Goal: Task Accomplishment & Management: Manage account settings

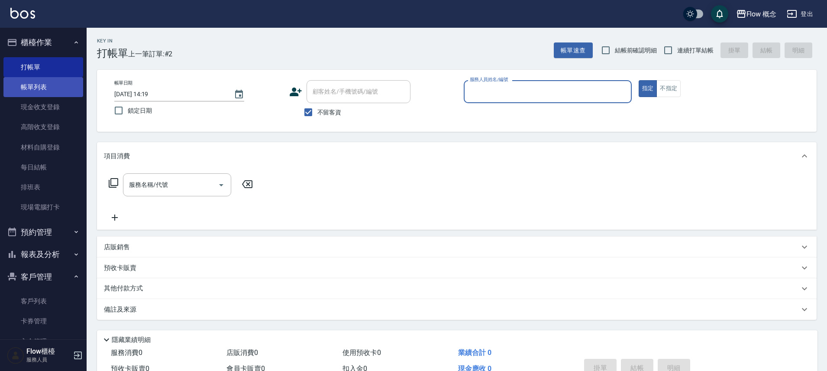
click at [41, 91] on link "帳單列表" at bounding box center [43, 87] width 80 height 20
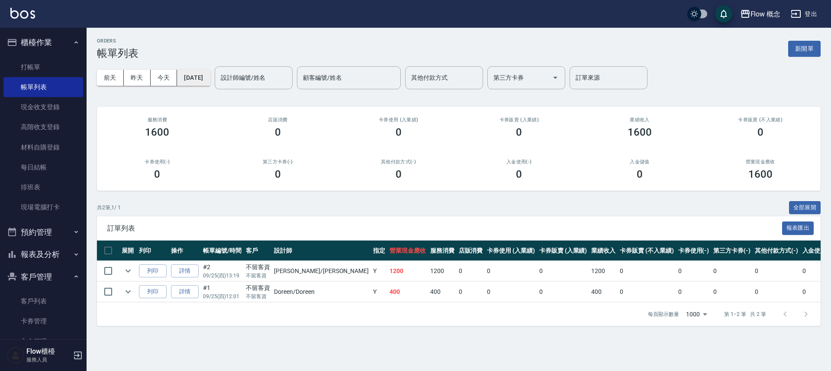
click at [210, 80] on button "[DATE]" at bounding box center [193, 78] width 33 height 16
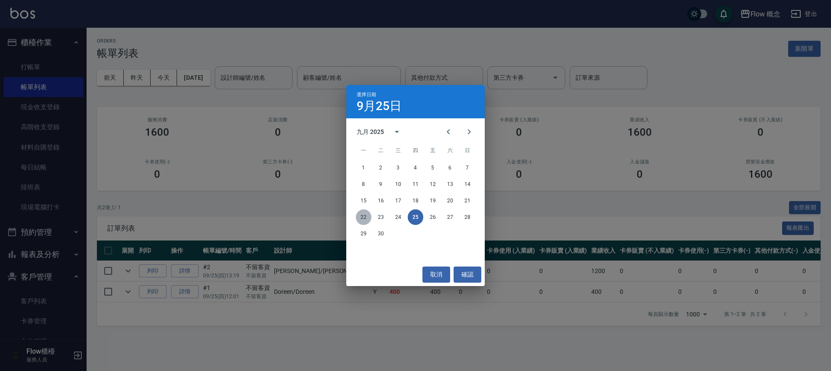
click at [364, 215] on button "22" at bounding box center [364, 217] width 16 height 16
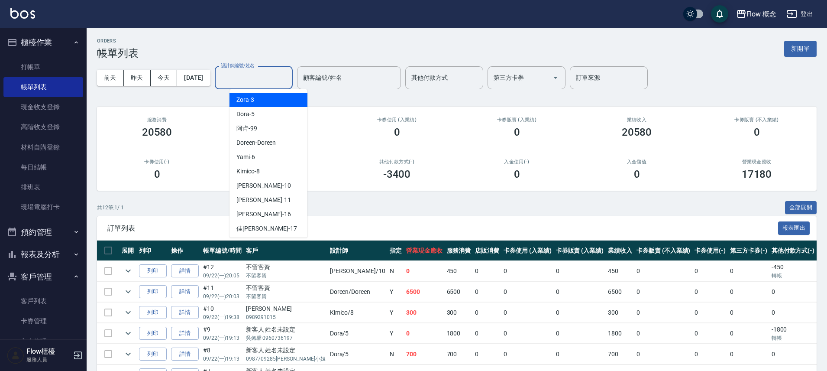
drag, startPoint x: 263, startPoint y: 72, endPoint x: 263, endPoint y: 66, distance: 6.5
click at [263, 71] on div "設計師編號/姓名 設計師編號/姓名" at bounding box center [254, 77] width 78 height 23
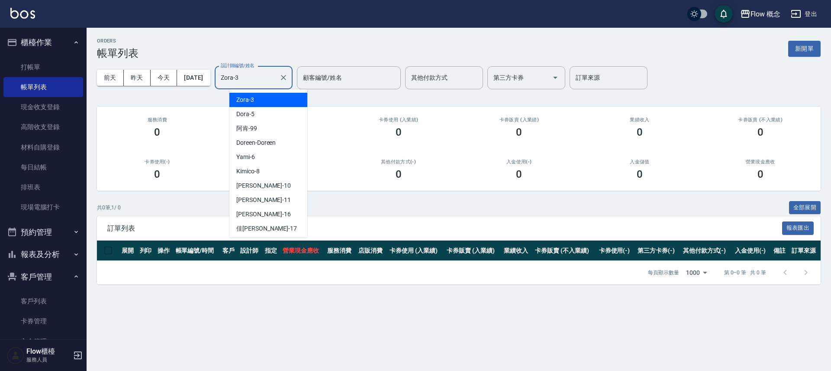
click at [276, 81] on input "Zora-3" at bounding box center [247, 77] width 57 height 15
click at [255, 187] on div "[PERSON_NAME] -10" at bounding box center [268, 185] width 78 height 14
type input "[PERSON_NAME]-10"
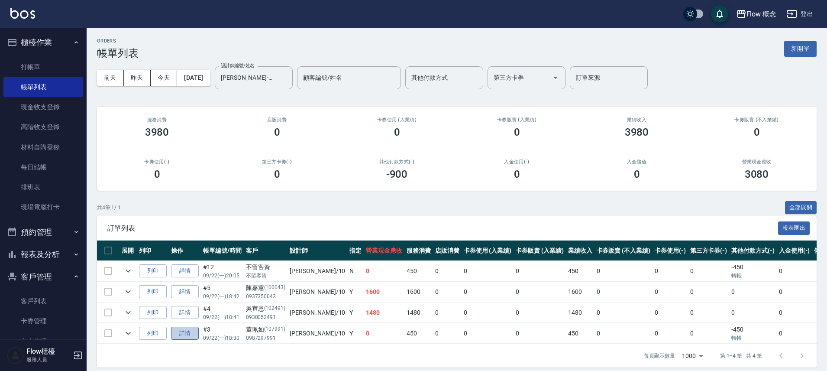
click at [185, 330] on link "詳情" at bounding box center [185, 332] width 28 height 13
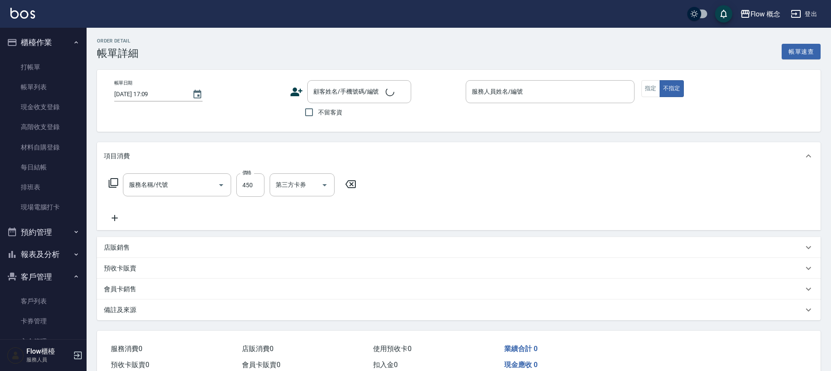
type input "[DATE] 18:30"
type input "[PERSON_NAME]-10"
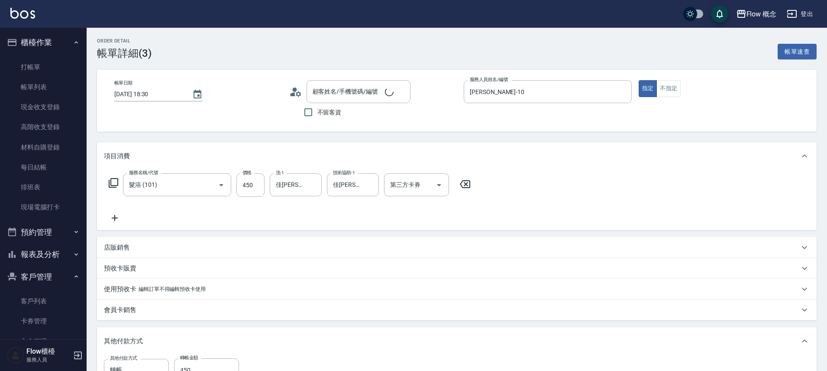
type input "髮浴 (101)"
type input "[PERSON_NAME]/0987297991/107991"
click at [314, 183] on icon "Clear" at bounding box center [312, 185] width 9 height 9
click at [41, 67] on link "打帳單" at bounding box center [43, 67] width 80 height 20
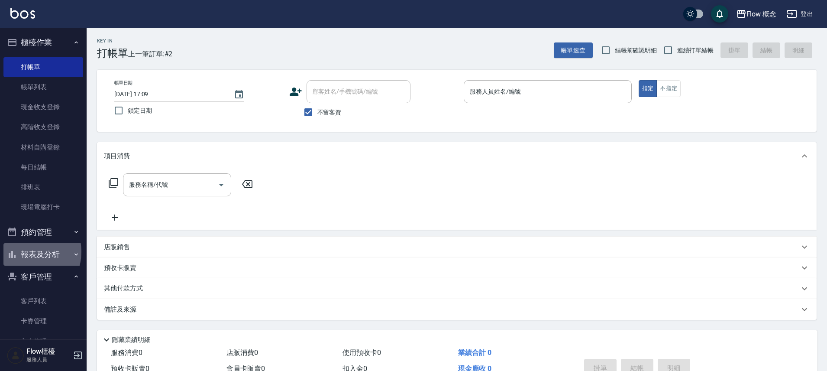
click at [28, 251] on button "報表及分析" at bounding box center [43, 254] width 80 height 23
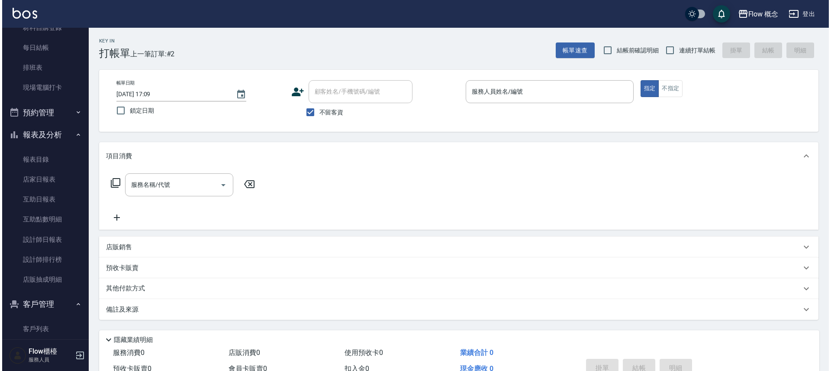
scroll to position [144, 0]
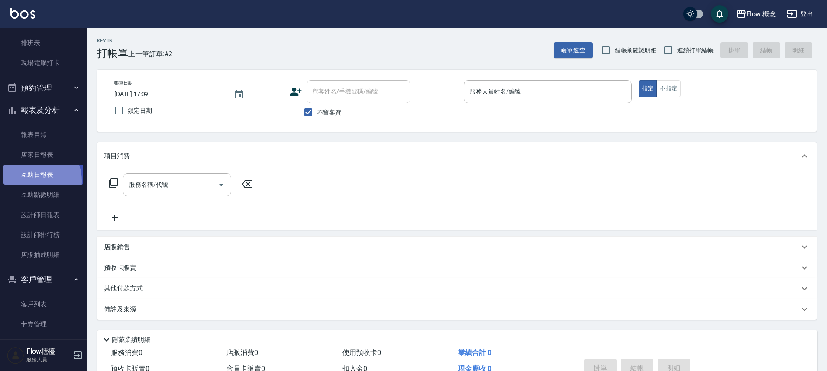
click at [32, 181] on link "互助日報表" at bounding box center [43, 174] width 80 height 20
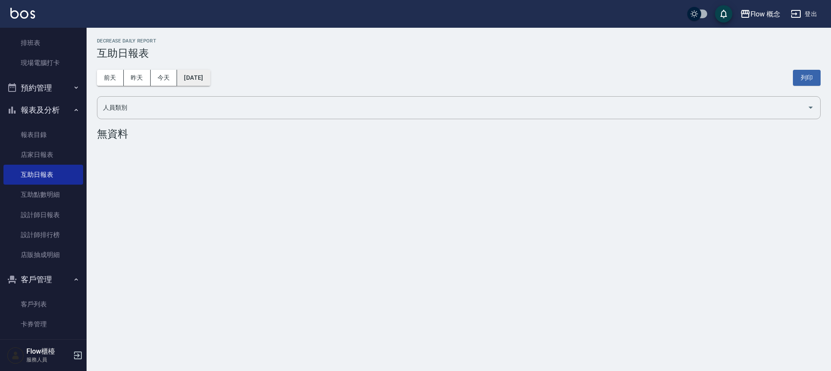
click at [202, 77] on button "[DATE]" at bounding box center [193, 78] width 33 height 16
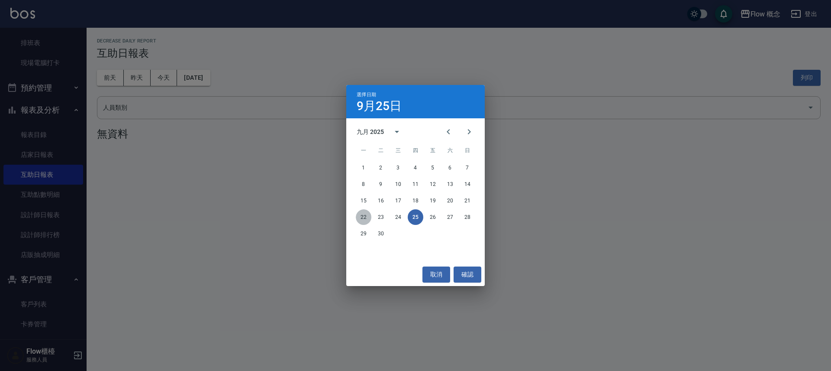
click at [363, 217] on button "22" at bounding box center [364, 217] width 16 height 16
click at [363, 217] on div "Flow 概念 [DATE] 互助日報表 列印時間： [DATE][PHONE_NUMBER]:09 Decrease Daily Report 互助日報表 …" at bounding box center [415, 185] width 831 height 371
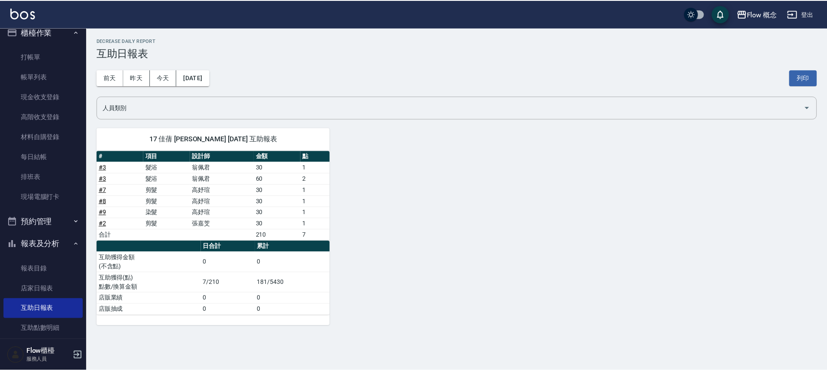
scroll to position [4, 0]
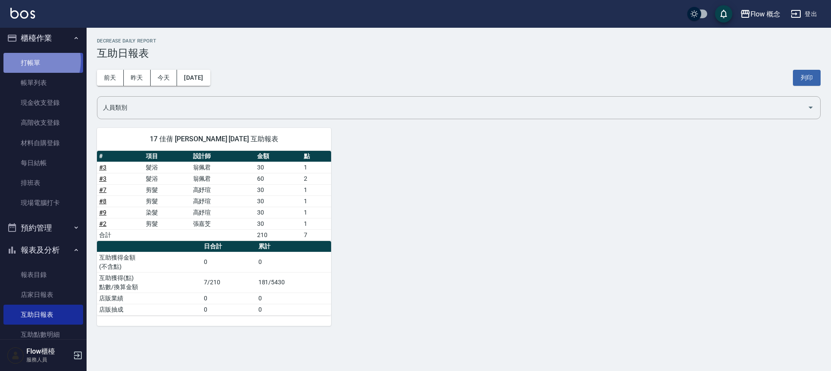
click at [34, 61] on link "打帳單" at bounding box center [43, 63] width 80 height 20
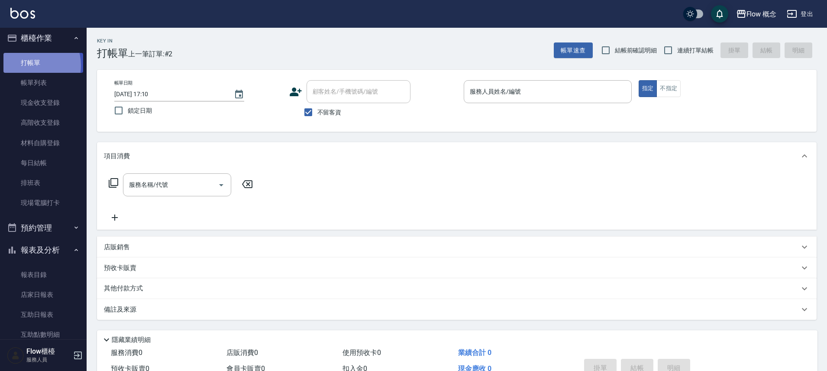
click at [32, 65] on link "打帳單" at bounding box center [43, 63] width 80 height 20
click at [33, 84] on link "帳單列表" at bounding box center [43, 83] width 80 height 20
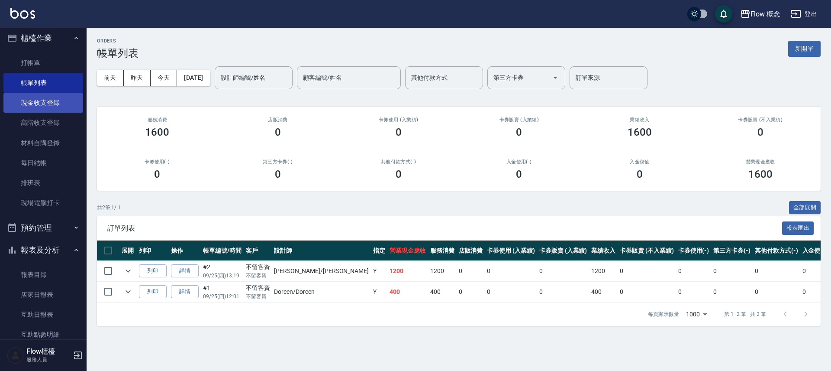
drag, startPoint x: 81, startPoint y: 84, endPoint x: 77, endPoint y: 100, distance: 16.9
click at [77, 100] on nav "櫃檯作業 打帳單 帳單列表 現金收支登錄 高階收支登錄 材料自購登錄 每日結帳 排班表 現場電腦打卡 預約管理 預約管理 單日預約紀錄 單週預約紀錄 報表及分…" at bounding box center [43, 183] width 87 height 311
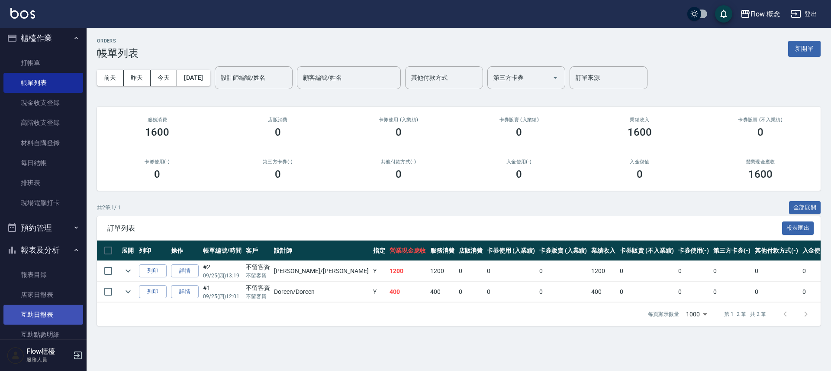
click at [48, 313] on link "互助日報表" at bounding box center [43, 314] width 80 height 20
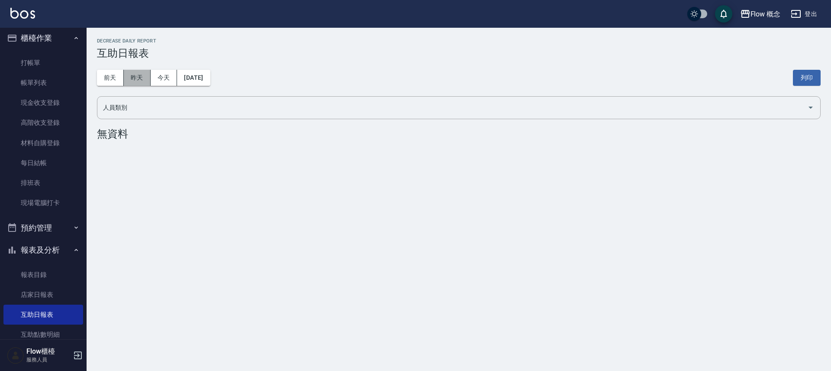
click at [130, 75] on button "昨天" at bounding box center [137, 78] width 27 height 16
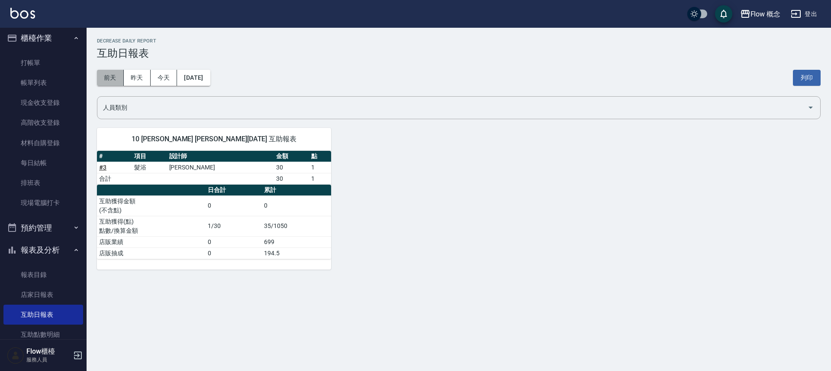
click at [107, 80] on button "前天" at bounding box center [110, 78] width 27 height 16
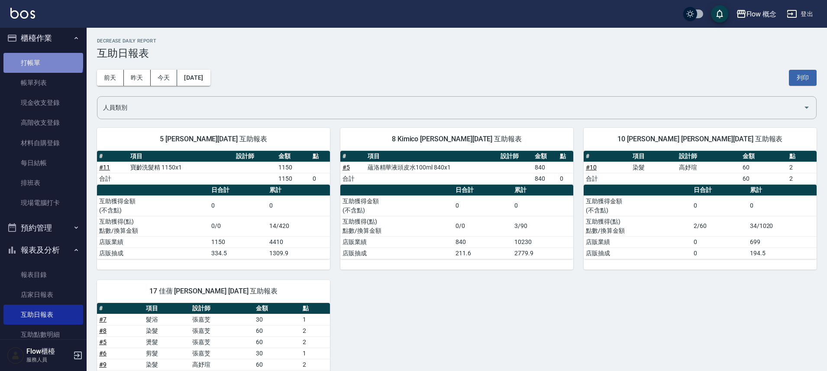
click at [42, 61] on link "打帳單" at bounding box center [43, 63] width 80 height 20
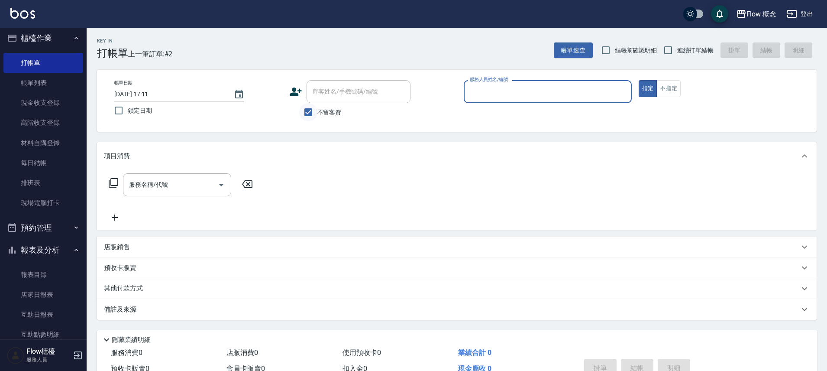
click at [307, 113] on input "不留客資" at bounding box center [308, 112] width 18 height 18
checkbox input "false"
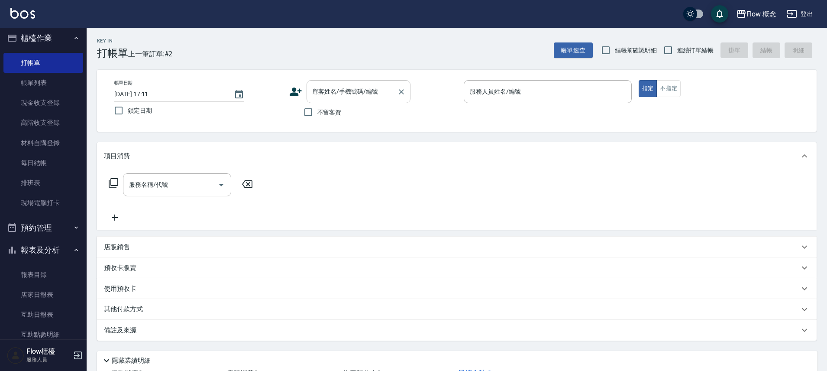
click at [373, 83] on div "顧客姓名/手機號碼/編號" at bounding box center [358, 91] width 104 height 23
paste input "0989395019"
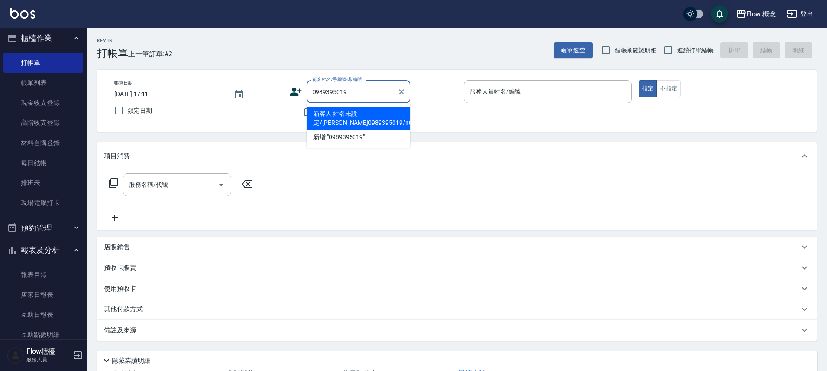
click at [368, 115] on li "新客人 姓名未設定/[PERSON_NAME]0989395019/null" at bounding box center [358, 117] width 104 height 23
click at [368, 115] on div "不留客資" at bounding box center [349, 112] width 121 height 18
type input "新客人 姓名未設定/[PERSON_NAME]0989395019/null"
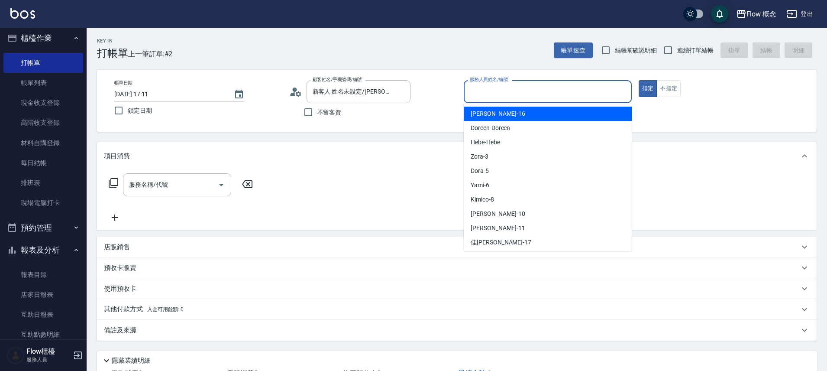
click at [503, 93] on input "服務人員姓名/編號" at bounding box center [547, 91] width 160 height 15
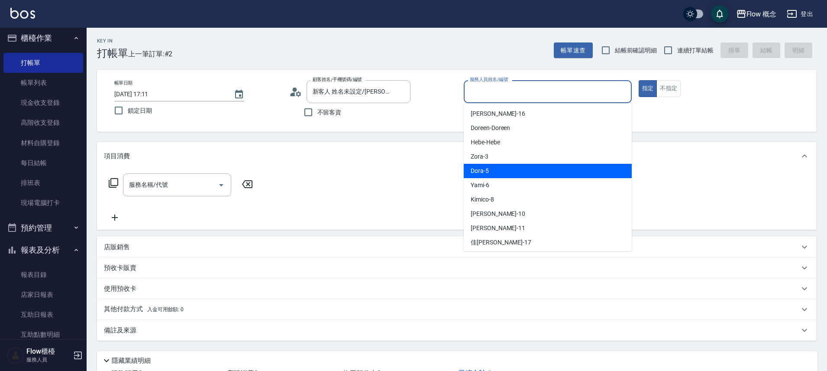
click at [503, 172] on div "Dora -5" at bounding box center [548, 171] width 168 height 14
type input "Dora-5"
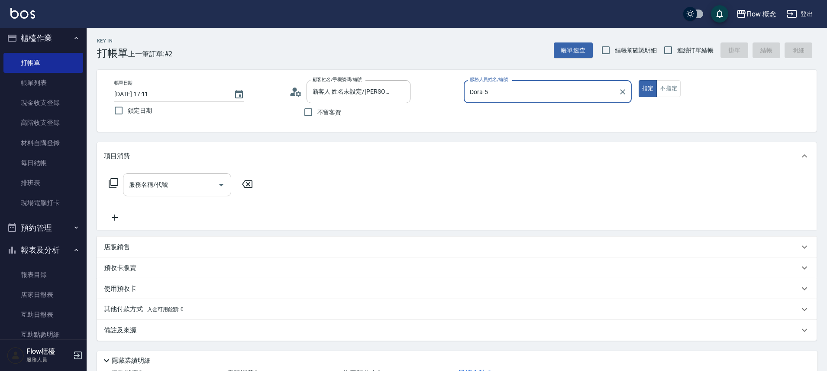
click at [155, 190] on input "服務名稱/代號" at bounding box center [170, 184] width 87 height 15
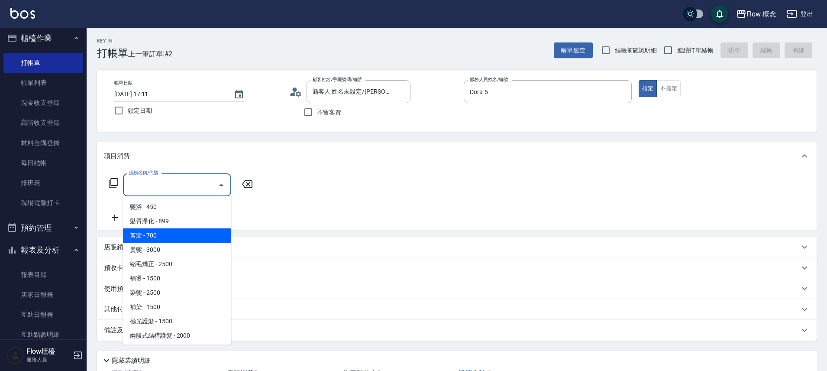
click at [155, 230] on span "剪髮 - 700" at bounding box center [177, 235] width 108 height 14
type input "剪髮(201)"
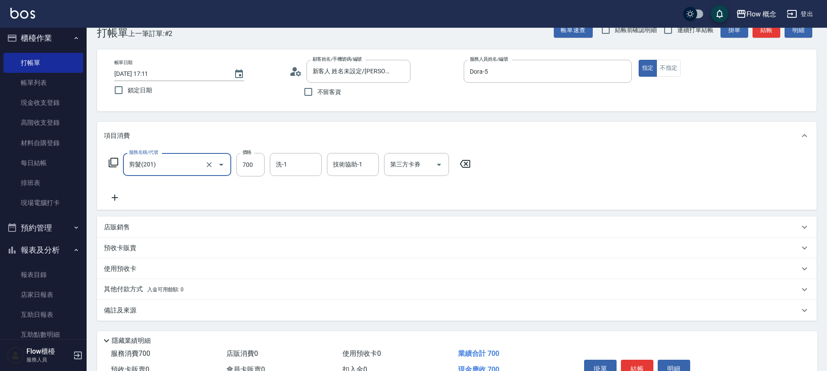
scroll to position [68, 0]
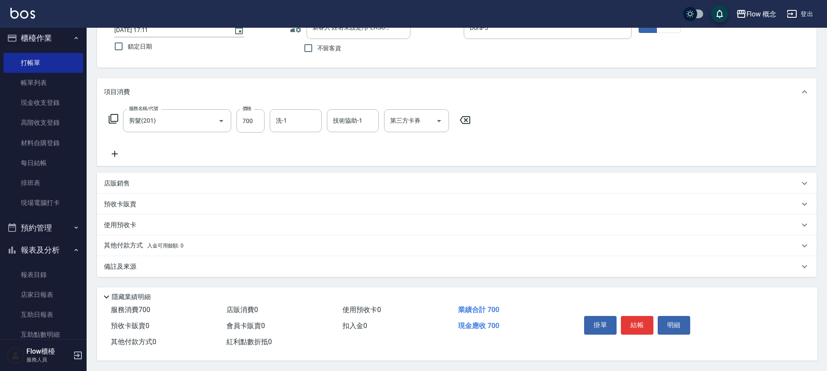
click at [214, 262] on div "備註及來源" at bounding box center [451, 266] width 695 height 9
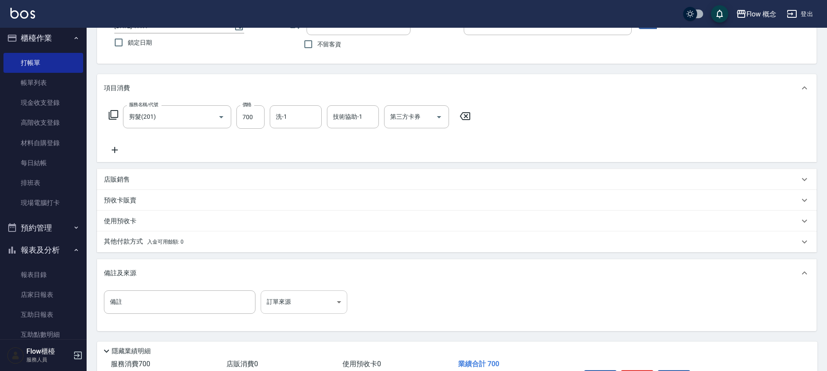
click at [318, 304] on body "Flow 概念 登出 櫃檯作業 打帳單 帳單列表 現金收支登錄 高階收支登錄 材料自購登錄 每日結帳 排班表 現場電腦打卡 預約管理 預約管理 單日預約紀錄 …" at bounding box center [413, 178] width 827 height 493
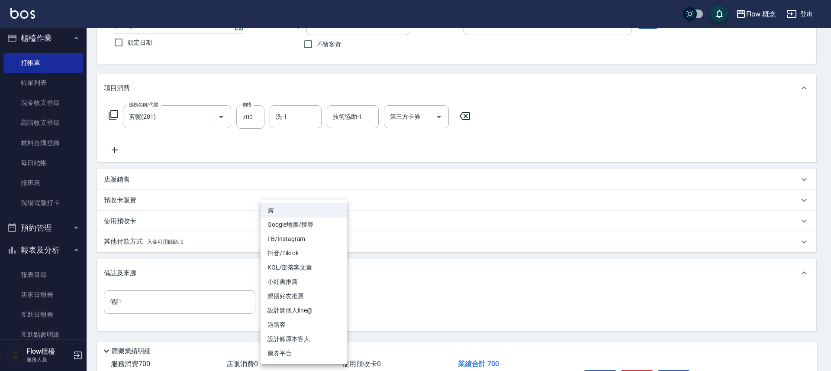
click at [329, 338] on li "設計師原本客人" at bounding box center [304, 339] width 87 height 14
type input "設計師原本客人"
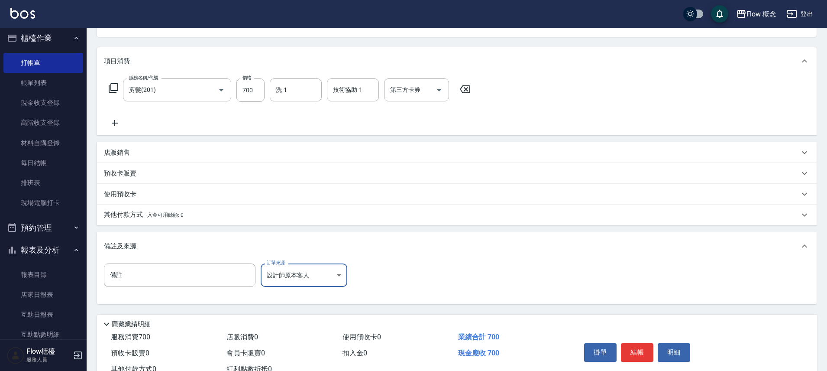
scroll to position [126, 0]
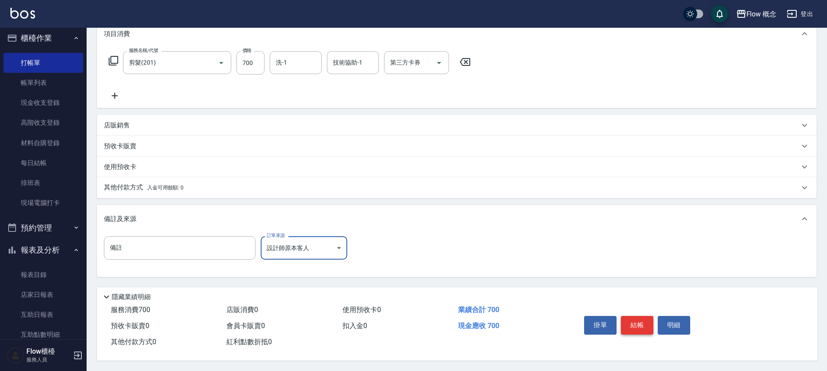
click at [628, 319] on button "結帳" at bounding box center [637, 325] width 32 height 18
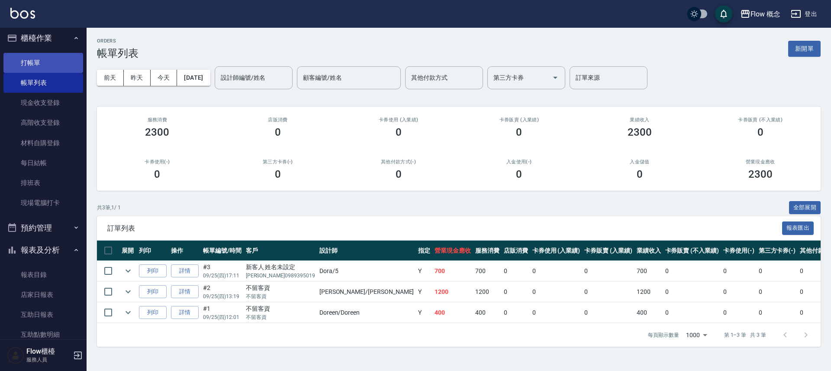
click at [54, 64] on link "打帳單" at bounding box center [43, 63] width 80 height 20
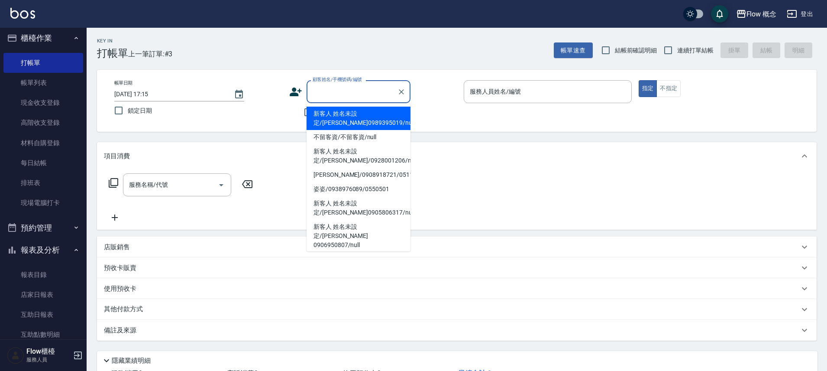
click at [335, 88] on input "顧客姓名/手機號碼/編號" at bounding box center [351, 91] width 83 height 15
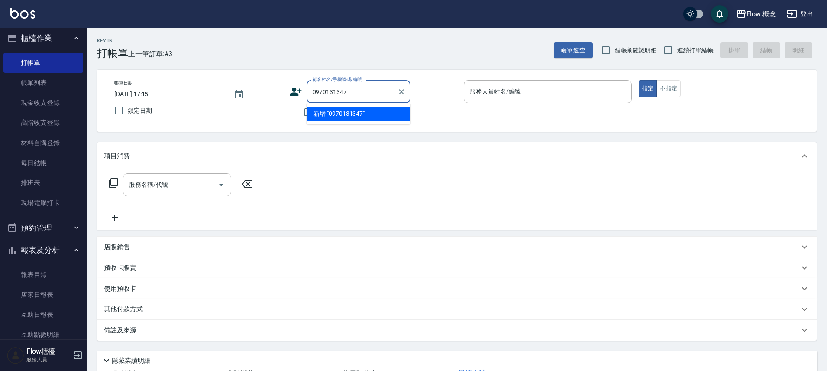
click at [353, 92] on input "0970131347" at bounding box center [351, 91] width 83 height 15
type input "0970131347"
click at [358, 89] on input "顧客姓名/手機號碼/編號" at bounding box center [351, 91] width 83 height 15
paste input "0970131347[PERSON_NAME]"
type input "0970131347[PERSON_NAME]"
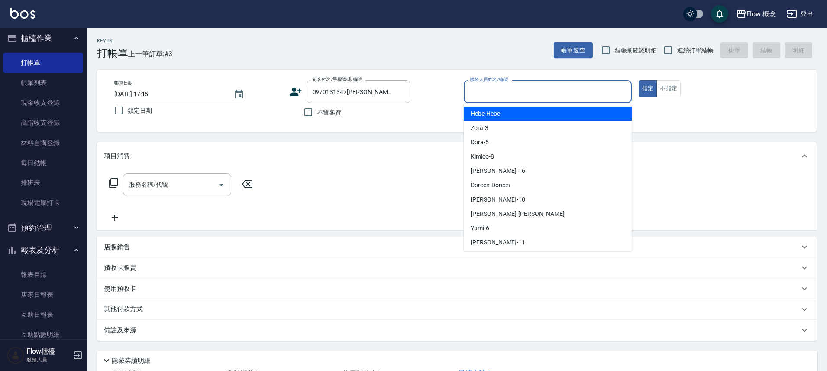
click at [494, 86] on input "服務人員姓名/編號" at bounding box center [547, 91] width 160 height 15
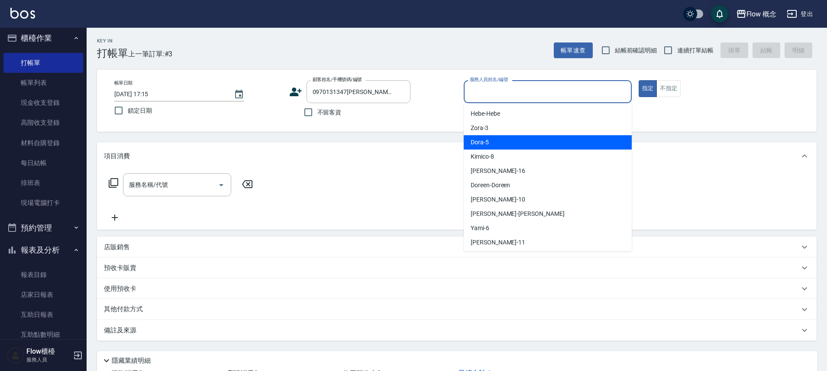
click at [495, 139] on div "Dora -5" at bounding box center [548, 142] width 168 height 14
type input "Dora-5"
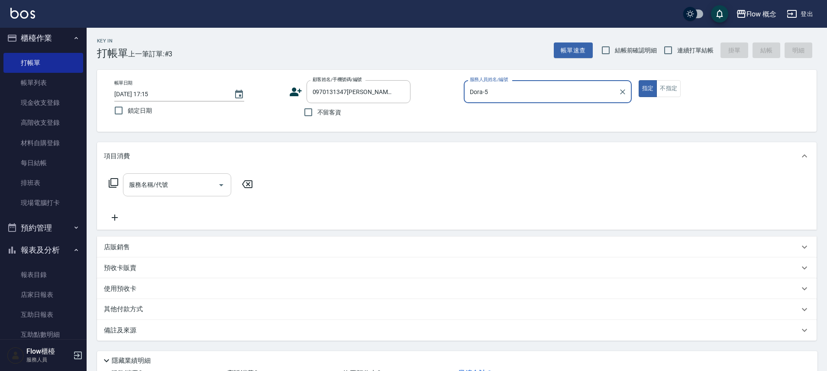
click at [183, 183] on input "服務名稱/代號" at bounding box center [170, 184] width 87 height 15
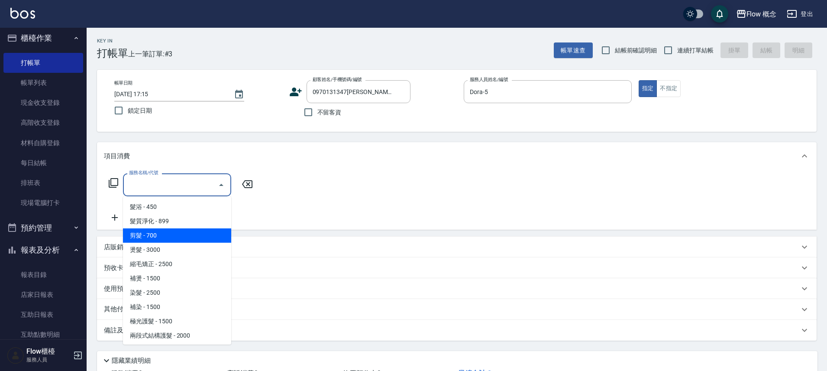
click at [155, 236] on span "剪髮 - 700" at bounding box center [177, 235] width 108 height 14
type input "剪髮(201)"
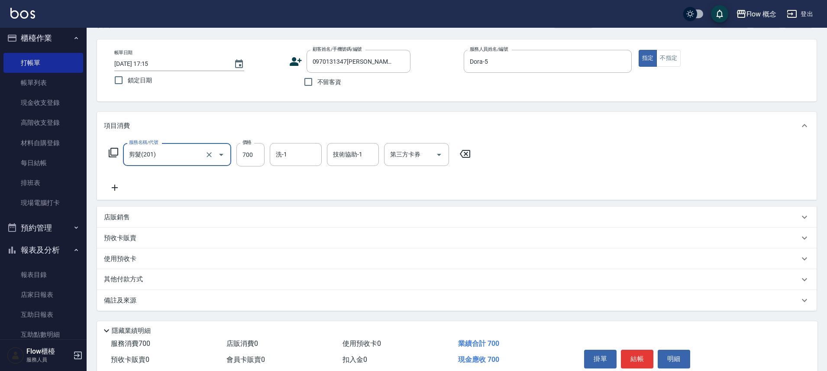
scroll to position [68, 0]
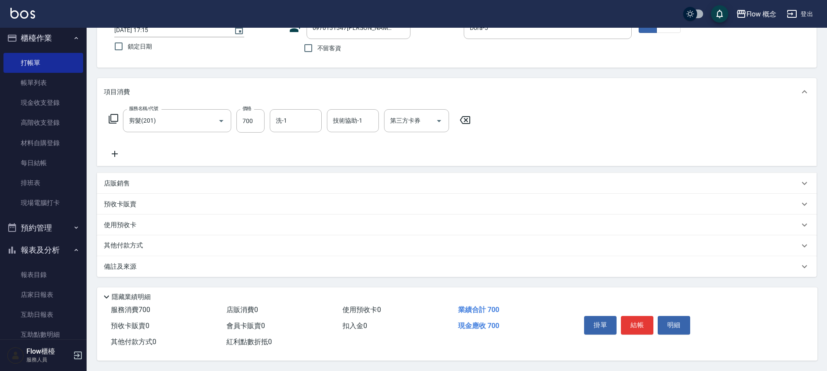
click at [237, 267] on div "備註及來源" at bounding box center [456, 266] width 719 height 21
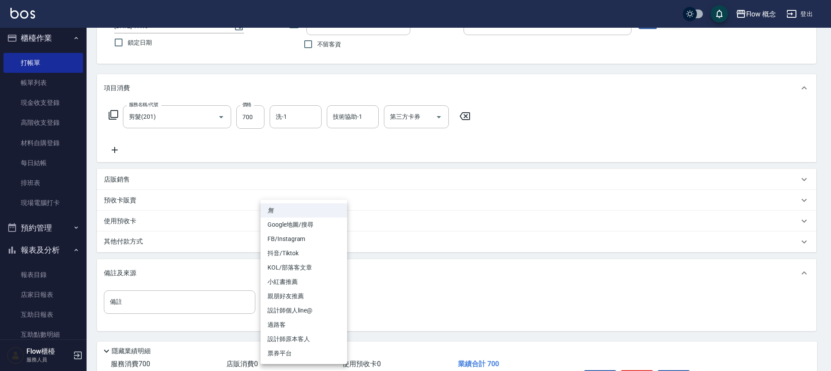
click at [313, 301] on body "Flow 概念 登出 櫃檯作業 打帳單 帳單列表 現金收支登錄 高階收支登錄 材料自購登錄 每日結帳 排班表 現場電腦打卡 預約管理 預約管理 單日預約紀錄 …" at bounding box center [415, 178] width 831 height 493
click at [535, 294] on div at bounding box center [415, 185] width 831 height 371
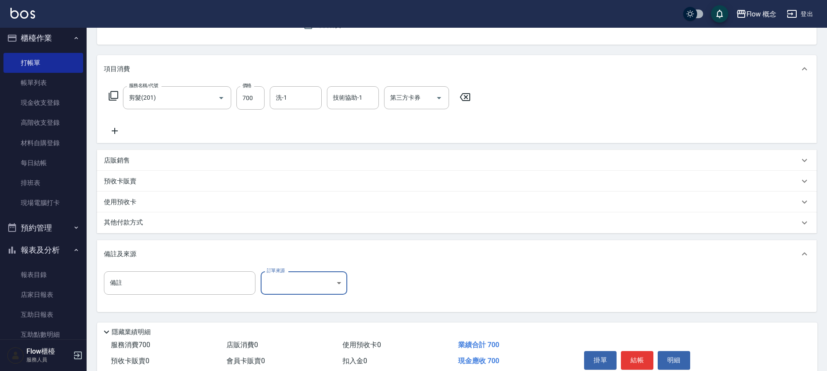
scroll to position [0, 0]
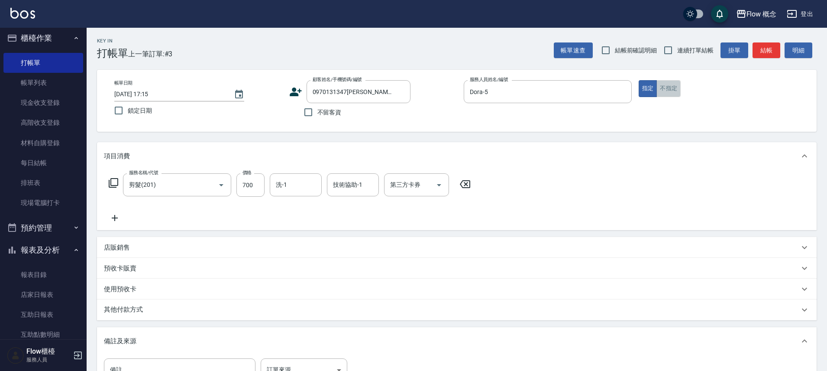
click at [669, 89] on button "不指定" at bounding box center [668, 88] width 24 height 17
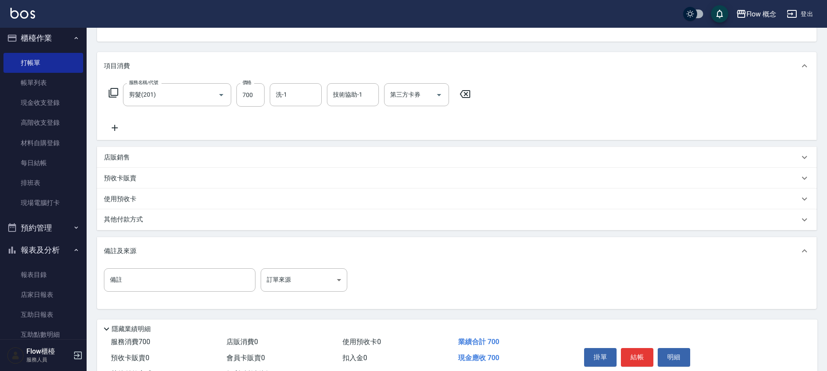
scroll to position [126, 0]
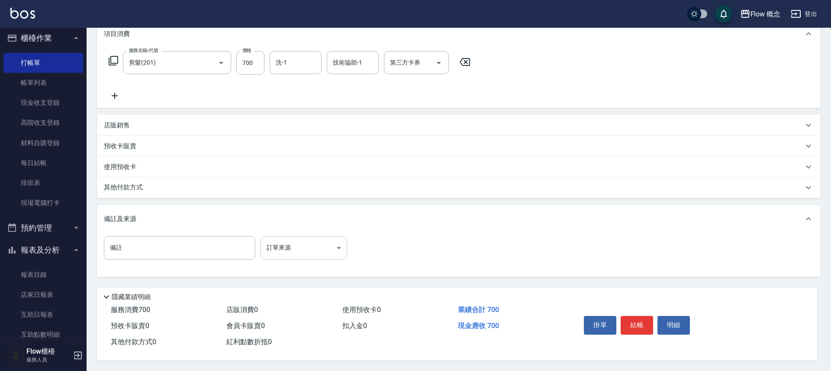
click at [274, 236] on body "Flow 概念 登出 櫃檯作業 打帳單 帳單列表 現金收支登錄 高階收支登錄 材料自購登錄 每日結帳 排班表 現場電腦打卡 預約管理 預約管理 單日預約紀錄 …" at bounding box center [415, 124] width 831 height 493
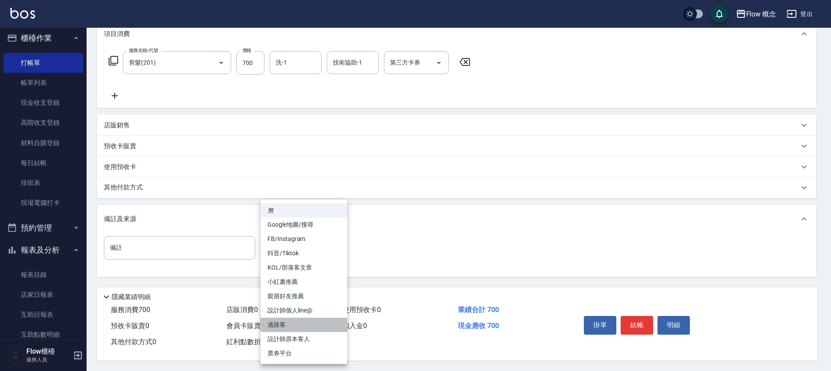
click at [299, 329] on li "過路客" at bounding box center [304, 324] width 87 height 14
type input "過路客"
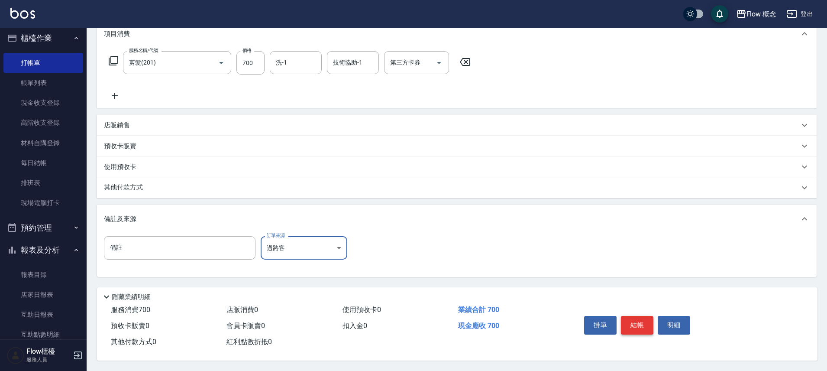
click at [647, 325] on button "結帳" at bounding box center [637, 325] width 32 height 18
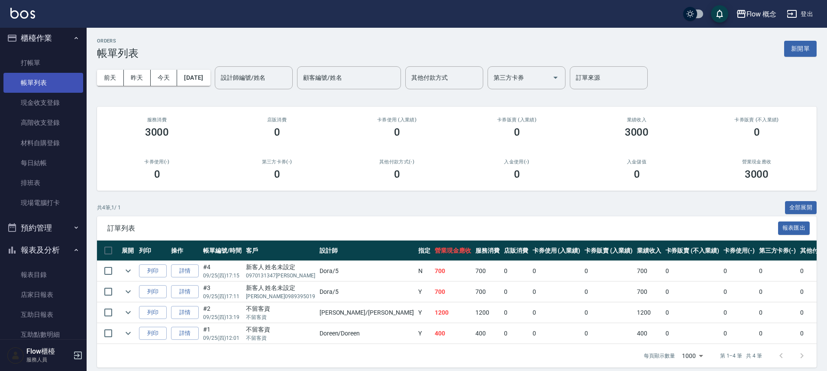
click at [39, 74] on link "帳單列表" at bounding box center [43, 83] width 80 height 20
click at [37, 66] on link "打帳單" at bounding box center [43, 63] width 80 height 20
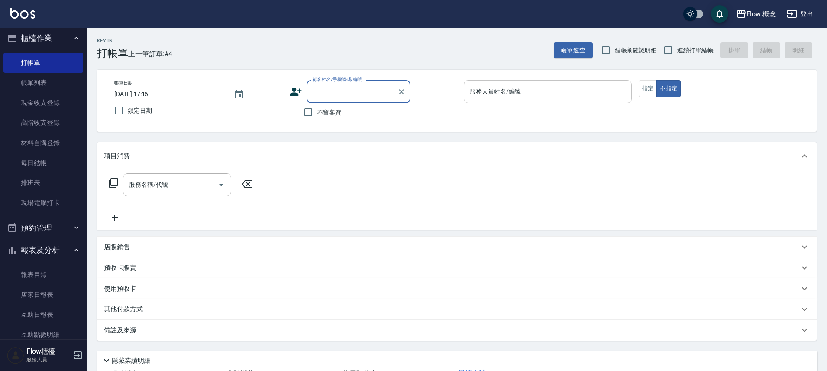
click at [497, 90] on input "服務人員姓名/編號" at bounding box center [547, 91] width 160 height 15
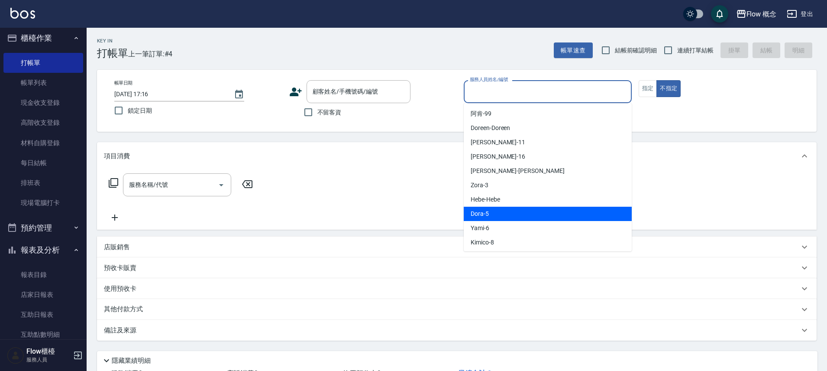
click at [489, 215] on div "Dora -5" at bounding box center [548, 213] width 168 height 14
type input "Dora-5"
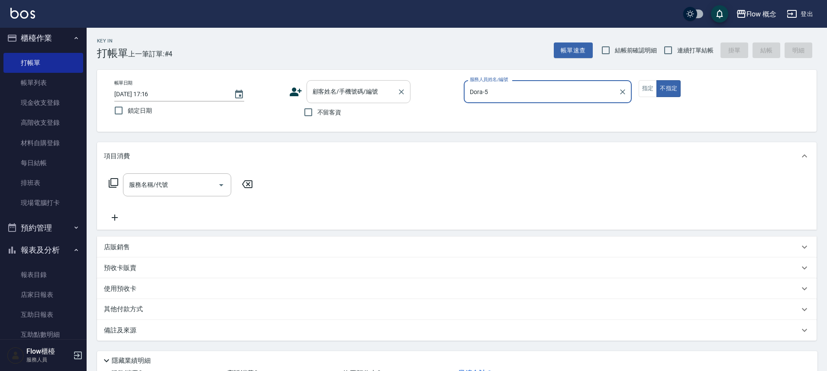
click at [354, 87] on input "顧客姓名/手機號碼/編號" at bounding box center [351, 91] width 83 height 15
paste input "染[PERSON_NAME]0933269141"
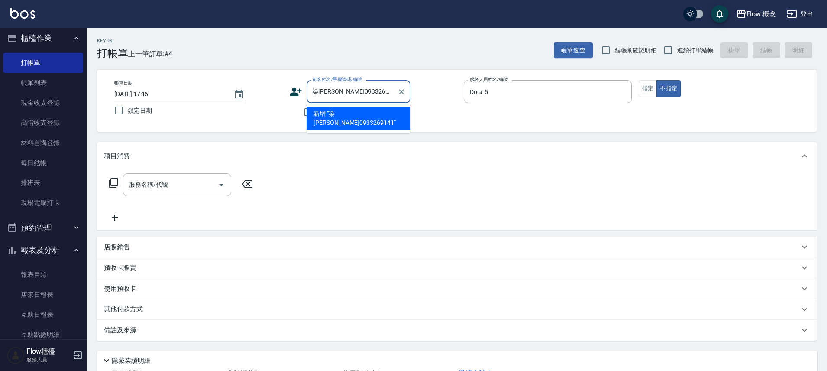
click at [318, 91] on input "染[PERSON_NAME]0933269141" at bounding box center [351, 91] width 83 height 15
type input "[PERSON_NAME]0933269141"
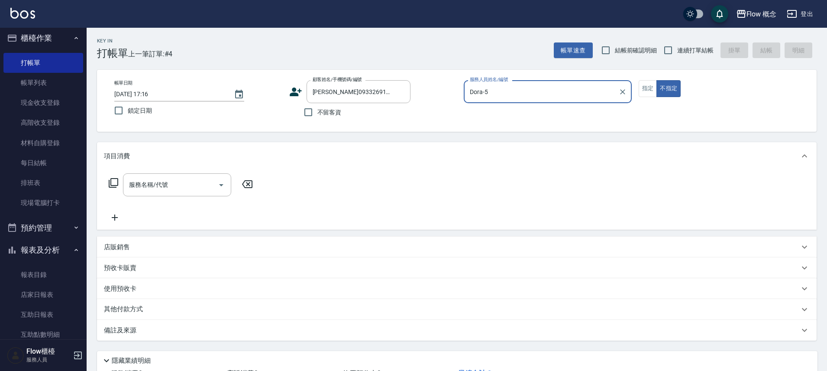
click at [656, 80] on button "不指定" at bounding box center [668, 88] width 24 height 17
type button "false"
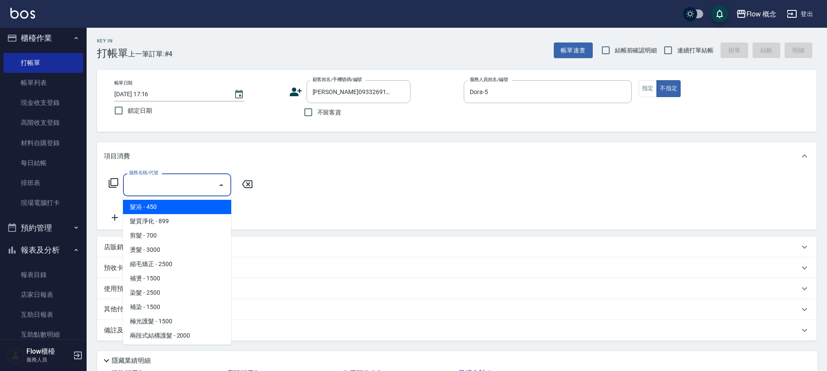
click at [142, 190] on input "服務名稱/代號" at bounding box center [170, 184] width 87 height 15
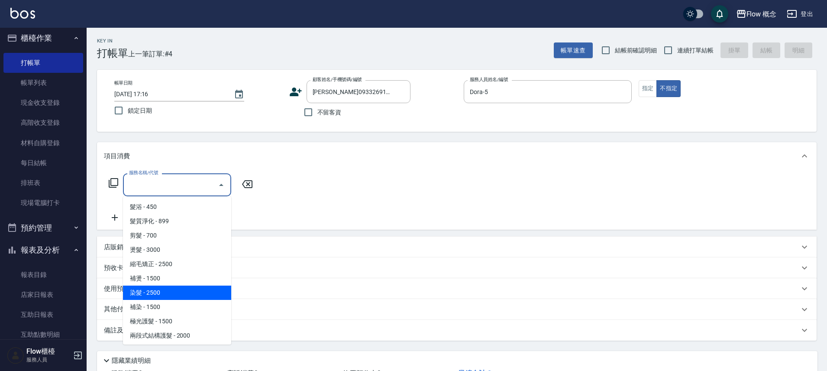
click at [152, 293] on span "染髮 - 2500" at bounding box center [177, 292] width 108 height 14
type input "染髮(401)"
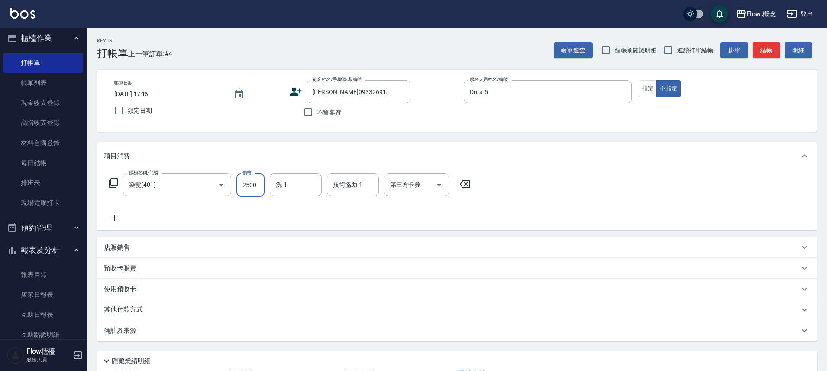
click at [248, 184] on input "2500" at bounding box center [250, 184] width 28 height 23
click at [250, 181] on input "2500" at bounding box center [250, 184] width 28 height 23
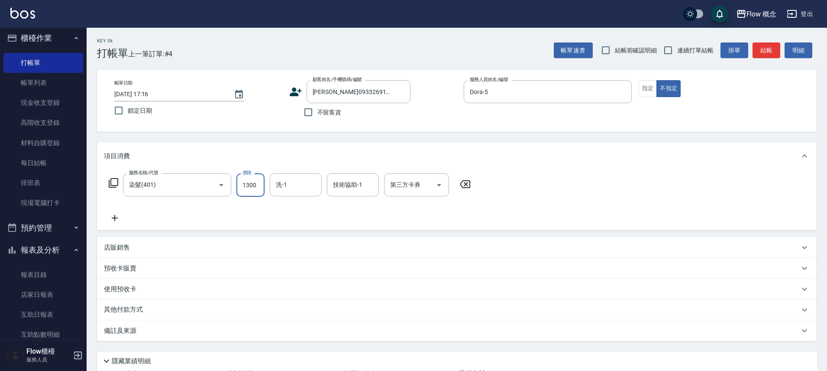
type input "1300"
click at [366, 212] on div "服務名稱/代號 染髮(401) 服務名稱/代號 價格 1300 價格 洗-1 洗-1 技術協助-1 技術協助-1 第三方卡券 第三方卡券" at bounding box center [290, 198] width 372 height 50
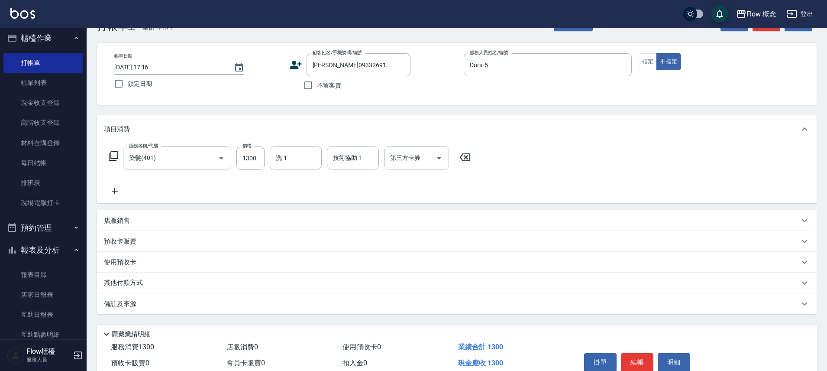
scroll to position [68, 0]
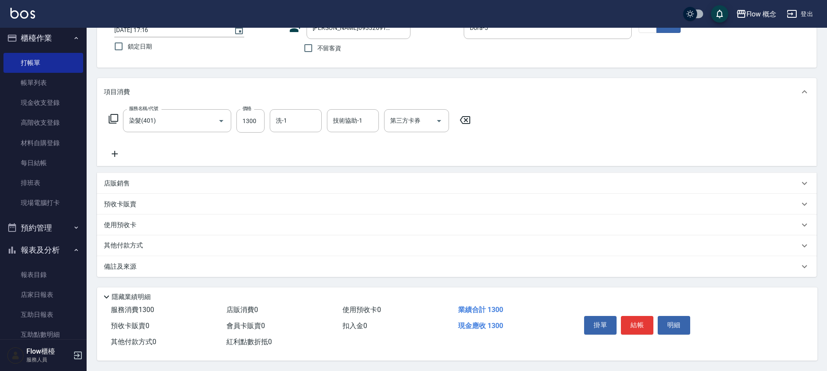
click at [188, 265] on div "備註及來源" at bounding box center [451, 266] width 695 height 9
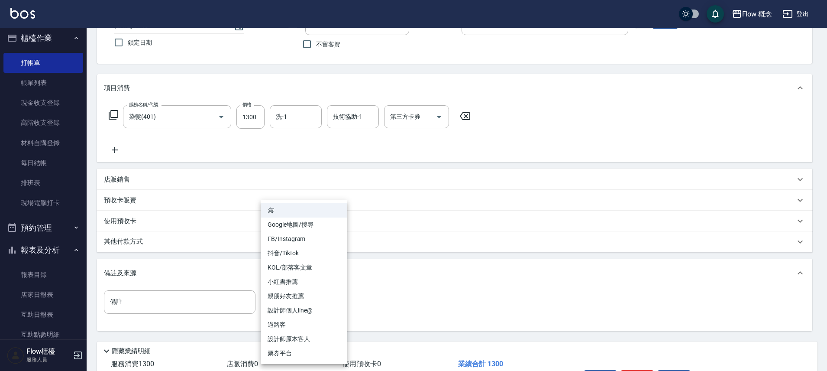
click at [302, 303] on body "Flow 概念 登出 櫃檯作業 打帳單 帳單列表 現金收支登錄 高階收支登錄 材料自購登錄 每日結帳 排班表 現場電腦打卡 預約管理 預約管理 單日預約紀錄 …" at bounding box center [413, 178] width 827 height 493
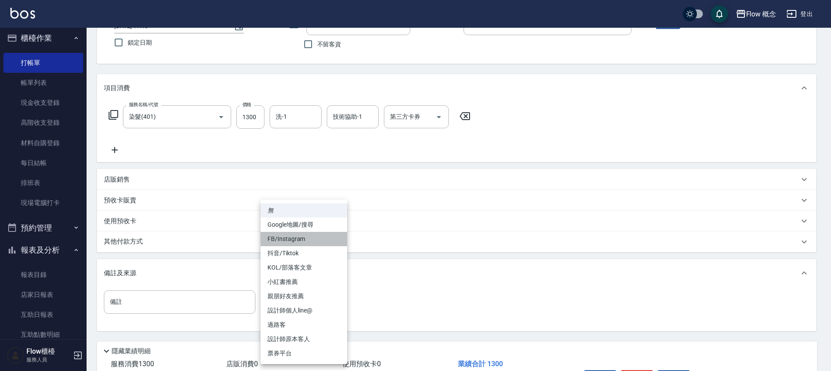
click at [300, 242] on li "FB/Instagram" at bounding box center [304, 239] width 87 height 14
type input "FB/Instagram"
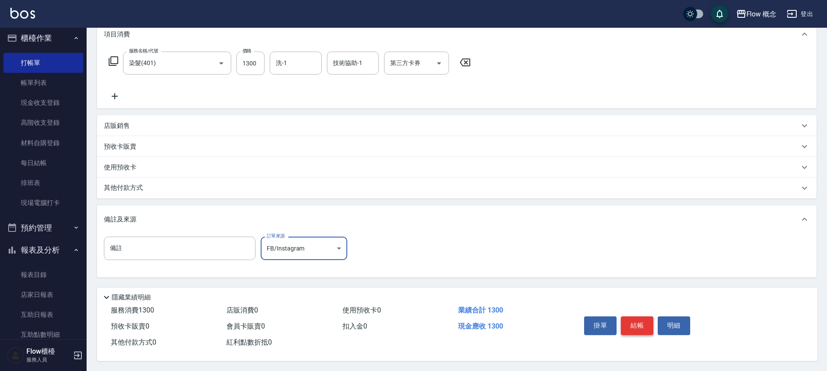
scroll to position [126, 0]
click at [639, 320] on button "結帳" at bounding box center [637, 325] width 32 height 18
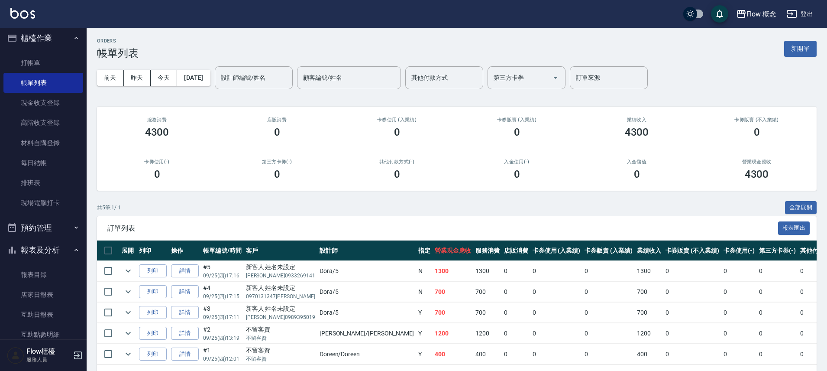
scroll to position [2, 0]
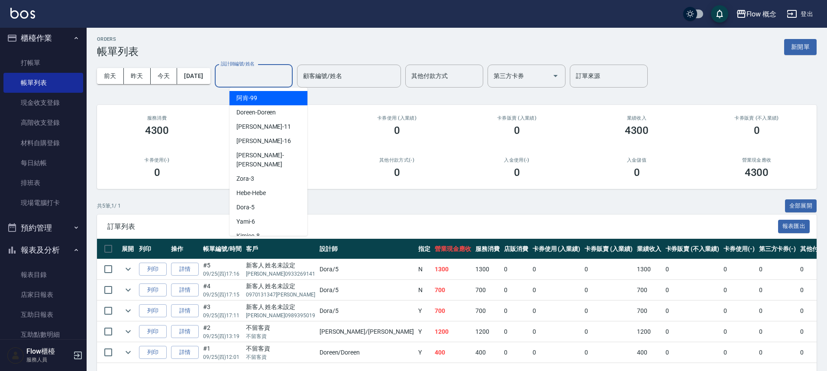
click at [271, 82] on input "設計師編號/姓名" at bounding box center [254, 75] width 70 height 15
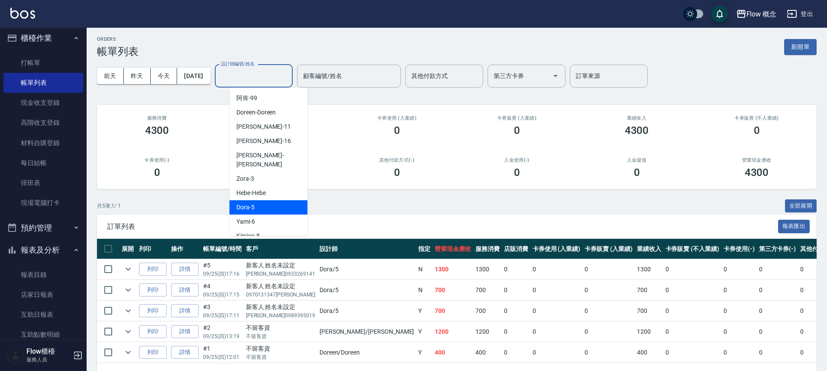
click at [249, 203] on span "Dora -5" at bounding box center [245, 207] width 18 height 9
type input "Dora-5"
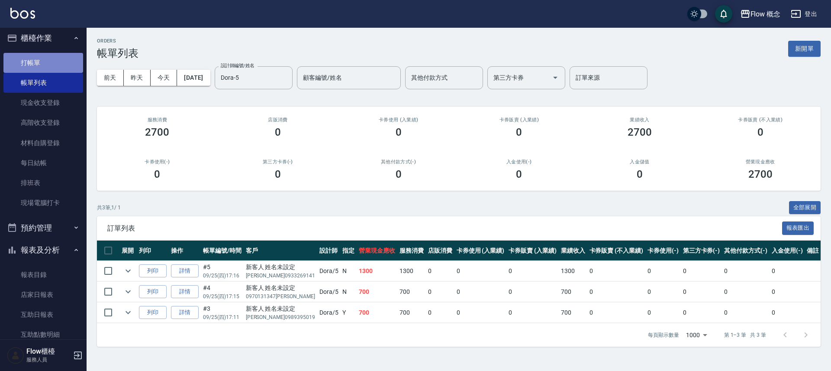
click at [44, 61] on link "打帳單" at bounding box center [43, 63] width 80 height 20
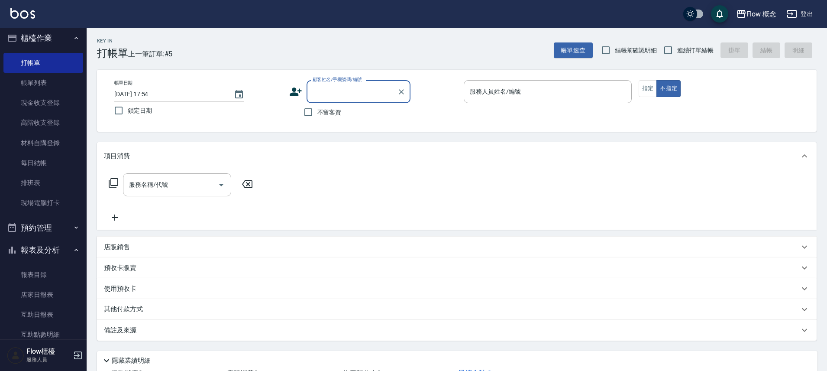
click at [321, 114] on span "不留客資" at bounding box center [329, 112] width 24 height 9
click at [317, 114] on input "不留客資" at bounding box center [308, 112] width 18 height 18
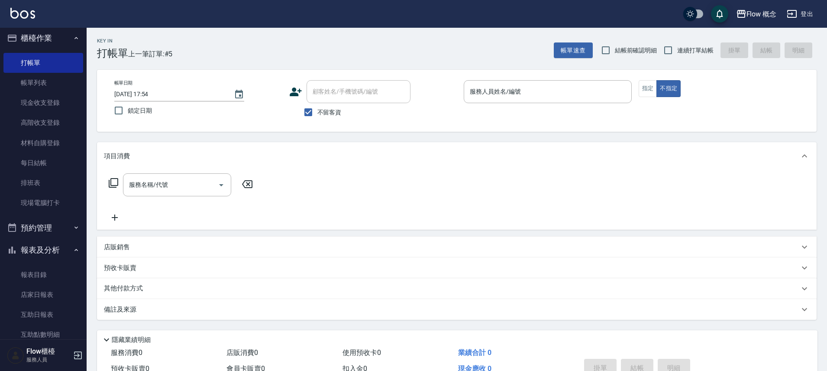
drag, startPoint x: 319, startPoint y: 110, endPoint x: 291, endPoint y: 112, distance: 28.2
click at [319, 110] on span "不留客資" at bounding box center [329, 112] width 24 height 9
click at [317, 110] on input "不留客資" at bounding box center [308, 112] width 18 height 18
checkbox input "false"
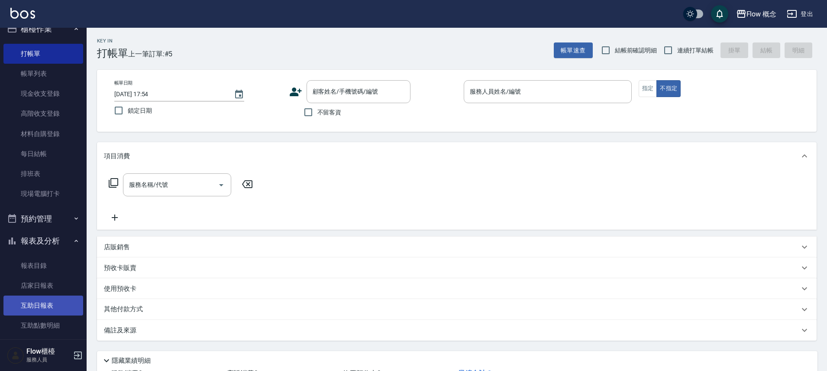
scroll to position [18, 0]
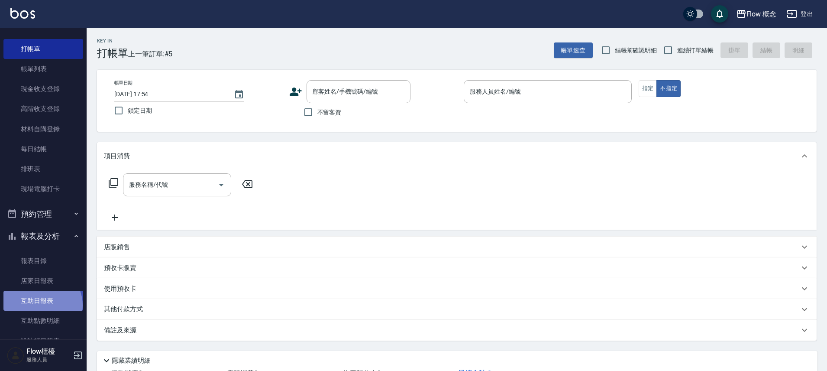
click at [42, 305] on link "互助日報表" at bounding box center [43, 300] width 80 height 20
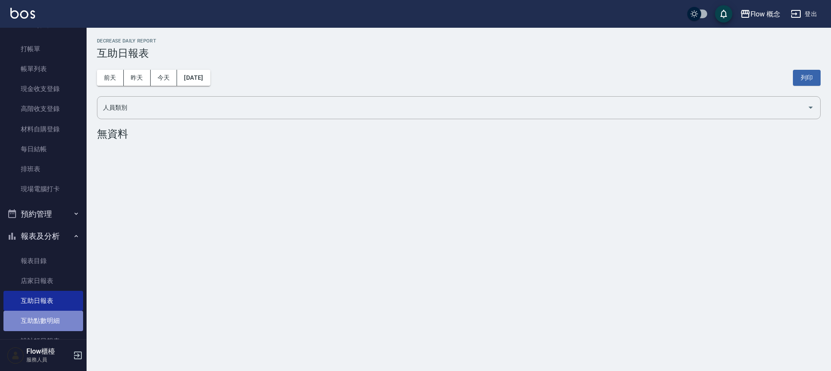
click at [54, 320] on link "互助點數明細" at bounding box center [43, 320] width 80 height 20
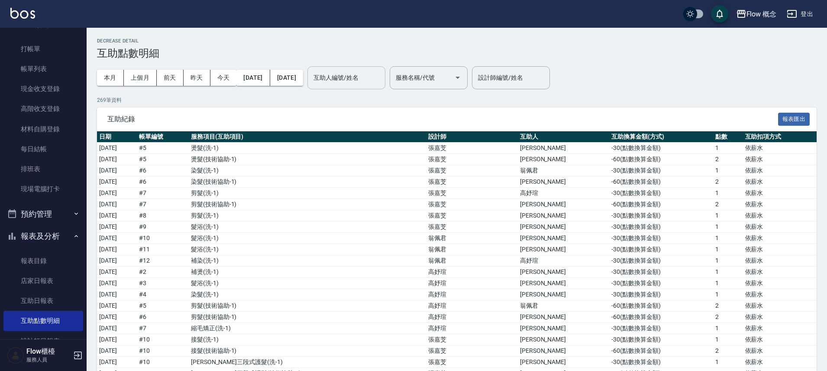
click at [377, 79] on input "互助人編號/姓名" at bounding box center [346, 77] width 70 height 15
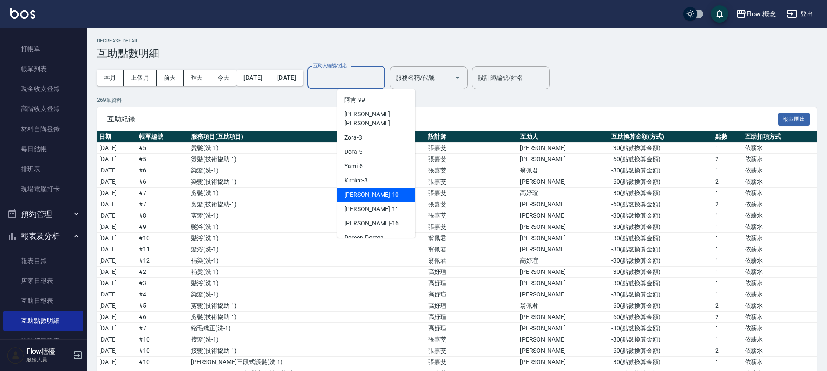
click at [358, 190] on span "[PERSON_NAME] -10" at bounding box center [371, 194] width 55 height 9
type input "[PERSON_NAME]-10"
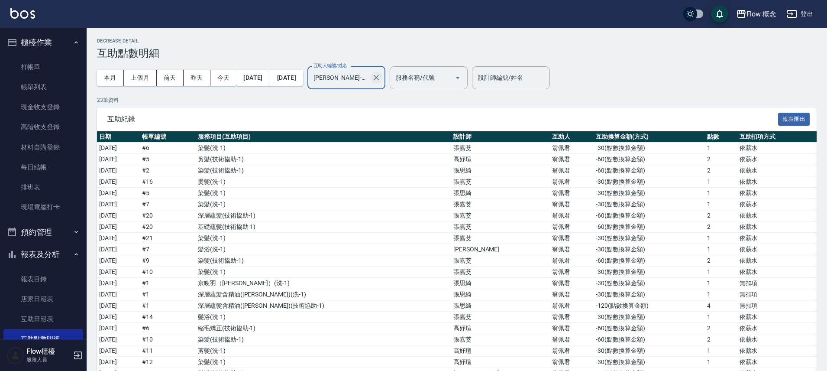
click at [380, 79] on icon "Clear" at bounding box center [376, 77] width 9 height 9
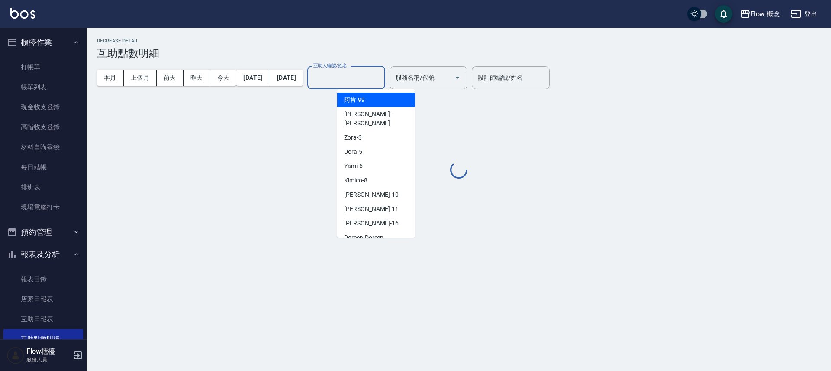
click at [341, 83] on input "互助人編號/姓名" at bounding box center [346, 77] width 70 height 15
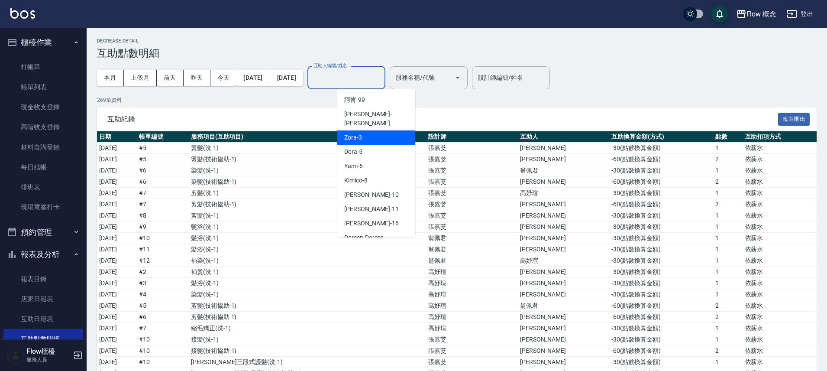
click at [380, 130] on div "Zora -3" at bounding box center [376, 137] width 78 height 14
type input "Zora-3"
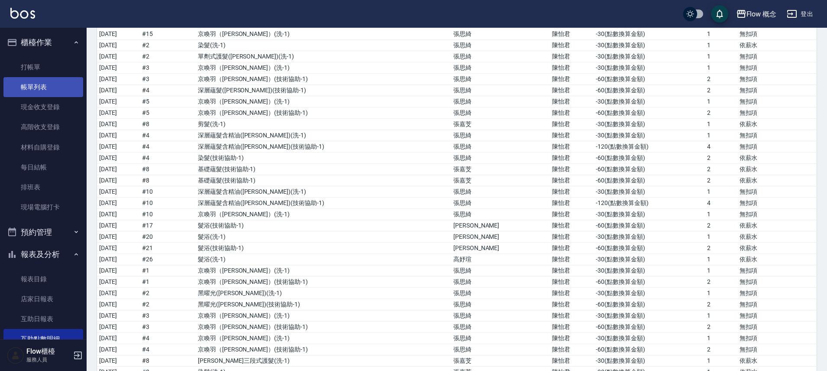
scroll to position [304, 0]
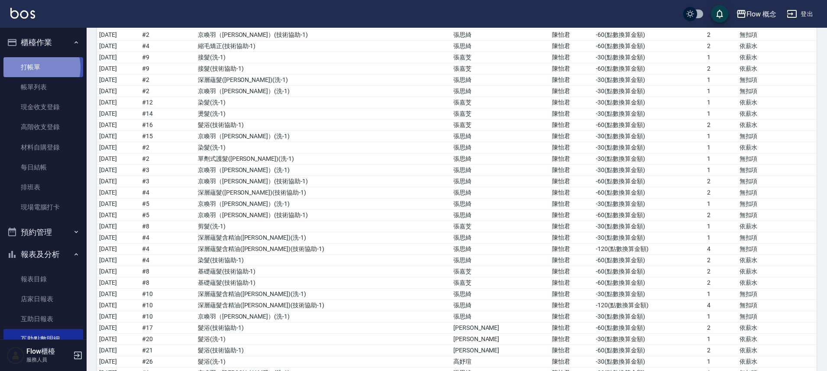
click at [39, 67] on link "打帳單" at bounding box center [43, 67] width 80 height 20
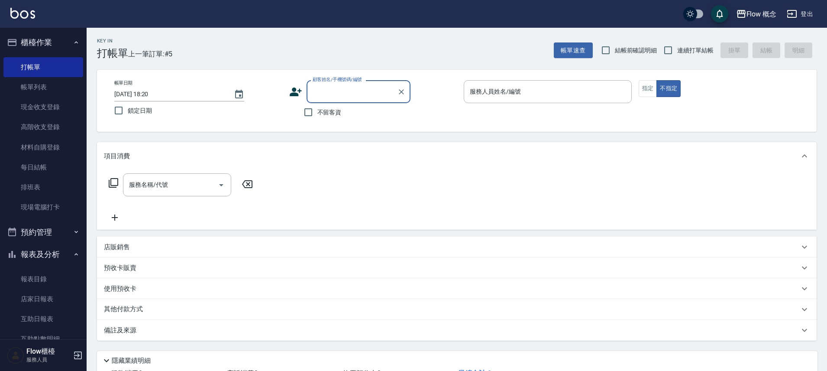
type input "t"
click at [337, 110] on li "[PERSON_NAME]/0918981286/0801051" at bounding box center [358, 113] width 104 height 14
type input "[PERSON_NAME]/0918981286/0801051"
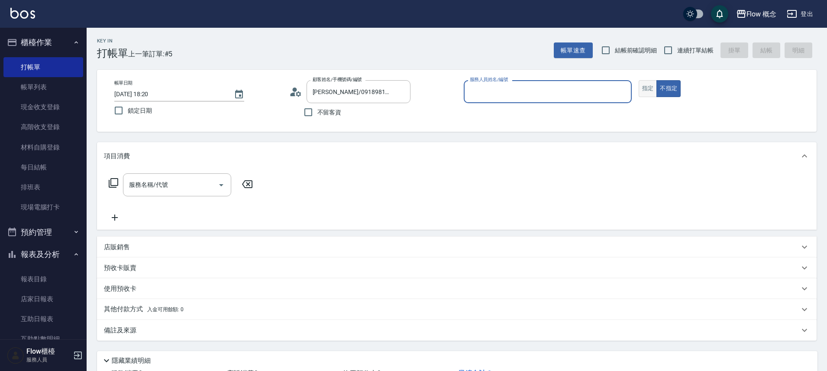
click at [648, 86] on button "指定" at bounding box center [647, 88] width 19 height 17
click at [550, 99] on div "服務人員姓名/編號" at bounding box center [548, 91] width 168 height 23
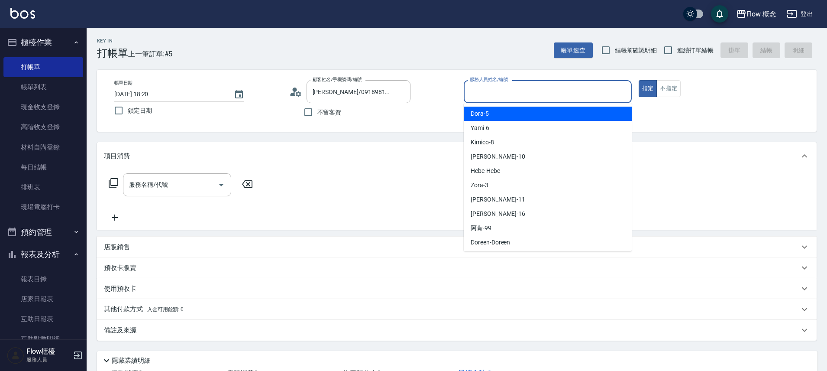
type input "２"
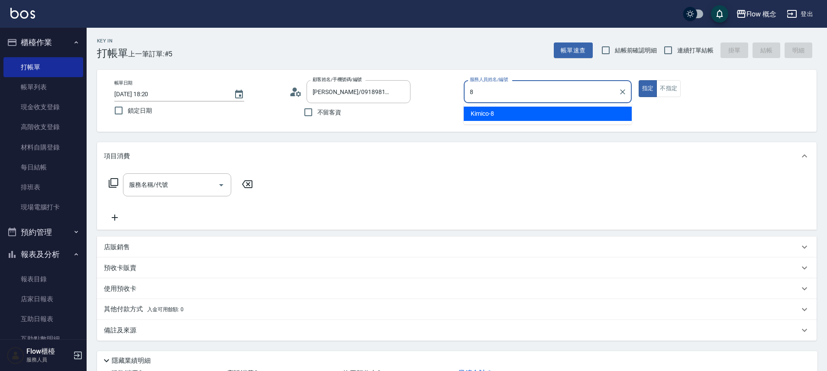
type input "Kimico-8"
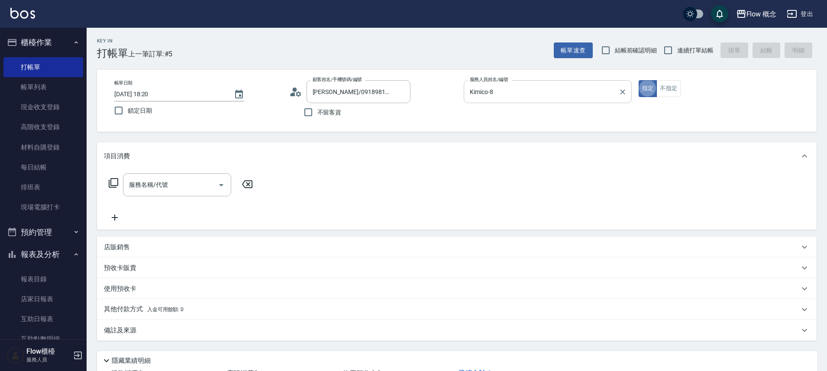
type button "true"
click at [167, 189] on input "服務名稱/代號" at bounding box center [170, 184] width 87 height 15
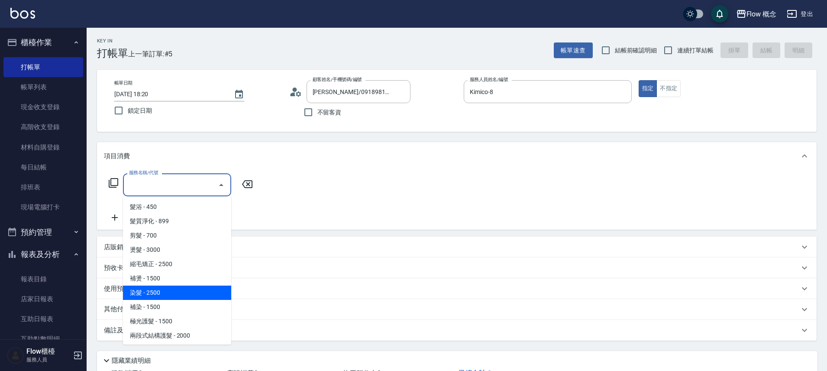
click at [177, 293] on span "染髮 - 2500" at bounding box center [177, 292] width 108 height 14
type input "染髮(401)"
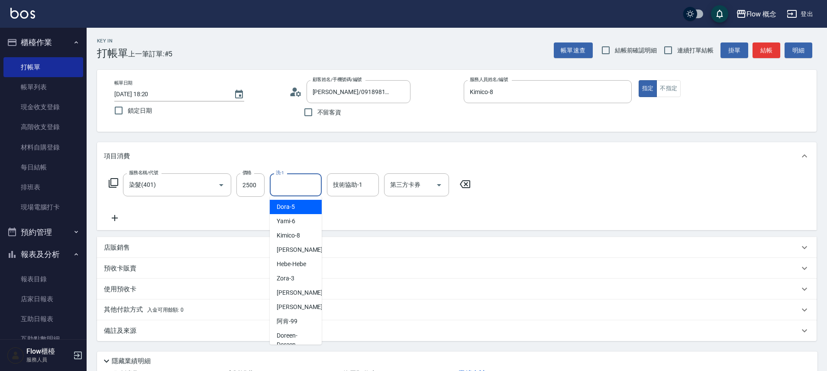
click at [301, 178] on input "洗-1" at bounding box center [296, 184] width 44 height 15
type input "[PERSON_NAME]-10"
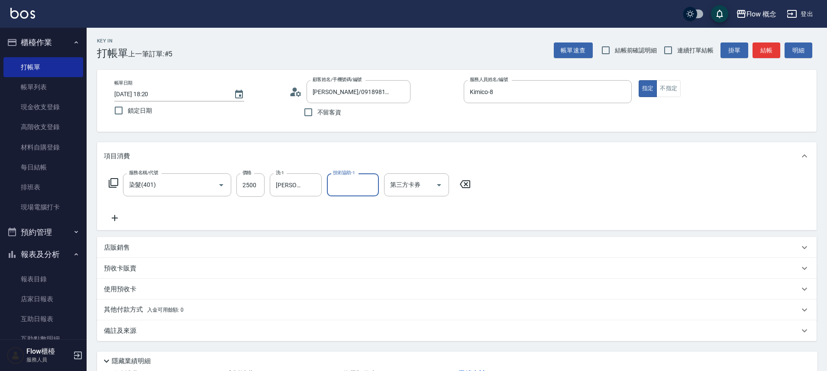
click at [166, 317] on div "其他付款方式 入金可用餘額: 0" at bounding box center [456, 309] width 719 height 21
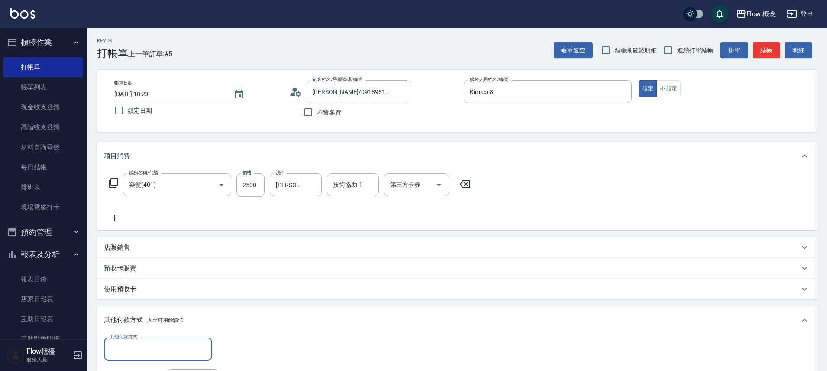
click at [134, 344] on input "其他付款方式" at bounding box center [158, 348] width 100 height 15
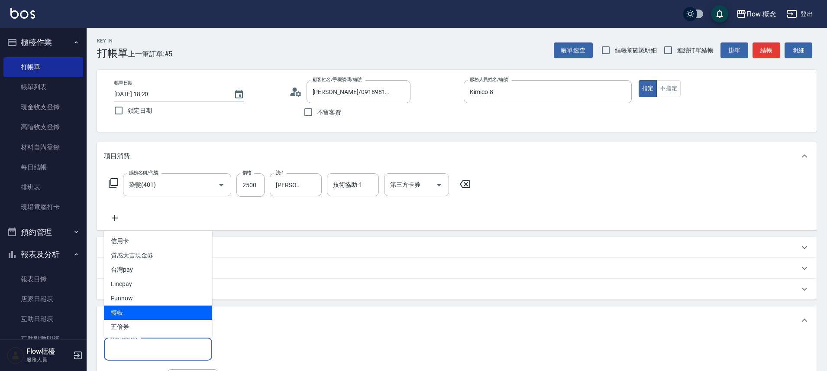
click at [118, 309] on span "轉帳" at bounding box center [158, 312] width 108 height 14
type input "轉帳"
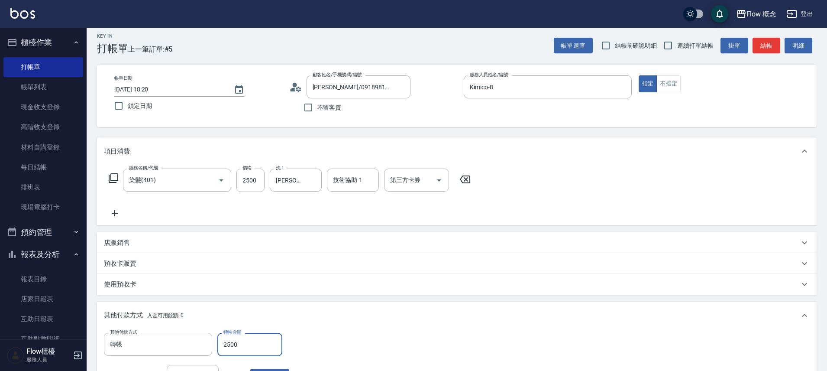
scroll to position [171, 0]
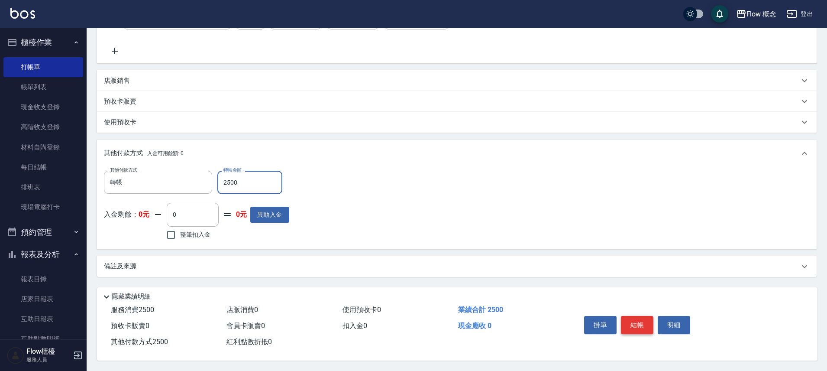
type input "2500"
click at [642, 321] on button "結帳" at bounding box center [637, 325] width 32 height 18
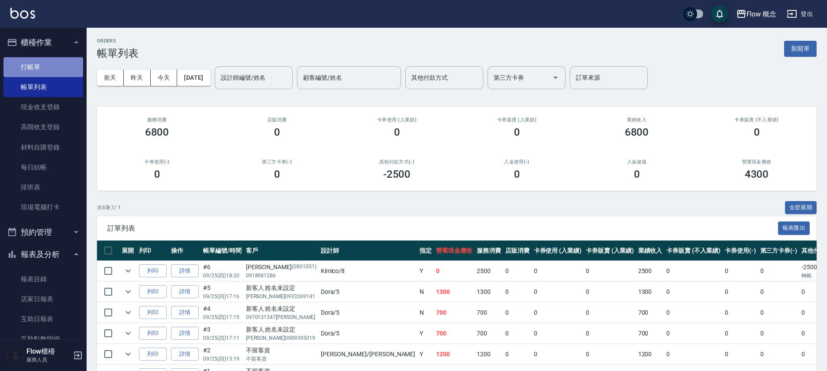
click at [56, 70] on link "打帳單" at bounding box center [43, 67] width 80 height 20
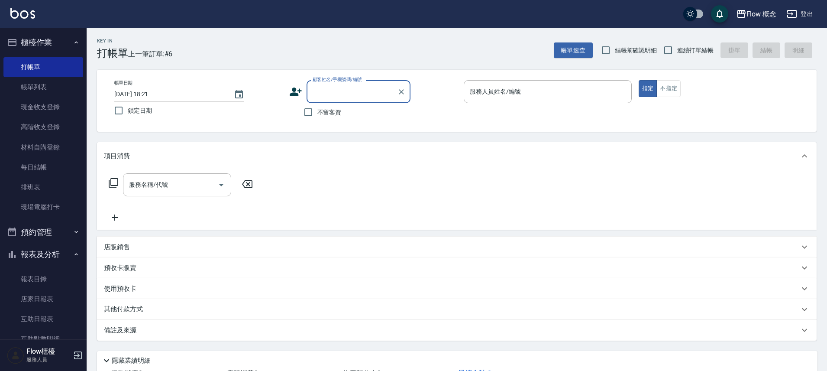
click at [356, 90] on input "顧客姓名/手機號碼/編號" at bounding box center [351, 91] width 83 height 15
click at [372, 113] on li "[PERSON_NAME]/0968484102/" at bounding box center [358, 113] width 104 height 14
type input "[PERSON_NAME]/0968484102/"
type input "Kimico-8"
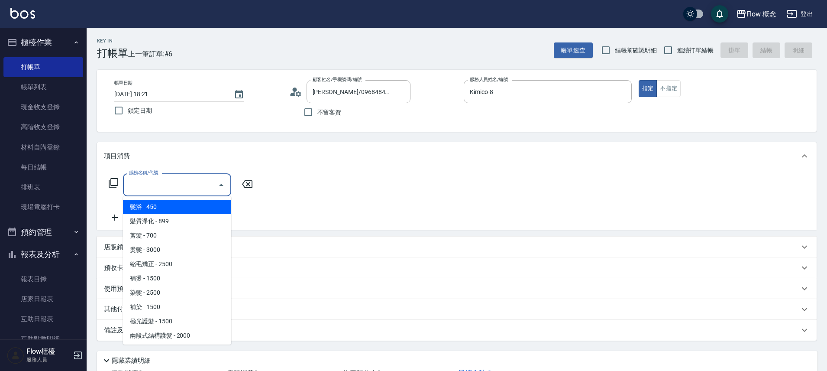
click at [188, 184] on input "服務名稱/代號" at bounding box center [170, 184] width 87 height 15
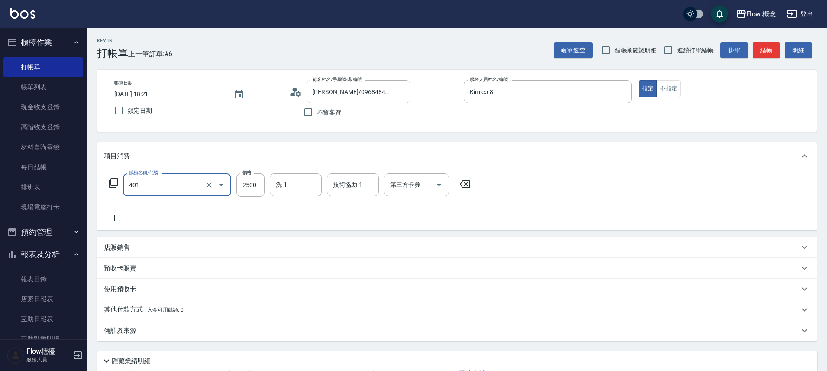
type input "染髮(401)"
type input "2000"
click at [346, 185] on input "技術協助-1" at bounding box center [353, 184] width 44 height 15
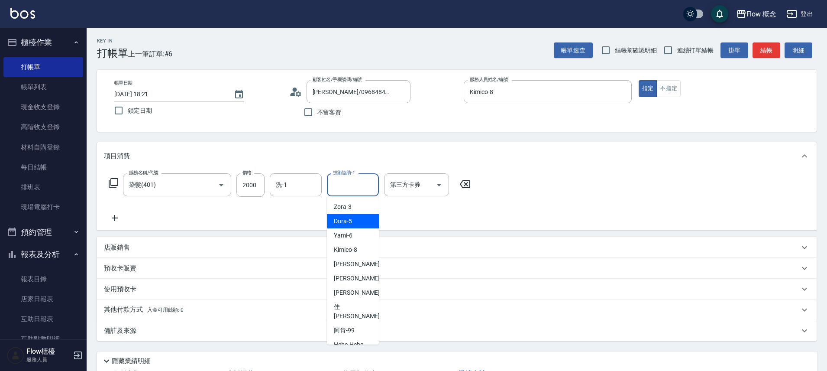
click at [351, 224] on span "Dora -5" at bounding box center [343, 220] width 18 height 9
type input "Dora-5"
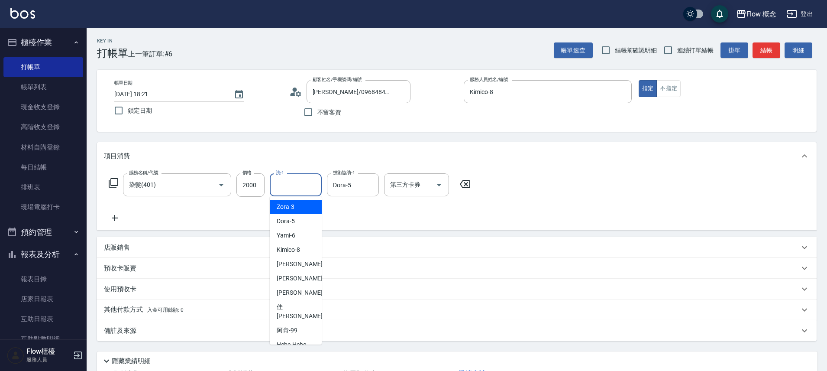
click at [287, 191] on input "洗-1" at bounding box center [296, 184] width 44 height 15
click at [294, 219] on div "Dora -5" at bounding box center [296, 221] width 52 height 14
type input "Dora-5"
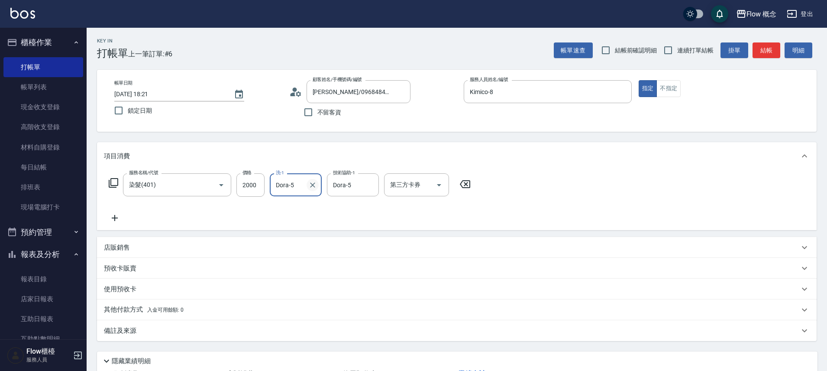
click at [312, 187] on icon "Clear" at bounding box center [312, 185] width 9 height 9
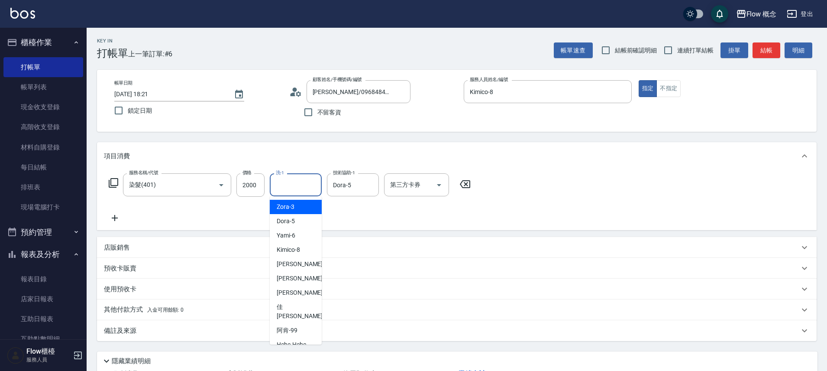
click at [312, 177] on input "洗-1" at bounding box center [296, 184] width 44 height 15
click at [295, 262] on div "[PERSON_NAME] -10" at bounding box center [296, 264] width 52 height 14
type input "[PERSON_NAME]-10"
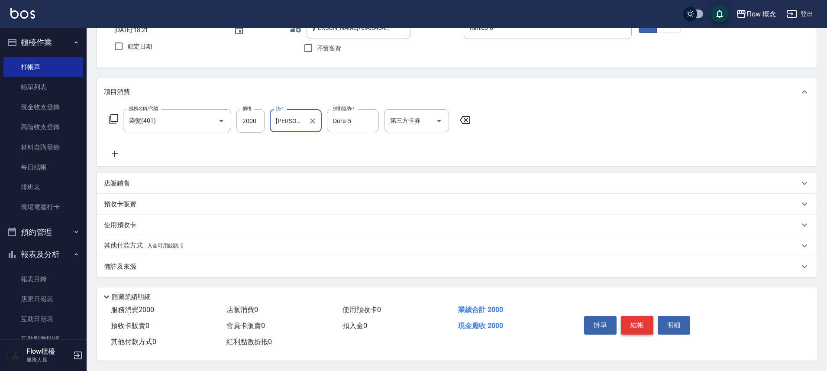
scroll to position [68, 0]
click at [645, 324] on button "結帳" at bounding box center [637, 325] width 32 height 18
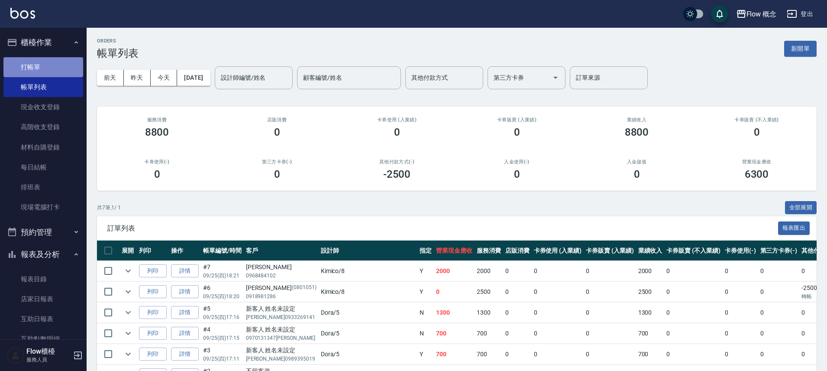
click at [48, 68] on link "打帳單" at bounding box center [43, 67] width 80 height 20
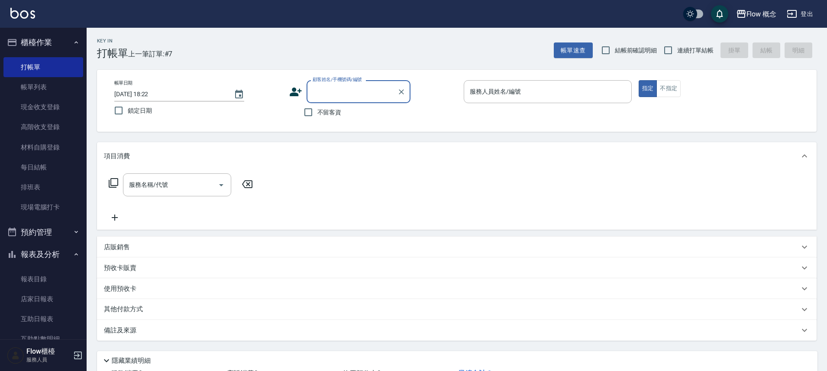
type input "n"
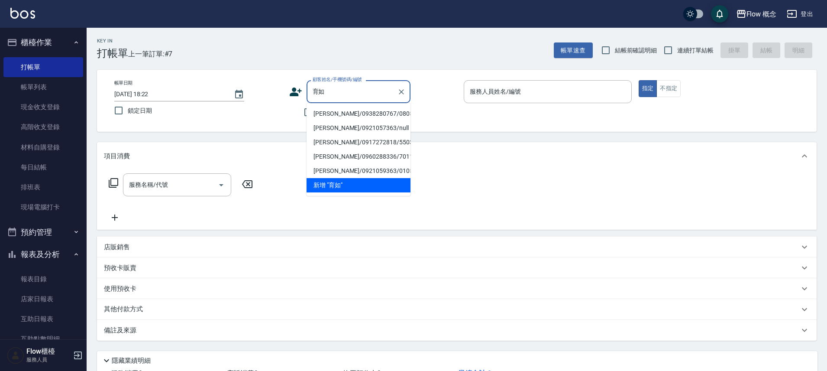
click at [352, 111] on li "[PERSON_NAME]/0938280767/080503" at bounding box center [358, 113] width 104 height 14
type input "[PERSON_NAME]/0938280767/080503"
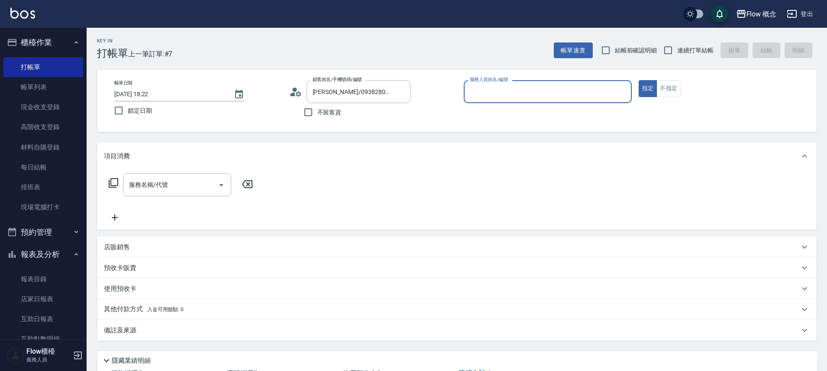
type input "８"
click at [638, 80] on button "指定" at bounding box center [647, 88] width 19 height 17
type button "true"
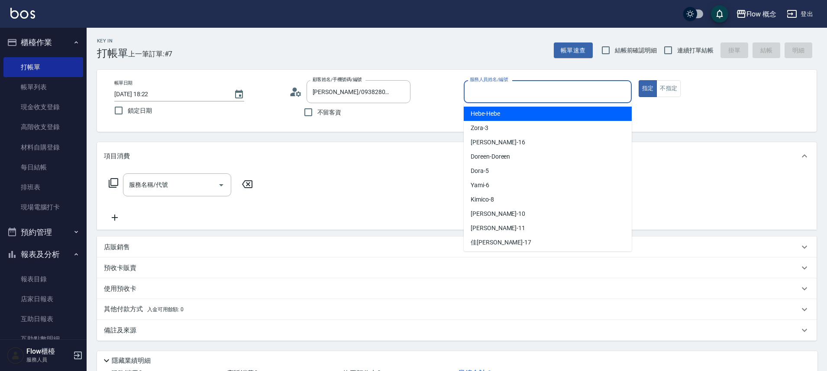
click at [555, 90] on input "服務人員姓名/編號" at bounding box center [547, 91] width 160 height 15
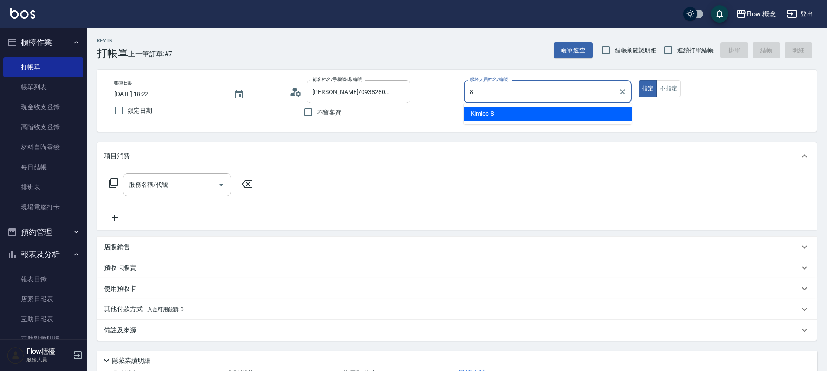
type input "Kimico-8"
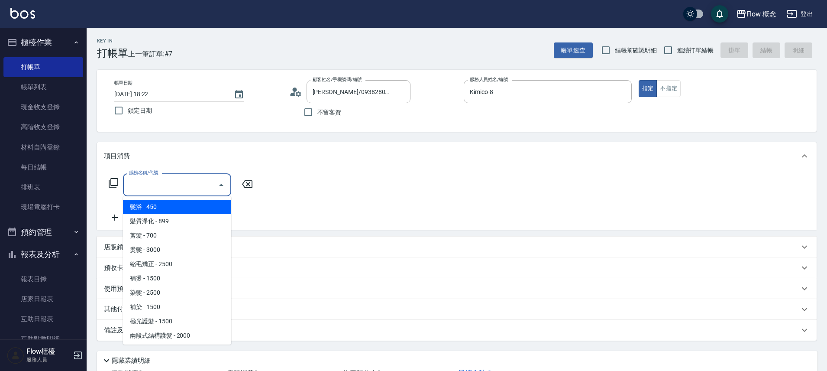
click at [187, 192] on input "服務名稱/代號" at bounding box center [170, 184] width 87 height 15
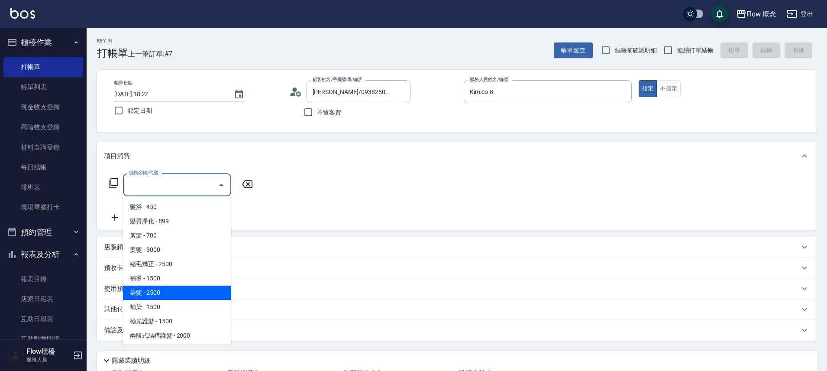
scroll to position [80, 0]
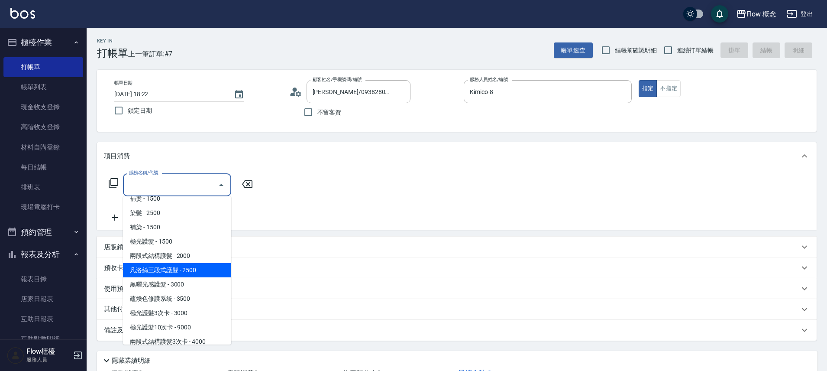
click at [196, 276] on span "凡洛絲三段式護髮 - 2500" at bounding box center [177, 270] width 108 height 14
click at [196, 276] on div "預收卡販賣" at bounding box center [456, 267] width 719 height 21
type input "[PERSON_NAME]三段式護髮(503)"
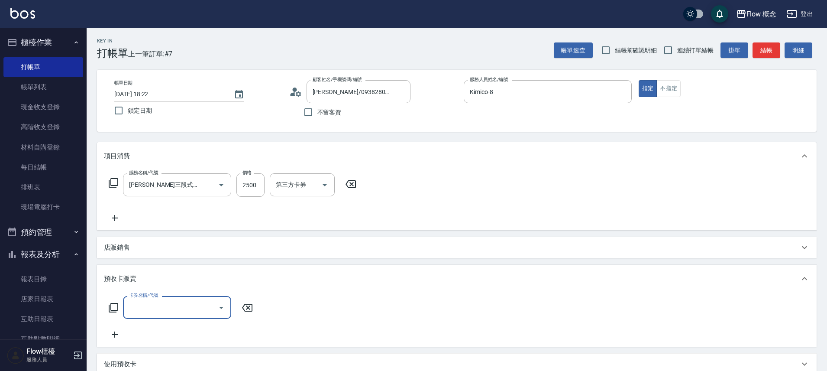
scroll to position [0, 0]
click at [258, 188] on input "2500" at bounding box center [250, 184] width 28 height 23
type input "2400"
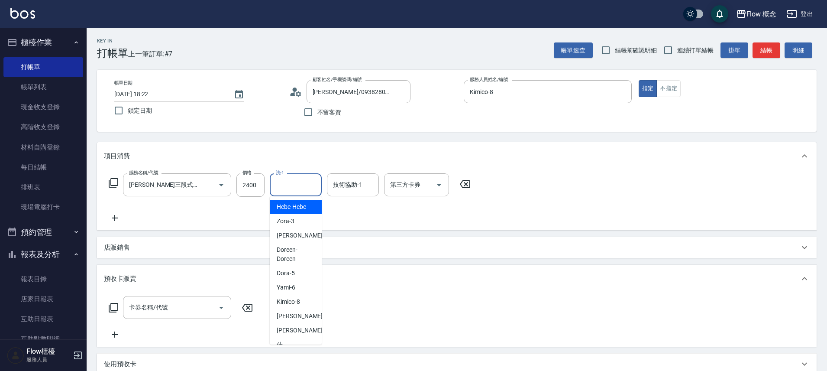
click at [280, 190] on input "洗-1" at bounding box center [296, 184] width 44 height 15
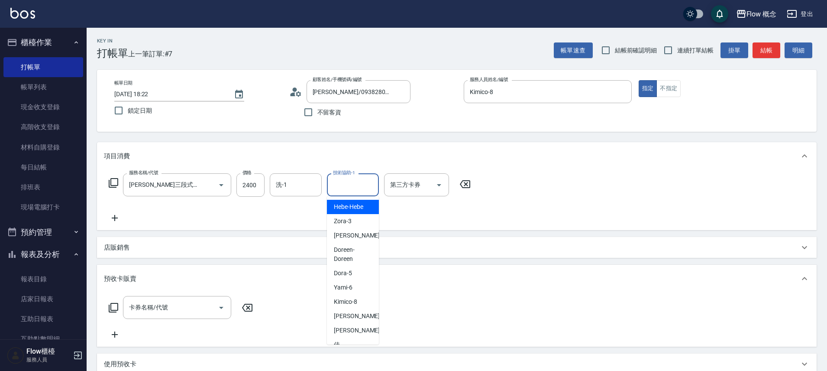
click at [369, 187] on input "技術協助-1" at bounding box center [353, 184] width 44 height 15
click at [354, 311] on div "[PERSON_NAME] -10" at bounding box center [353, 316] width 52 height 14
type input "[PERSON_NAME]-10"
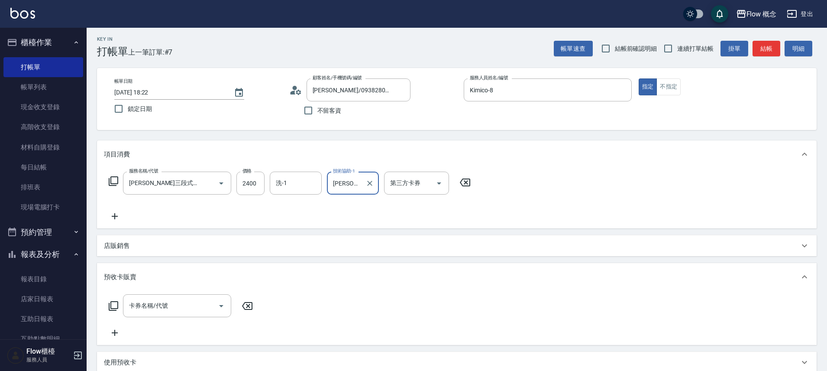
scroll to position [143, 0]
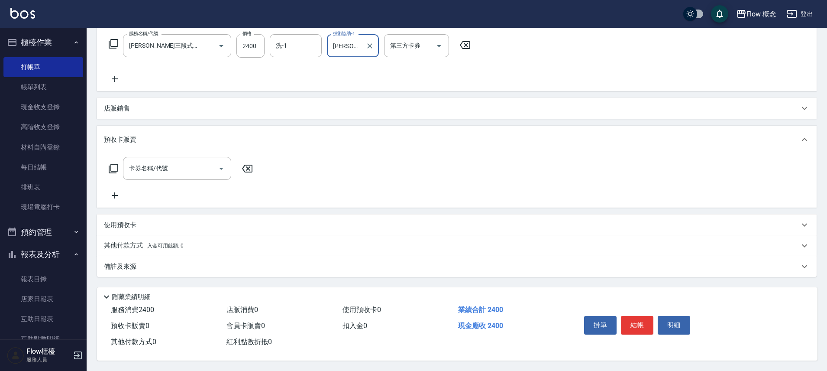
click at [155, 112] on div "店販銷售" at bounding box center [456, 108] width 719 height 21
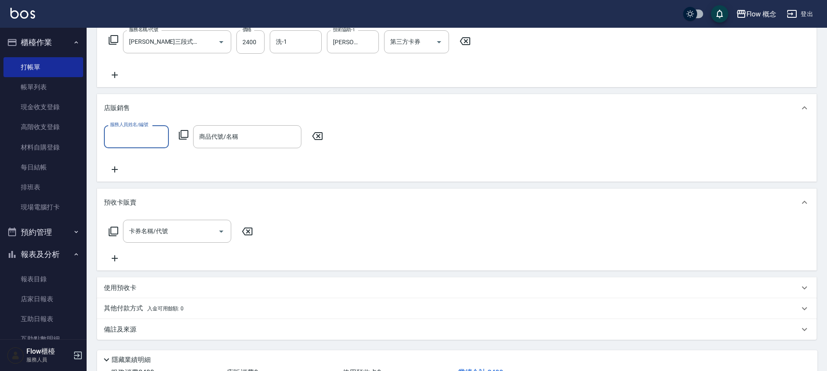
scroll to position [0, 0]
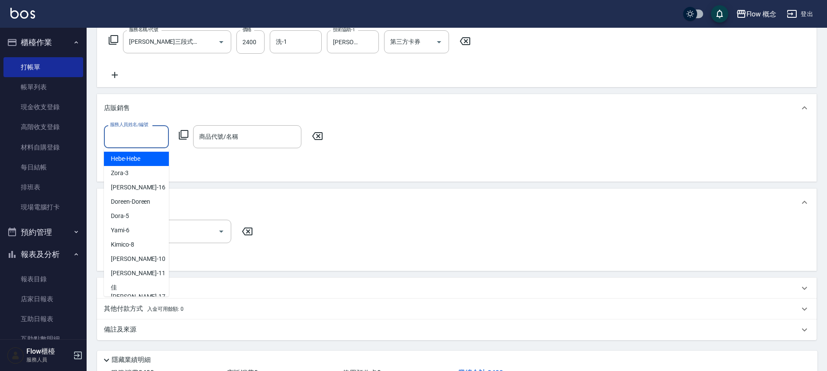
click at [149, 142] on input "服務人員姓名/編號" at bounding box center [136, 136] width 57 height 15
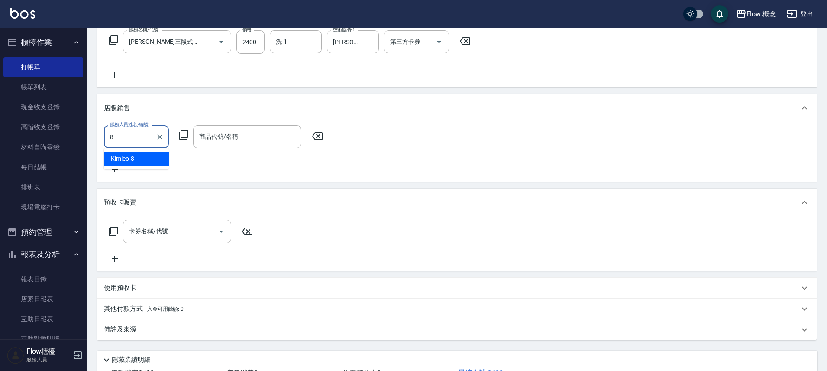
type input "Kimico-8"
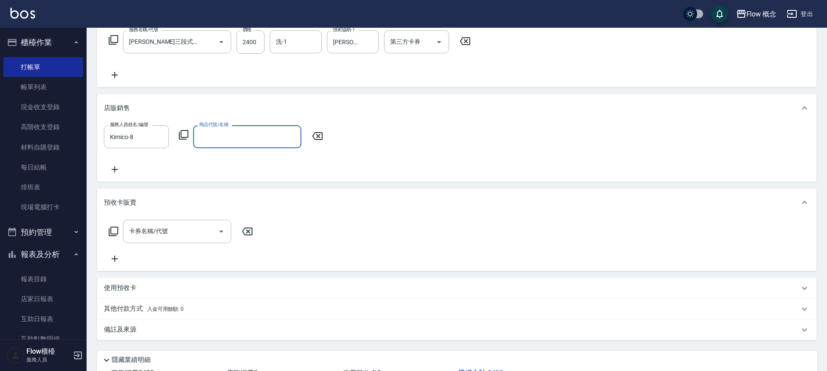
drag, startPoint x: 119, startPoint y: 169, endPoint x: 110, endPoint y: 156, distance: 16.1
click at [119, 168] on icon at bounding box center [115, 169] width 22 height 10
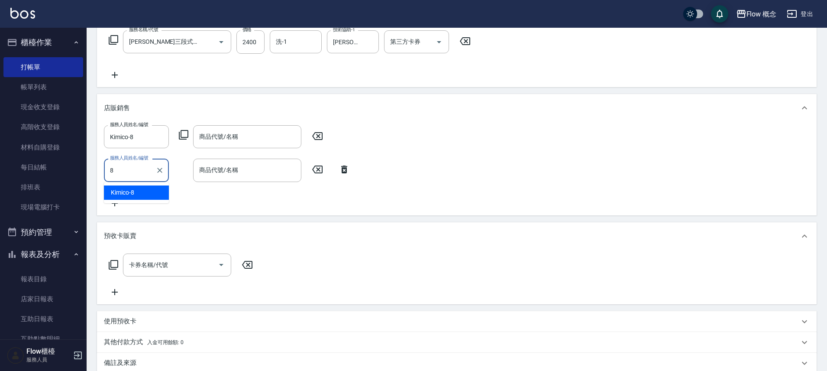
type input "Kimico-8"
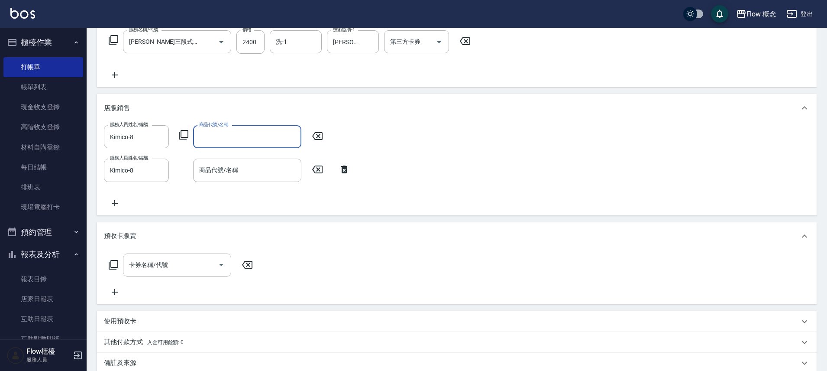
click at [245, 135] on input "商品代號/名稱" at bounding box center [247, 136] width 100 height 15
type input "e"
type input "貪"
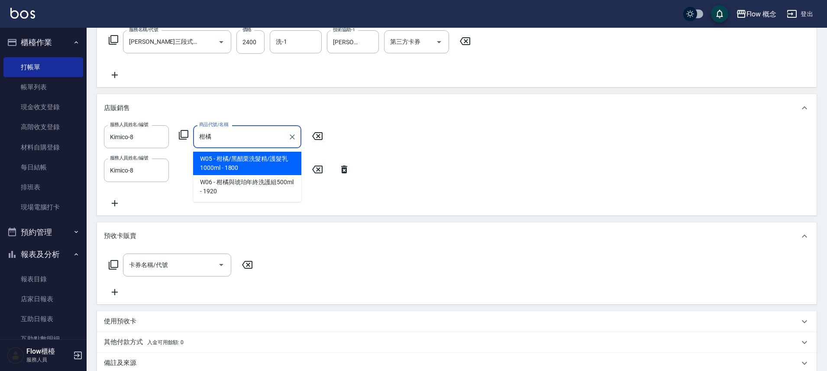
click at [250, 160] on span "W05 - 柑橘/黑醋栗洗髮精/護髮乳1000ml - 1800" at bounding box center [247, 163] width 108 height 23
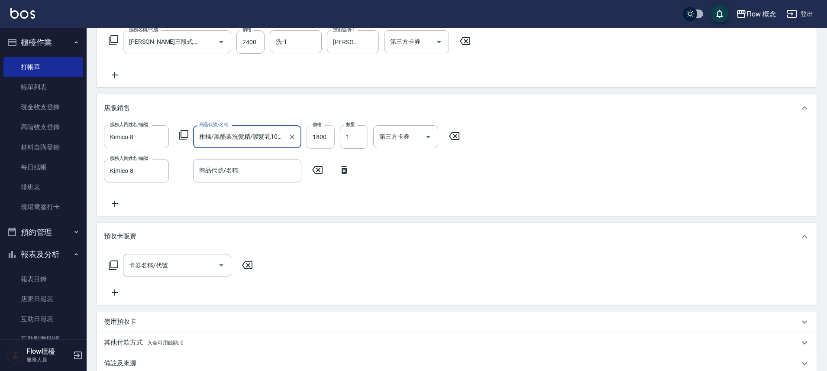
type input "柑橘/黑醋栗洗髮精/護髮乳1000ml"
click at [315, 139] on input "1800" at bounding box center [320, 136] width 28 height 23
type input "1155"
click at [255, 170] on input "商品代號/名稱" at bounding box center [247, 170] width 100 height 15
type input "a"
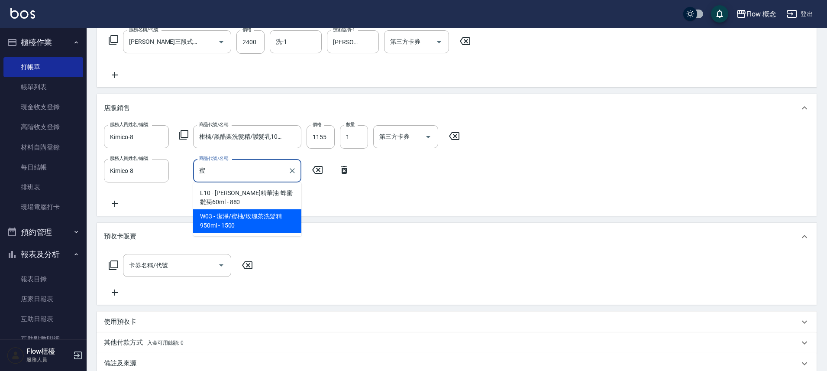
click at [268, 214] on span "W03 - 潔淨/蜜柚/玫瑰茶洗髮精950ml - 1500" at bounding box center [247, 220] width 108 height 23
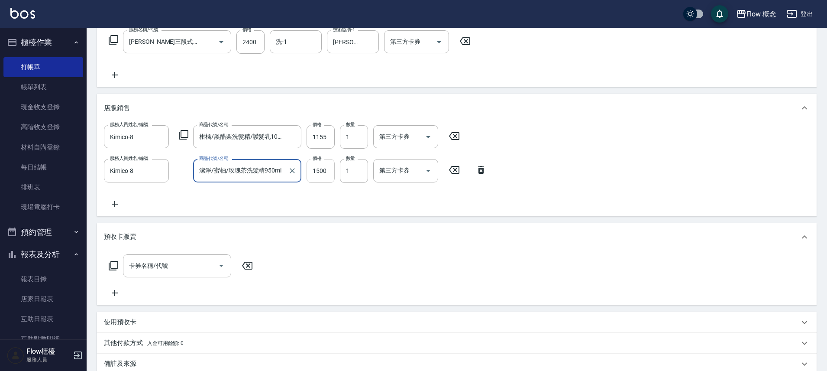
type input "潔淨/蜜柚/玫瑰茶洗髮精950ml"
click at [321, 168] on input "1500" at bounding box center [320, 170] width 28 height 23
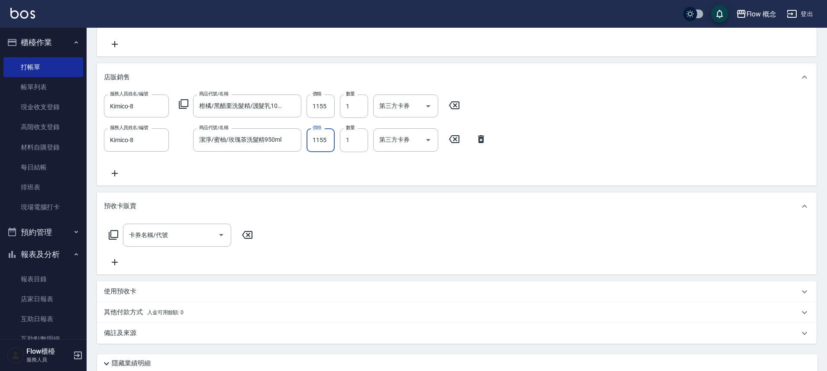
scroll to position [195, 0]
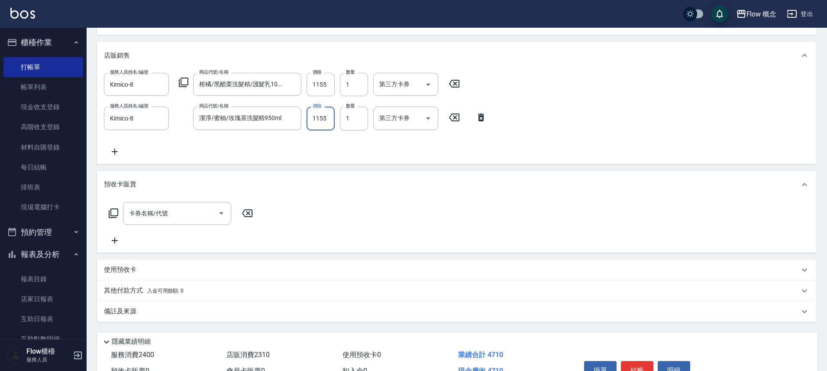
type input "1155"
click at [170, 180] on div "預收卡販賣" at bounding box center [451, 184] width 695 height 9
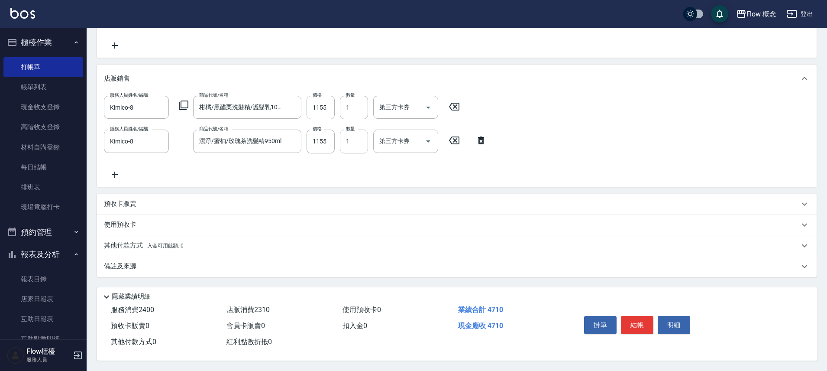
scroll to position [176, 0]
click at [155, 242] on span "入金可用餘額: 0" at bounding box center [165, 245] width 37 height 6
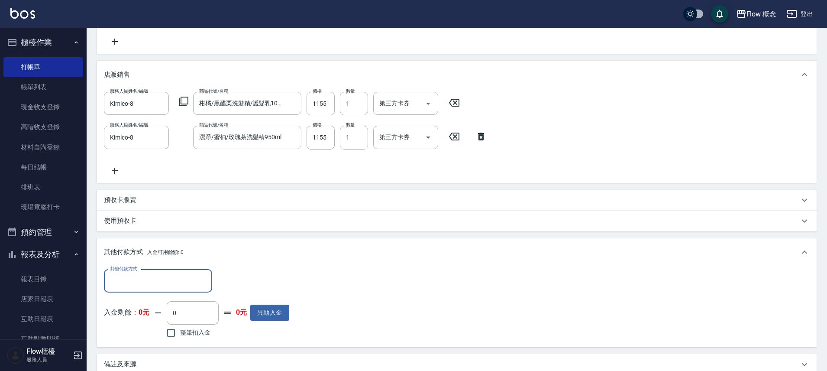
scroll to position [0, 0]
click at [141, 276] on input "其他付款方式" at bounding box center [158, 280] width 100 height 15
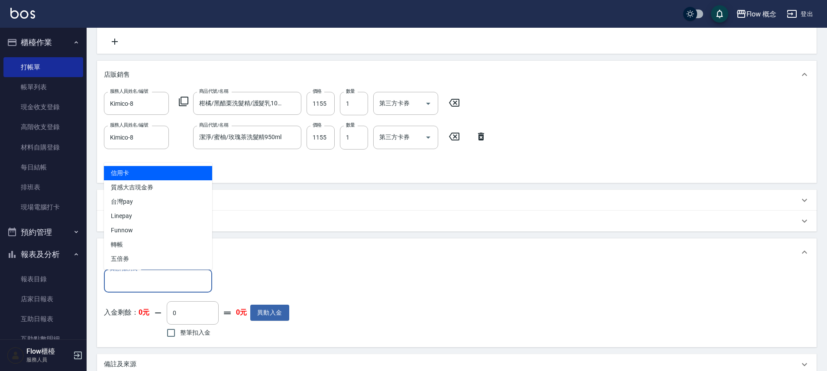
click at [150, 173] on span "信用卡" at bounding box center [158, 173] width 108 height 14
type input "信用卡"
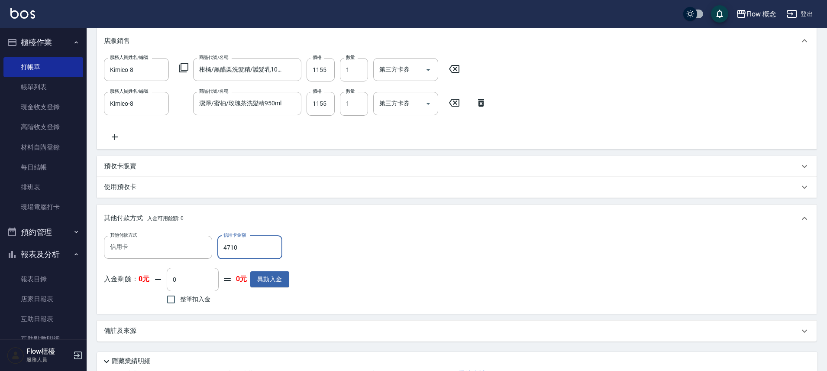
scroll to position [278, 0]
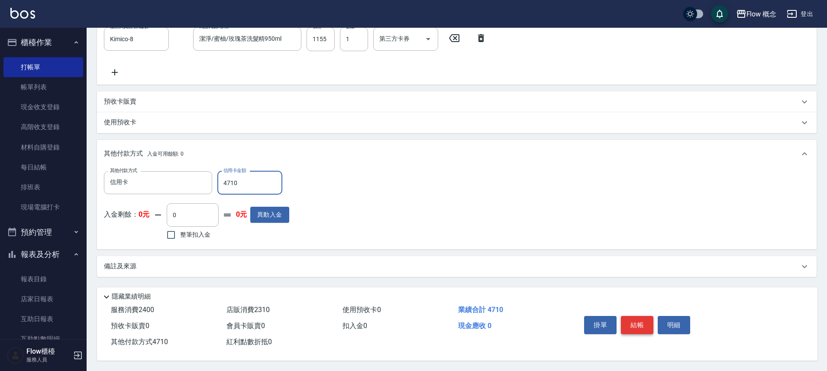
type input "4710"
click at [641, 319] on button "結帳" at bounding box center [637, 325] width 32 height 18
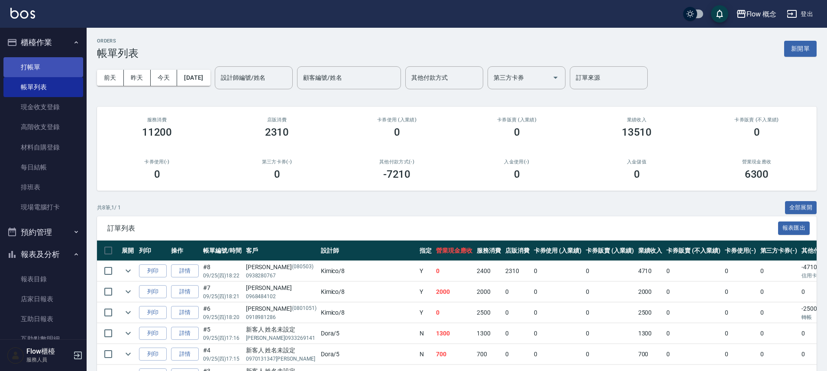
click at [44, 62] on link "打帳單" at bounding box center [43, 67] width 80 height 20
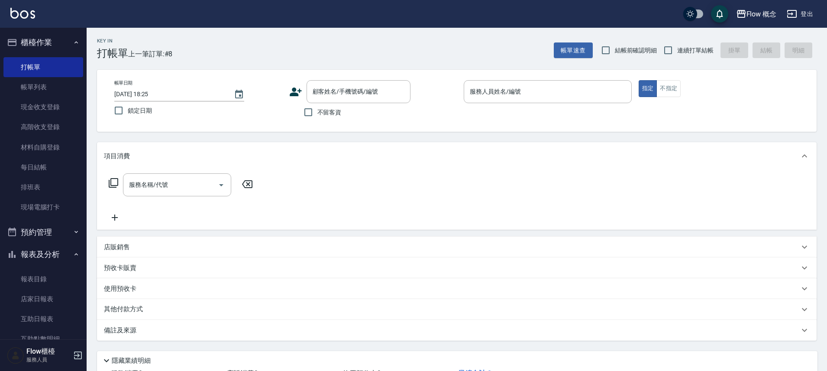
click at [340, 112] on span "不留客資" at bounding box center [329, 112] width 24 height 9
click at [317, 112] on input "不留客資" at bounding box center [308, 112] width 18 height 18
checkbox input "true"
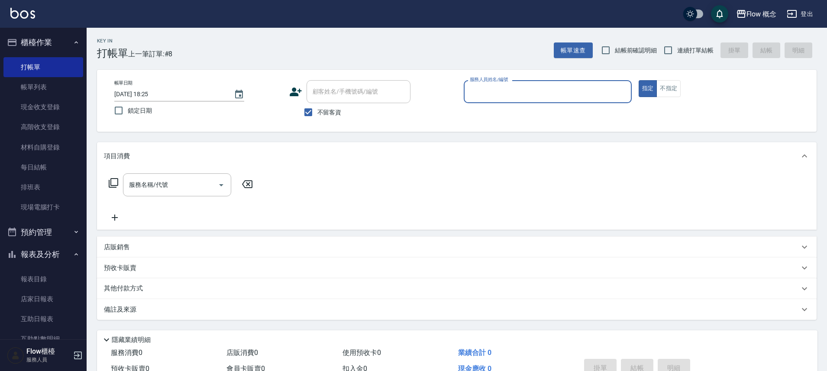
click at [499, 91] on input "服務人員姓名/編號" at bounding box center [547, 91] width 160 height 15
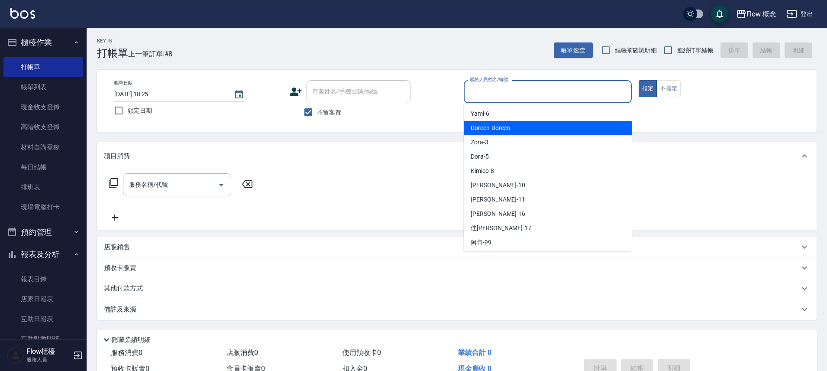
click at [499, 129] on span "Doreen -Doreen" at bounding box center [490, 127] width 39 height 9
type input "Doreen-Doreen"
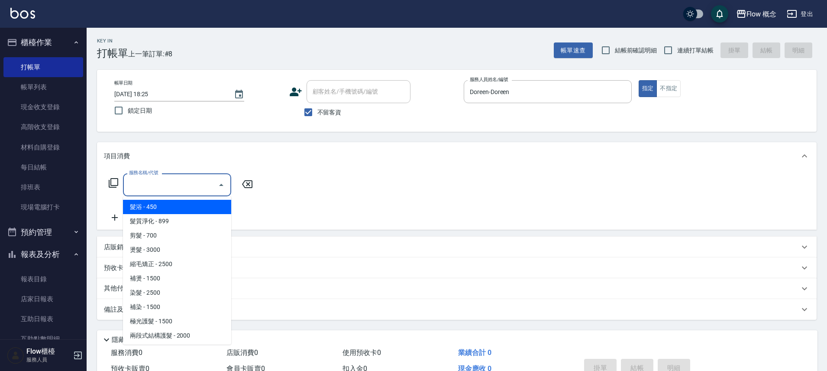
click at [174, 189] on input "服務名稱/代號" at bounding box center [170, 184] width 87 height 15
click at [181, 203] on span "髮浴 - 450" at bounding box center [177, 207] width 108 height 14
type input "髮浴 (101)"
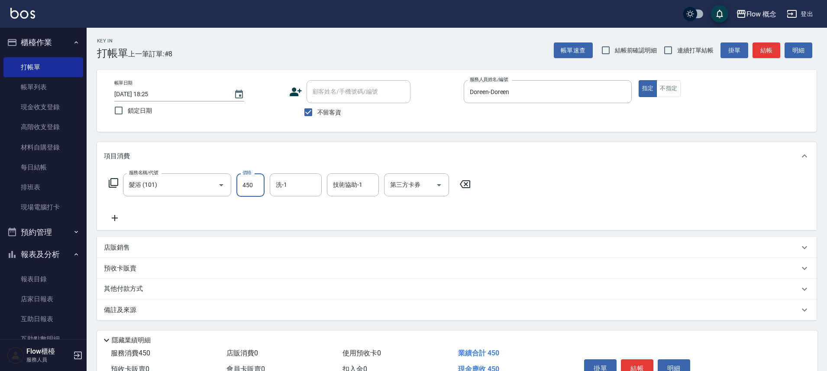
click at [242, 188] on input "450" at bounding box center [250, 184] width 28 height 23
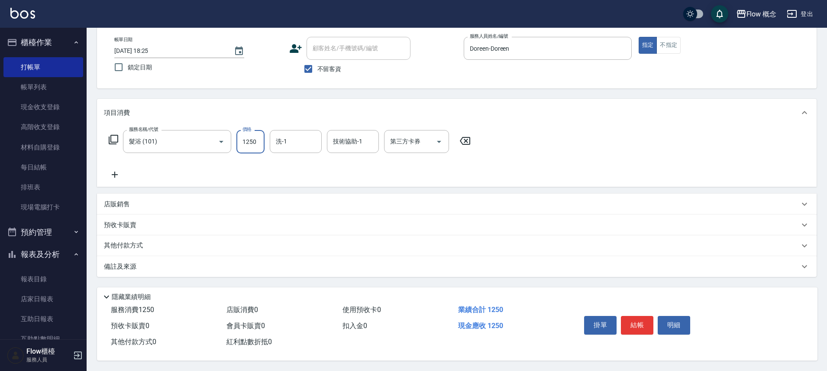
scroll to position [47, 0]
type input "1250"
click at [645, 323] on button "結帳" at bounding box center [637, 325] width 32 height 18
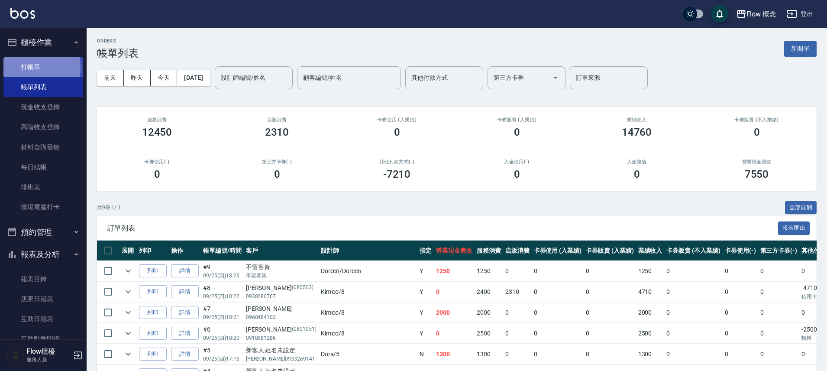
click at [29, 67] on link "打帳單" at bounding box center [43, 67] width 80 height 20
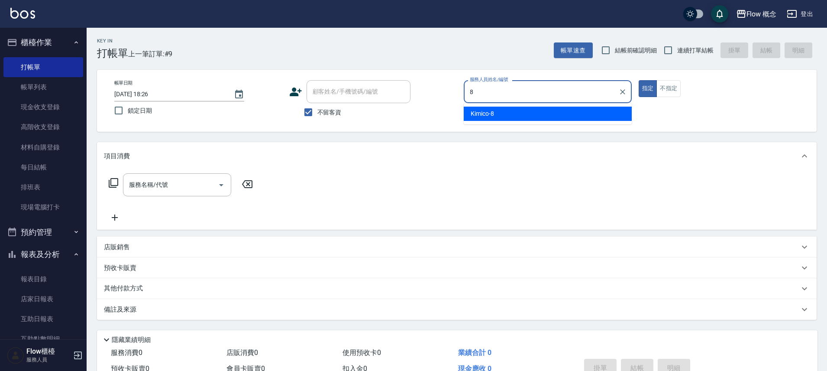
type input "Kimico-8"
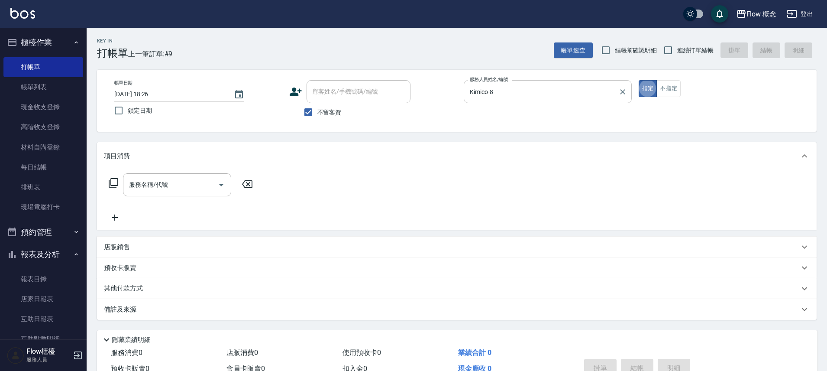
type button "true"
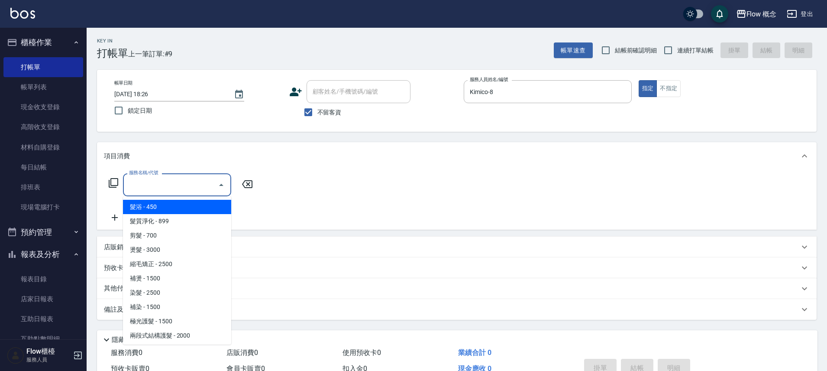
click at [201, 182] on input "服務名稱/代號" at bounding box center [170, 184] width 87 height 15
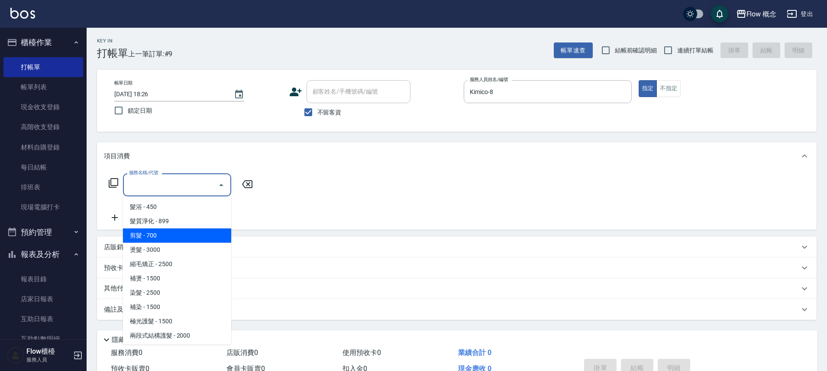
click at [172, 233] on span "剪髮 - 700" at bounding box center [177, 235] width 108 height 14
type input "剪髮(201)"
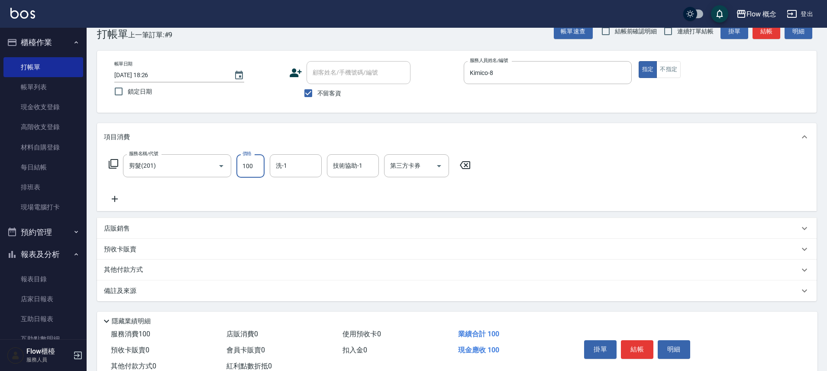
scroll to position [47, 0]
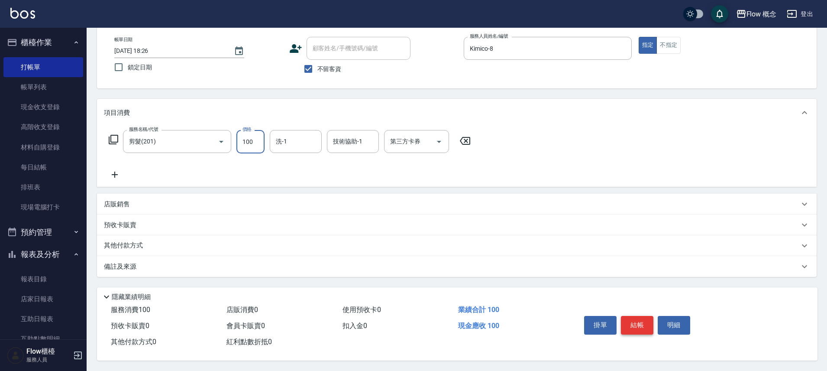
type input "100"
click at [642, 316] on button "結帳" at bounding box center [637, 325] width 32 height 18
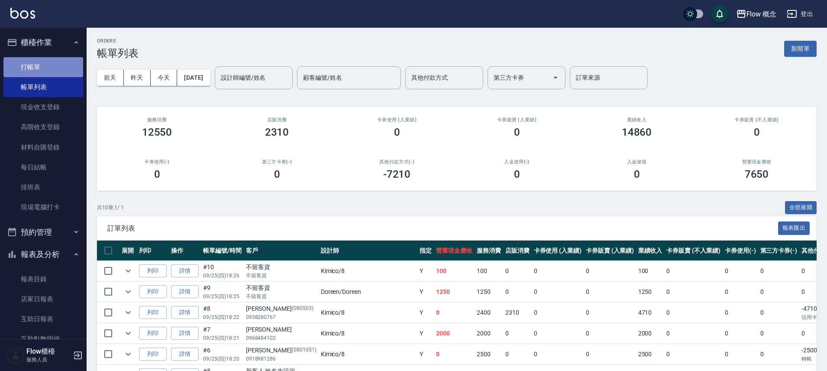
click at [48, 66] on link "打帳單" at bounding box center [43, 67] width 80 height 20
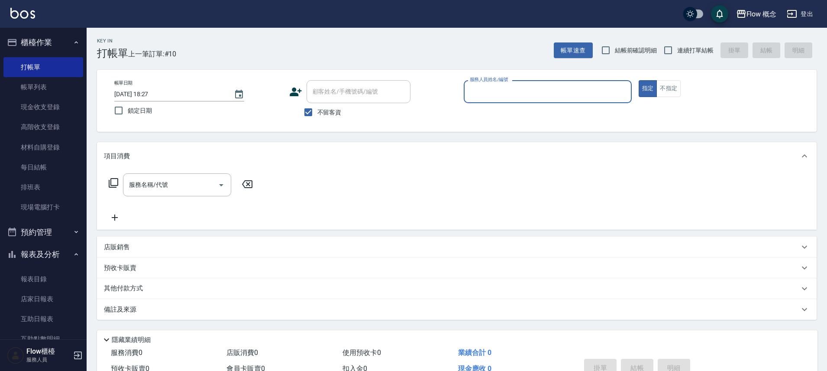
click at [339, 112] on span "不留客資" at bounding box center [329, 112] width 24 height 9
click at [317, 112] on input "不留客資" at bounding box center [308, 112] width 18 height 18
click at [339, 112] on span "不留客資" at bounding box center [329, 112] width 24 height 9
click at [317, 112] on input "不留客資" at bounding box center [308, 112] width 18 height 18
click at [332, 110] on span "不留客資" at bounding box center [329, 112] width 24 height 9
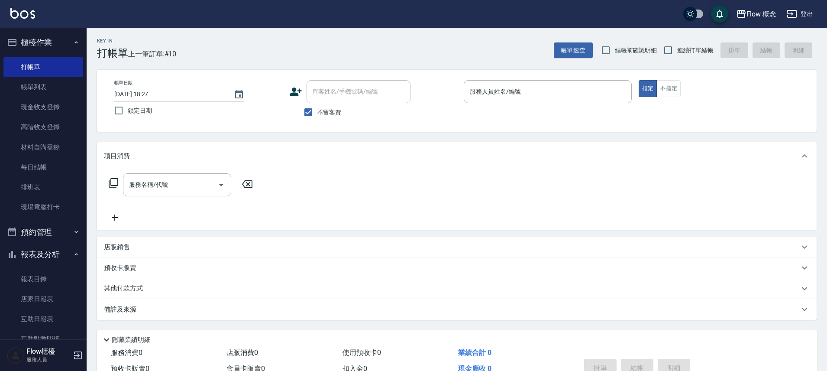
click at [317, 110] on input "不留客資" at bounding box center [308, 112] width 18 height 18
click at [332, 110] on span "不留客資" at bounding box center [329, 112] width 24 height 9
click at [317, 110] on input "不留客資" at bounding box center [308, 112] width 18 height 18
click at [329, 123] on div "帳單日期 [DATE] 18:27 鎖定日期 顧客姓名/手機號碼/編號 顧客姓名/手機號碼/編號 不留客資 服務人員姓名/編號 服務人員姓名/編號 指定 不指定" at bounding box center [456, 101] width 719 height 62
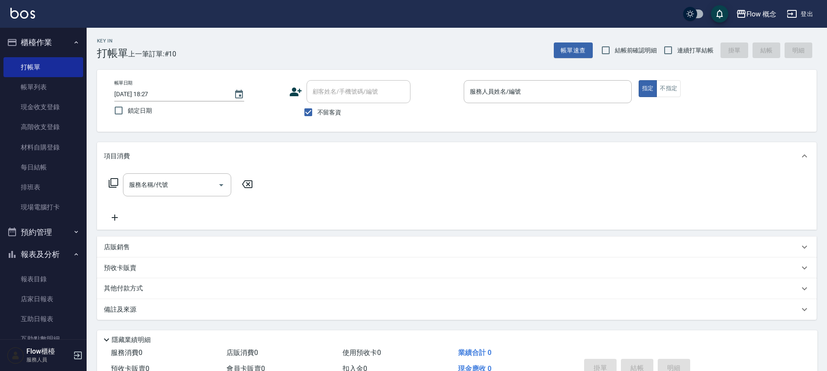
click at [330, 110] on span "不留客資" at bounding box center [329, 112] width 24 height 9
click at [317, 110] on input "不留客資" at bounding box center [308, 112] width 18 height 18
checkbox input "false"
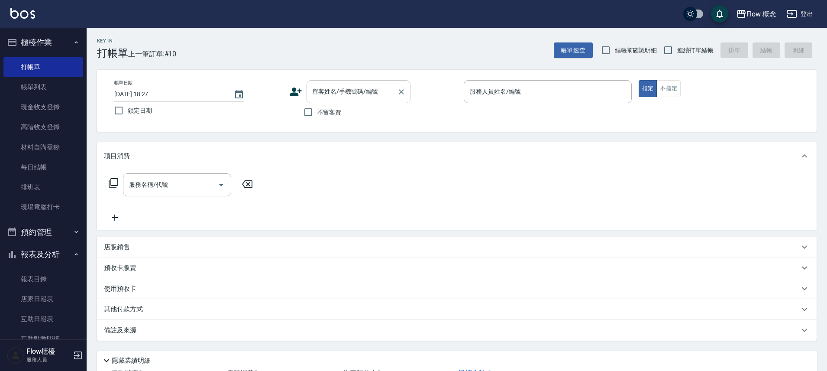
click at [338, 92] on input "顧客姓名/手機號碼/編號" at bounding box center [351, 91] width 83 height 15
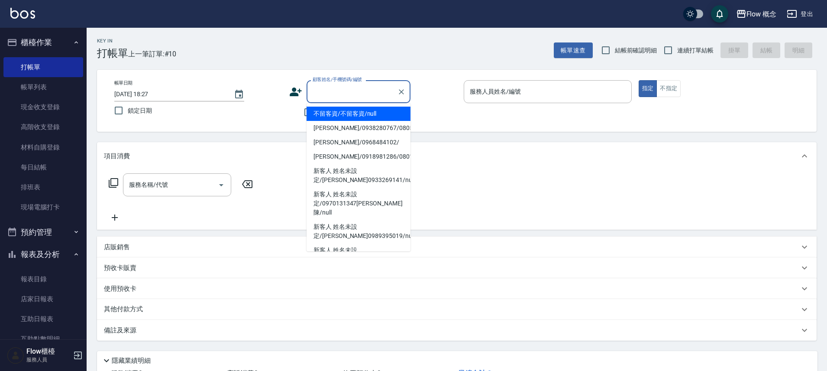
type input "x"
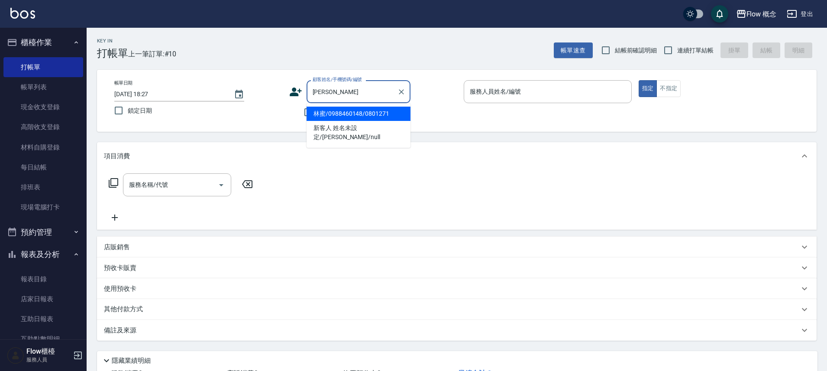
click at [345, 114] on li "林蜜/0988460148/0801271" at bounding box center [358, 113] width 104 height 14
type input "林蜜/0988460148/0801271"
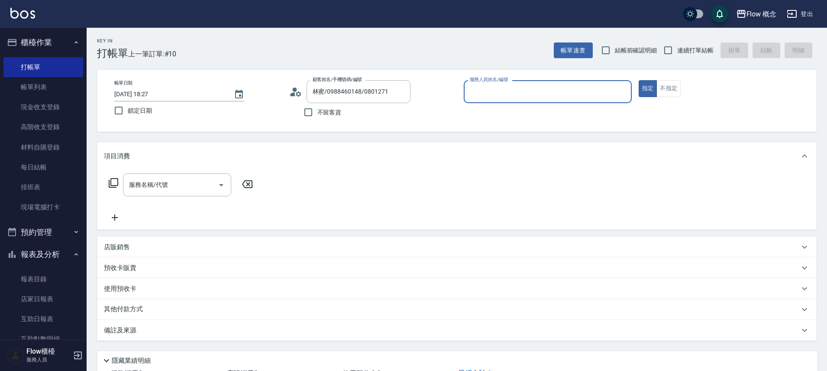
type input "Kimico-8"
click at [207, 187] on input "服務名稱/代號" at bounding box center [170, 184] width 87 height 15
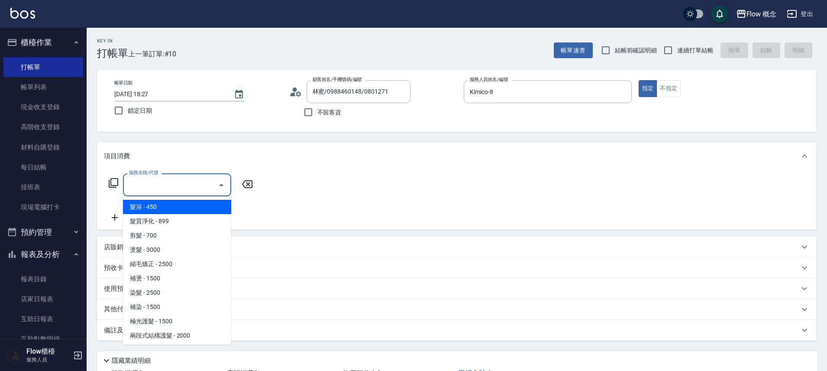
type input "４"
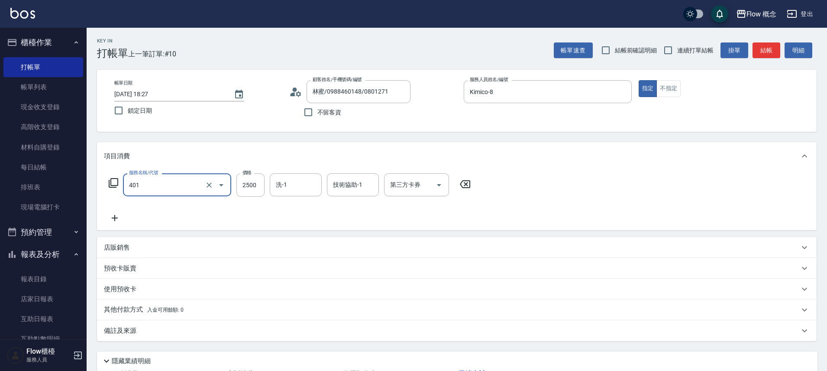
type input "染髮(401)"
type input "2300"
click at [311, 189] on input "洗-1" at bounding box center [296, 184] width 44 height 15
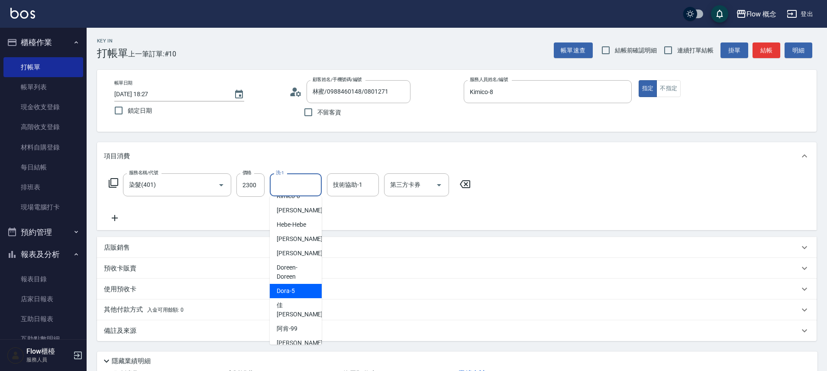
scroll to position [2, 0]
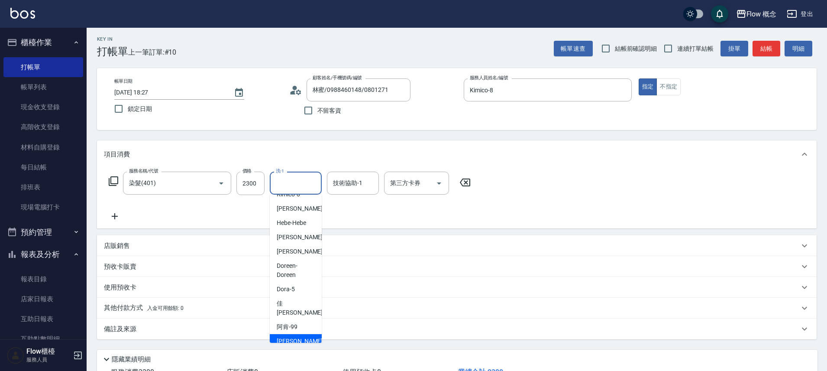
click at [281, 336] on span "[PERSON_NAME] -[PERSON_NAME]" at bounding box center [301, 345] width 48 height 18
click at [281, 328] on div "備註及來源" at bounding box center [451, 328] width 695 height 9
type input "[PERSON_NAME]"
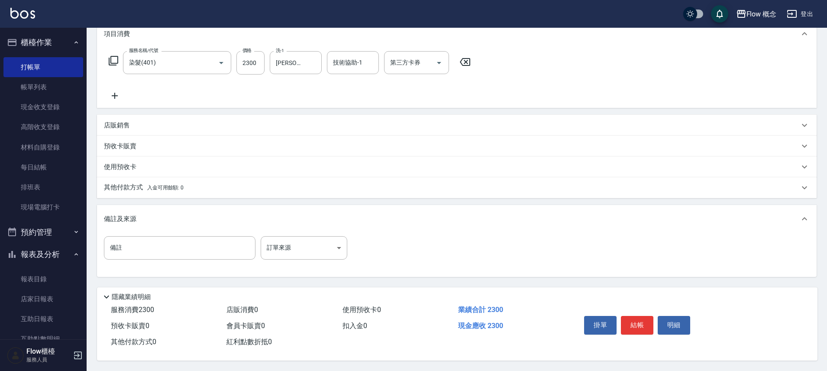
scroll to position [126, 0]
drag, startPoint x: 269, startPoint y: 207, endPoint x: 400, endPoint y: 241, distance: 134.6
click at [269, 207] on div "備註及來源" at bounding box center [456, 219] width 719 height 28
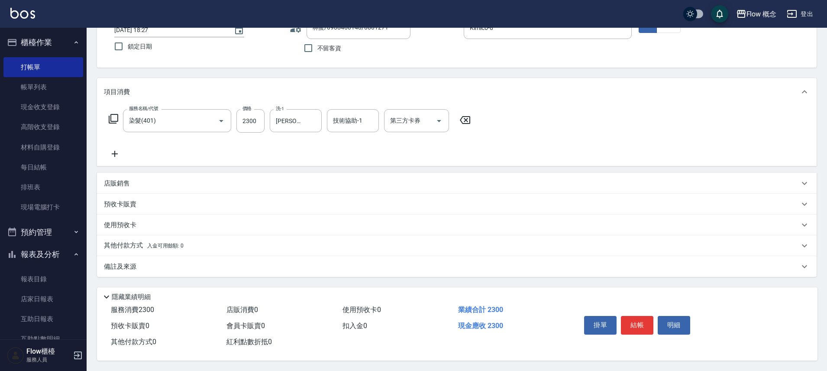
scroll to position [68, 0]
click at [646, 326] on button "結帳" at bounding box center [637, 325] width 32 height 18
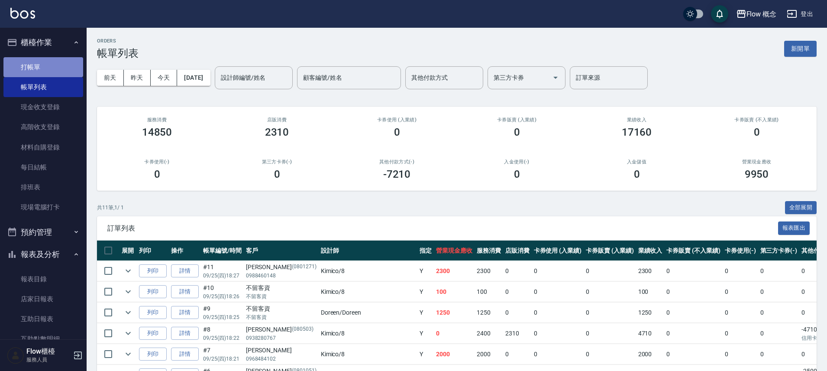
click at [50, 64] on link "打帳單" at bounding box center [43, 67] width 80 height 20
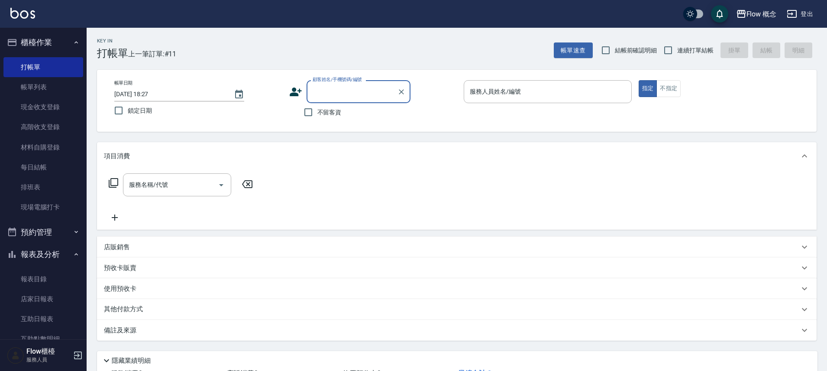
type input "5"
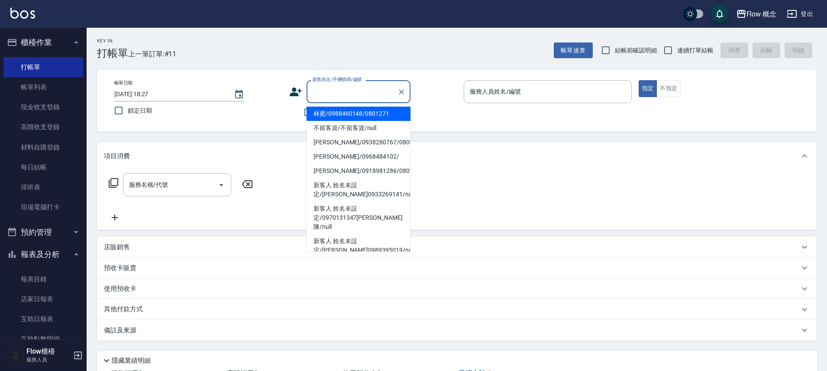
type input "4"
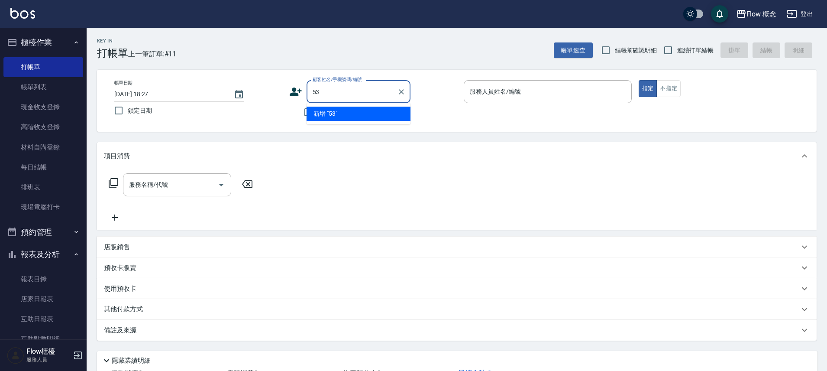
type input "5"
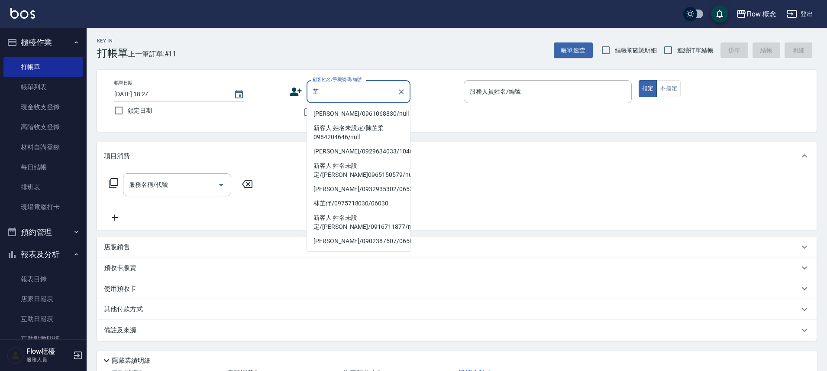
click at [343, 113] on li "[PERSON_NAME]/0961068830/null" at bounding box center [358, 113] width 104 height 14
type input "[PERSON_NAME]/0961068830/null"
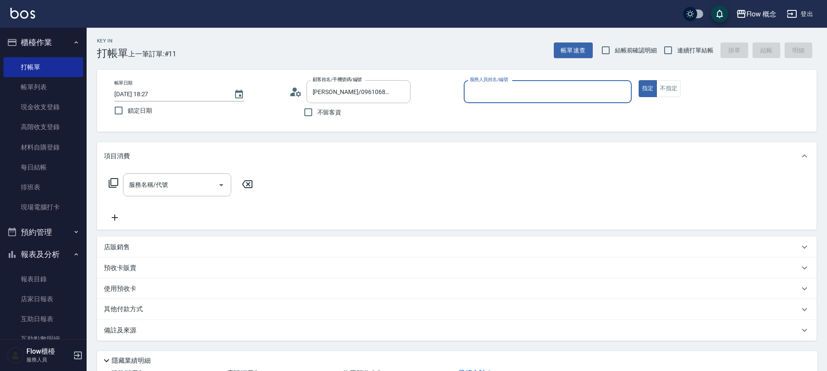
type input "Kimico-8"
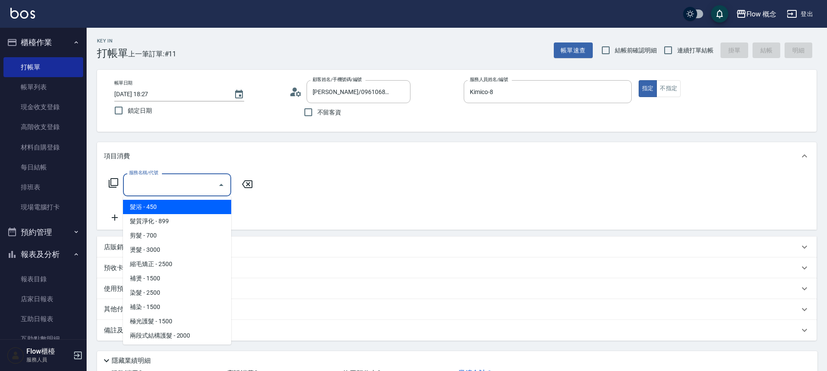
click at [190, 184] on input "服務名稱/代號" at bounding box center [170, 184] width 87 height 15
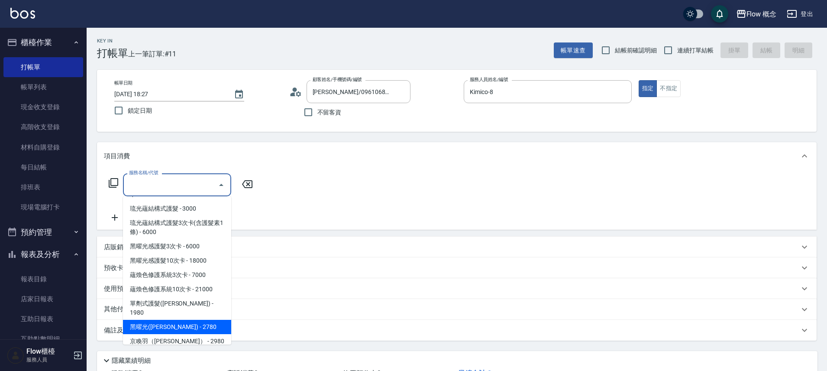
scroll to position [290, 0]
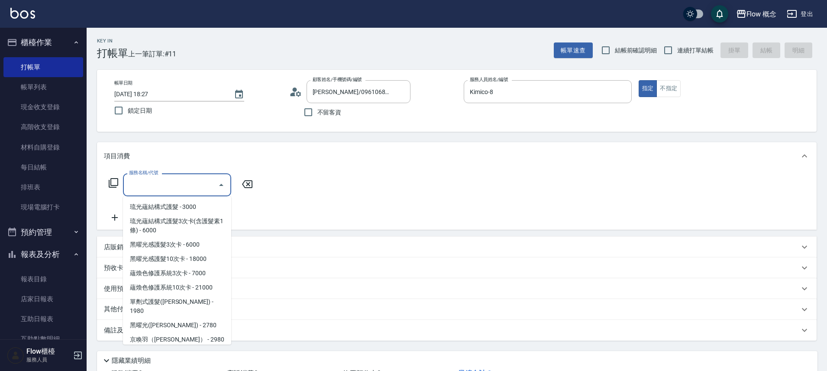
click at [190, 361] on span "深層蘊髮 - 1600" at bounding box center [177, 368] width 108 height 14
type input "深層蘊髮(602)"
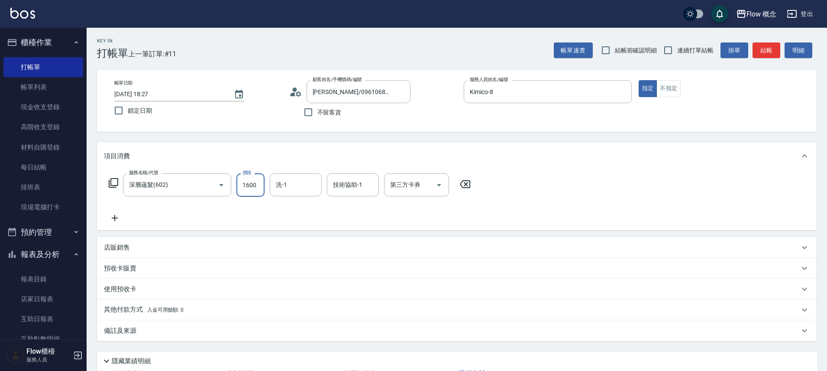
click at [251, 188] on input "1600" at bounding box center [250, 184] width 28 height 23
click at [112, 220] on icon at bounding box center [115, 218] width 22 height 10
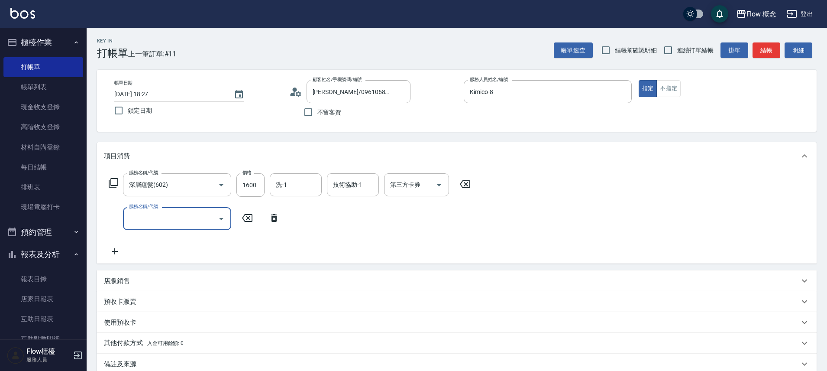
click at [148, 215] on input "服務名稱/代號" at bounding box center [170, 218] width 87 height 15
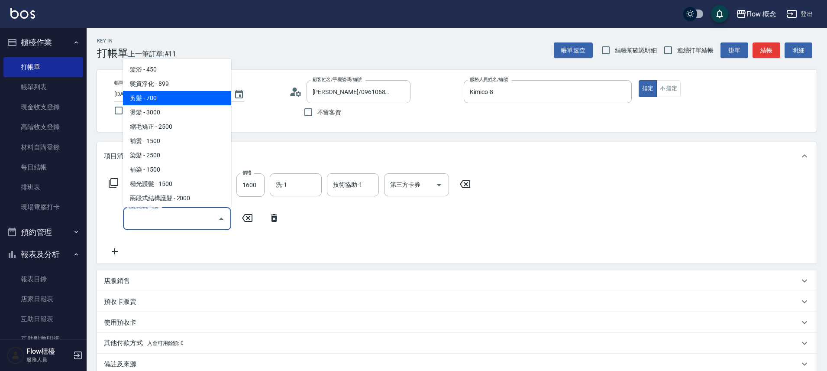
click at [164, 97] on span "剪髮 - 700" at bounding box center [177, 98] width 108 height 14
type input "剪髮(201)"
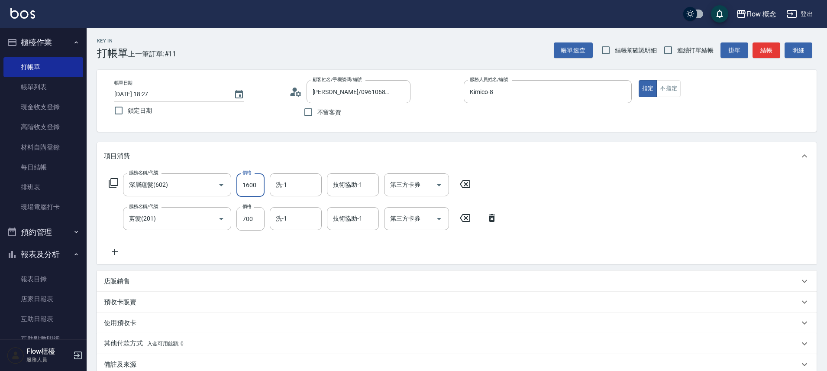
click at [253, 182] on input "1600" at bounding box center [250, 184] width 28 height 23
type input "1000"
click at [239, 241] on div "服務名稱/代號 深層蘊髮(602) 服務名稱/代號 價格 1000 價格 洗-1 洗-1 技術協助-1 技術協助-1 第三方卡券 第三方卡券 服務名稱/代號 …" at bounding box center [303, 215] width 399 height 84
click at [248, 218] on input "700" at bounding box center [250, 218] width 28 height 23
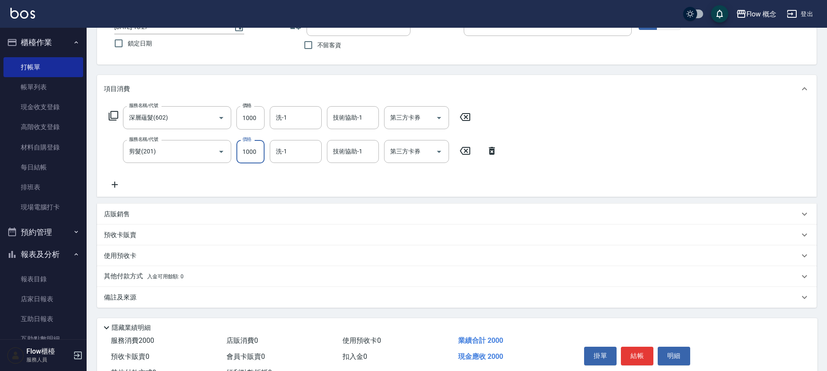
scroll to position [102, 0]
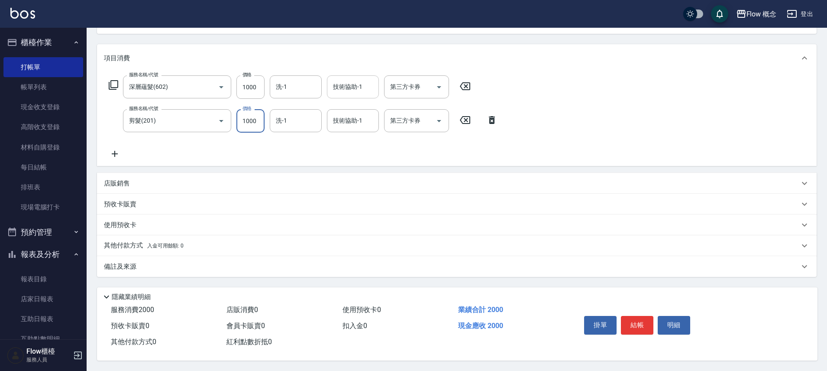
type input "1000"
click at [359, 89] on input "技術協助-1" at bounding box center [353, 86] width 44 height 15
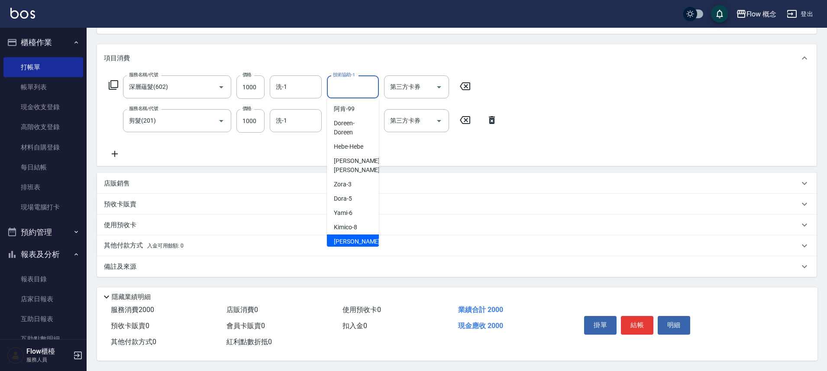
click at [348, 237] on span "[PERSON_NAME] -10" at bounding box center [361, 241] width 55 height 9
type input "[PERSON_NAME]-10"
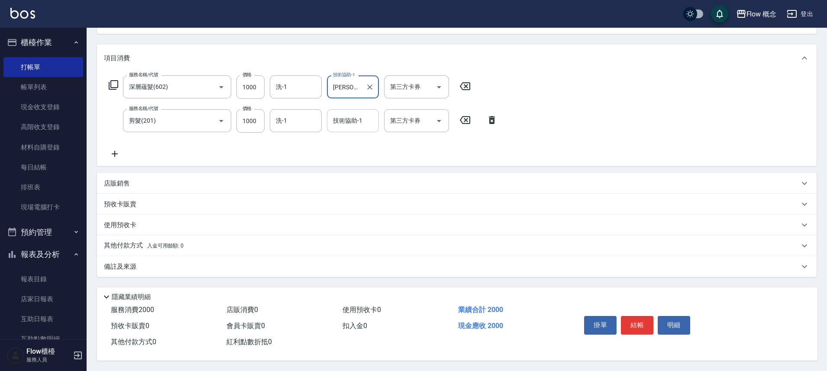
click at [353, 109] on div "技術協助-1" at bounding box center [353, 120] width 52 height 23
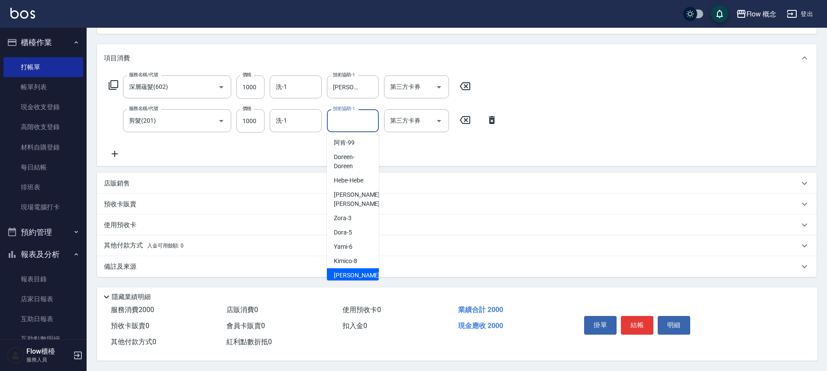
click at [364, 268] on div "[PERSON_NAME] -10" at bounding box center [353, 275] width 52 height 14
type input "[PERSON_NAME]-10"
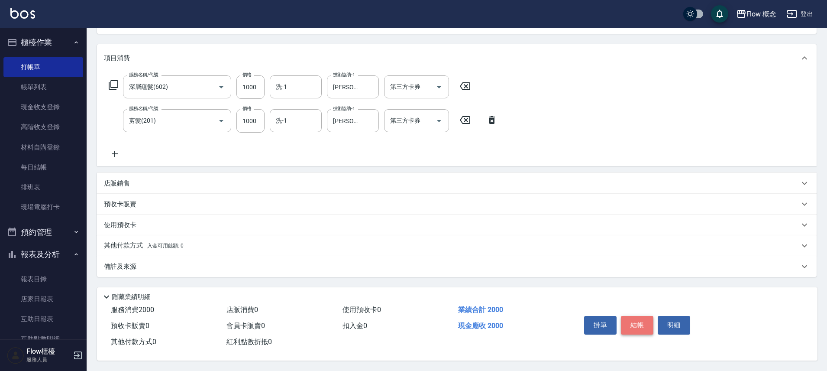
click at [632, 326] on button "結帳" at bounding box center [637, 325] width 32 height 18
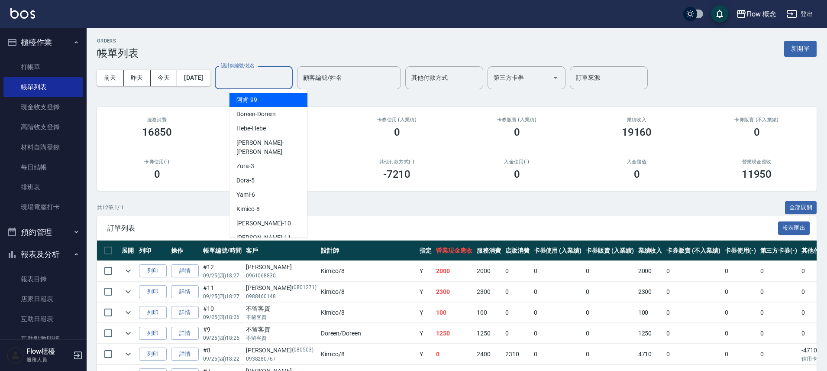
click at [255, 79] on input "設計師編號/姓名" at bounding box center [254, 77] width 70 height 15
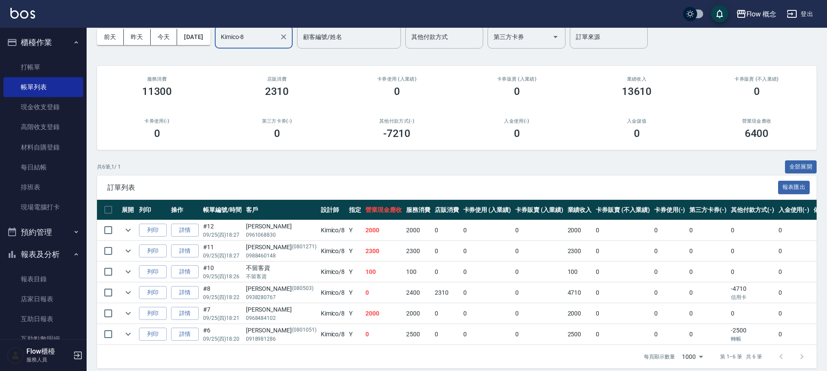
scroll to position [55, 0]
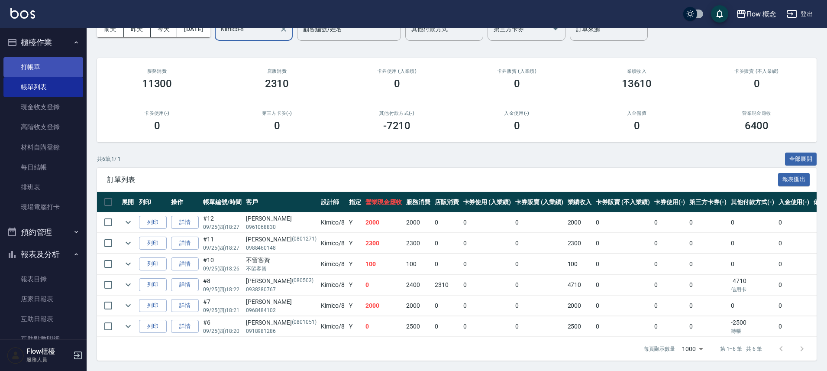
type input "Kimico-8"
click at [53, 60] on link "打帳單" at bounding box center [43, 67] width 80 height 20
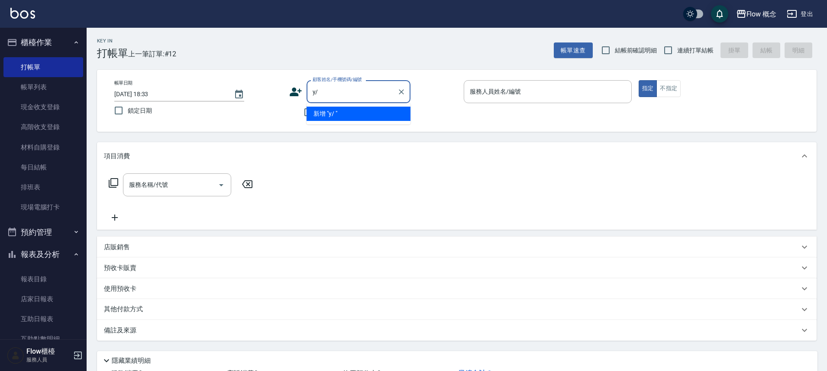
type input "y"
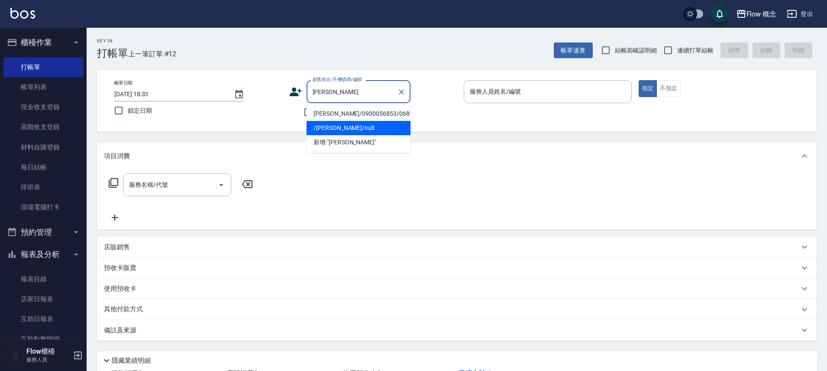
click at [336, 124] on li "/[PERSON_NAME]/null" at bounding box center [358, 128] width 104 height 14
type input "/[PERSON_NAME]/null"
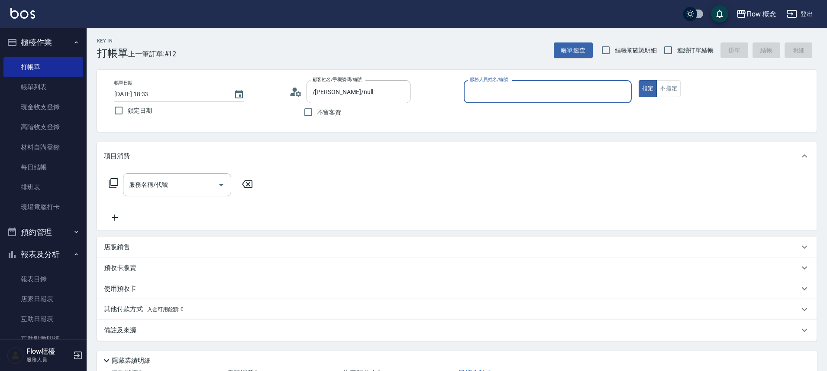
click at [500, 87] on input "服務人員姓名/編號" at bounding box center [547, 91] width 160 height 15
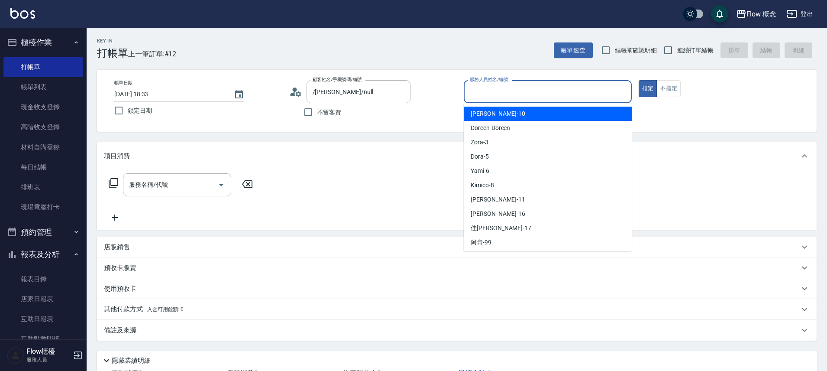
click at [497, 112] on div "[PERSON_NAME] -10" at bounding box center [548, 113] width 168 height 14
type input "[PERSON_NAME]-10"
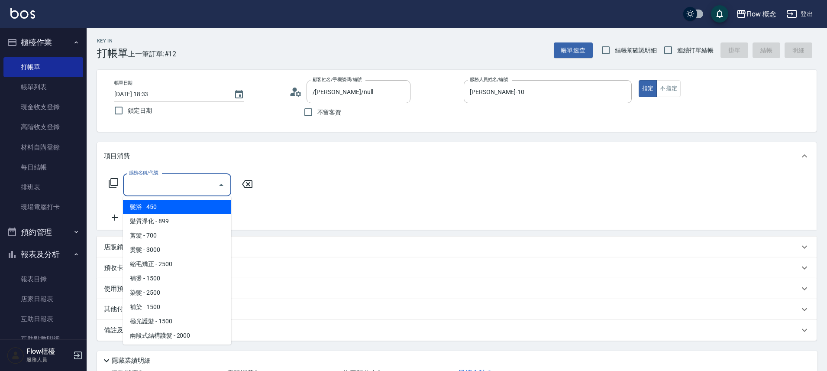
click at [189, 183] on input "服務名稱/代號" at bounding box center [170, 184] width 87 height 15
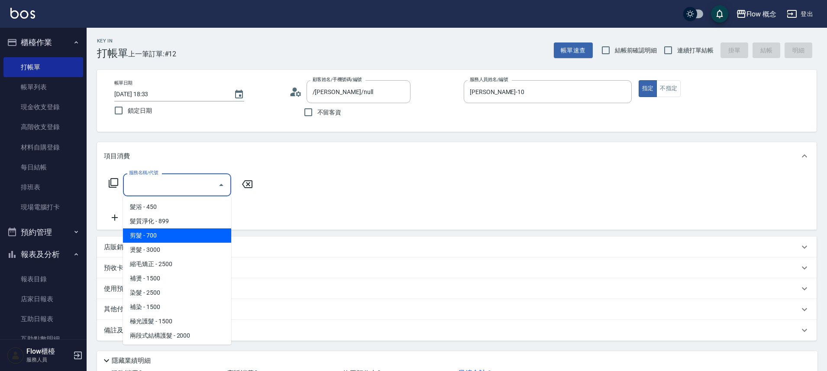
click at [157, 234] on span "剪髮 - 700" at bounding box center [177, 235] width 108 height 14
type input "剪髮(201)"
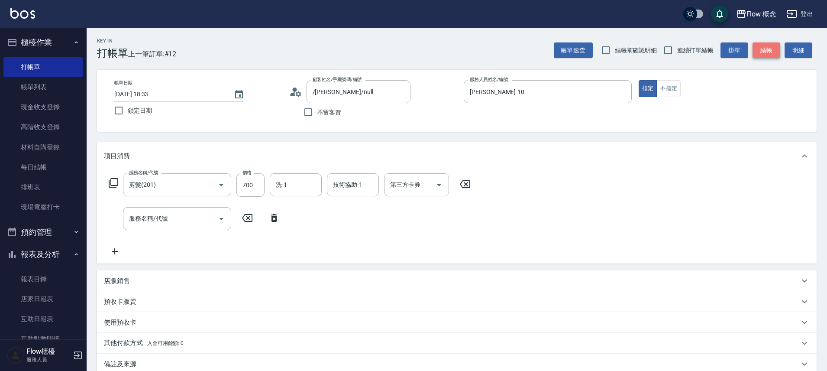
click at [768, 49] on button "結帳" at bounding box center [766, 50] width 28 height 16
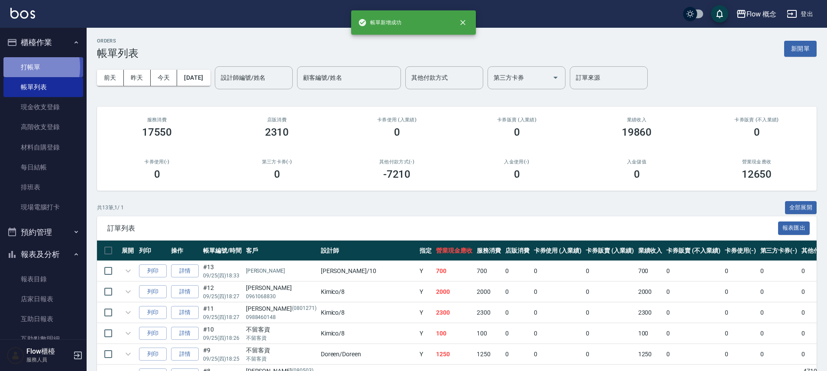
click at [20, 66] on link "打帳單" at bounding box center [43, 67] width 80 height 20
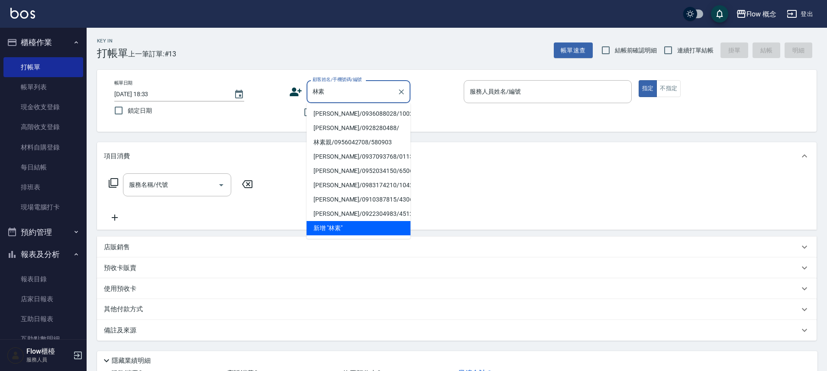
click at [332, 113] on li "[PERSON_NAME]/0936088028/10028" at bounding box center [358, 113] width 104 height 14
type input "[PERSON_NAME]/0936088028/10028"
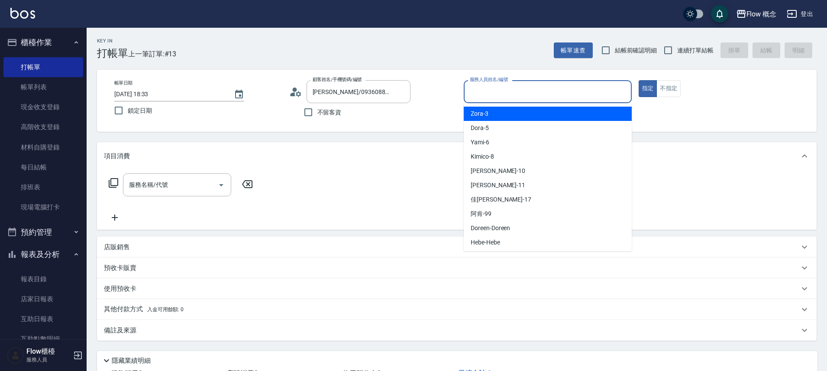
click at [499, 93] on input "服務人員姓名/編號" at bounding box center [547, 91] width 160 height 15
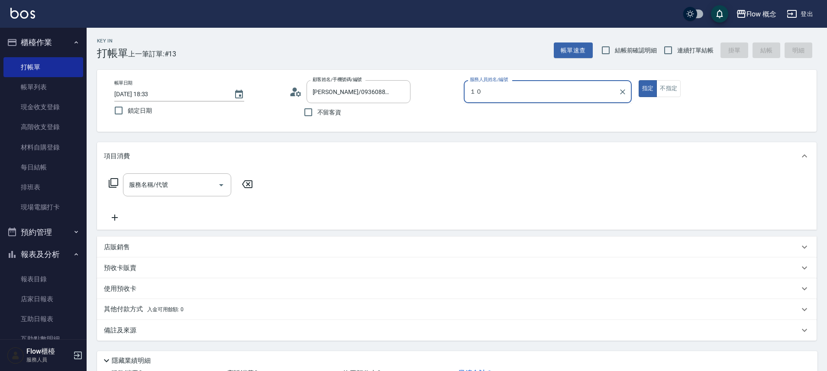
type input "１"
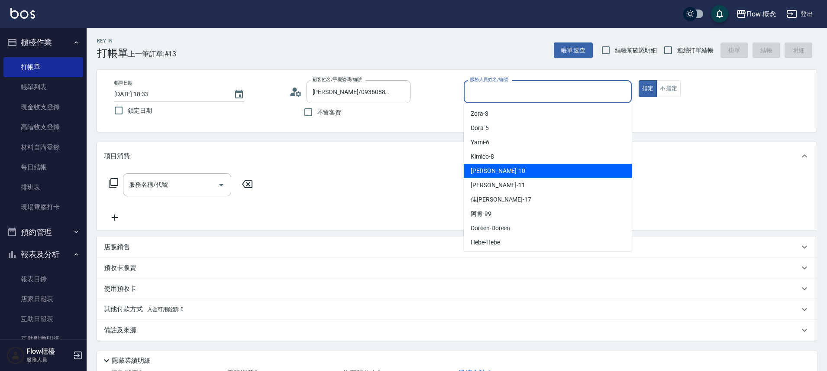
click at [497, 174] on div "[PERSON_NAME] -10" at bounding box center [548, 171] width 168 height 14
type input "[PERSON_NAME]-10"
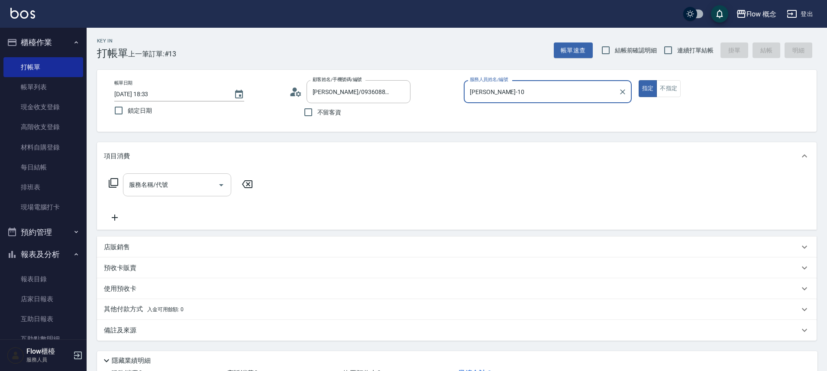
click at [178, 192] on div "服務名稱/代號" at bounding box center [177, 184] width 108 height 23
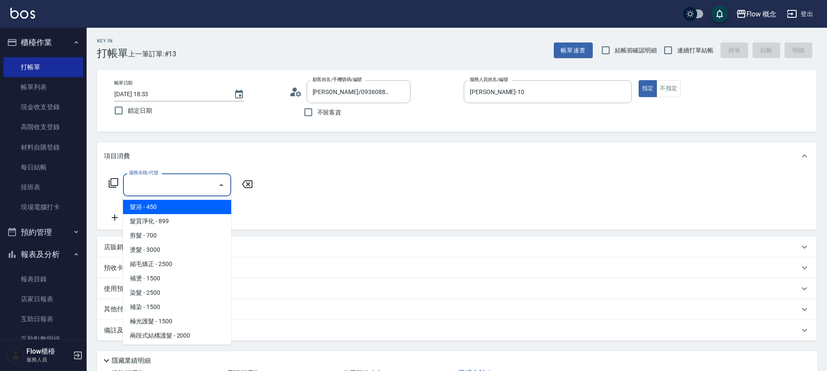
drag, startPoint x: 179, startPoint y: 204, endPoint x: 202, endPoint y: 186, distance: 29.0
click at [179, 203] on span "髮浴 - 450" at bounding box center [177, 207] width 108 height 14
type input "髮浴 (101)"
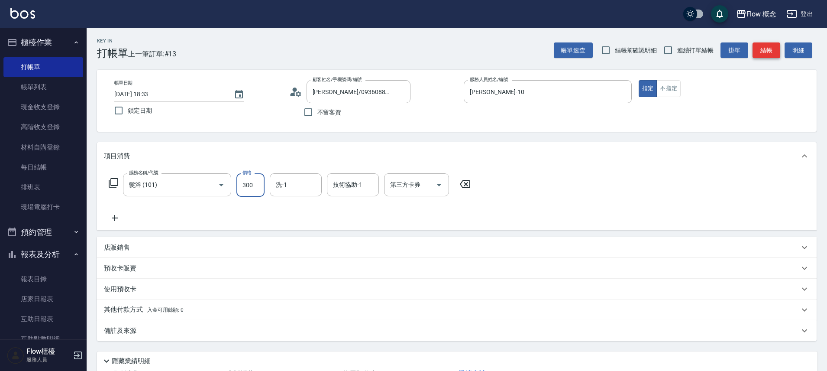
type input "300"
click at [767, 53] on button "結帳" at bounding box center [766, 50] width 28 height 16
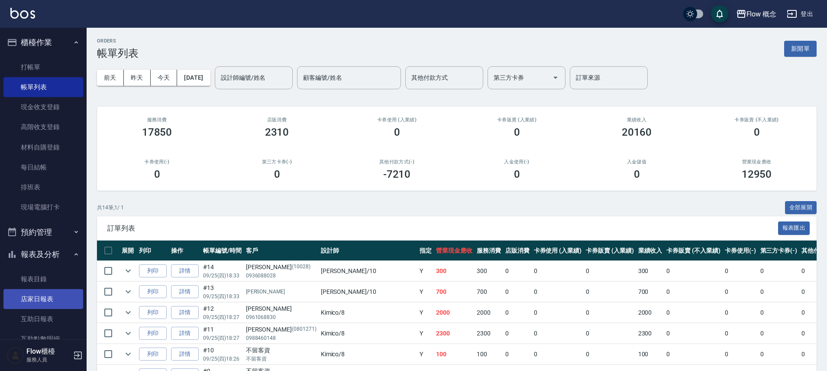
click at [38, 295] on link "店家日報表" at bounding box center [43, 299] width 80 height 20
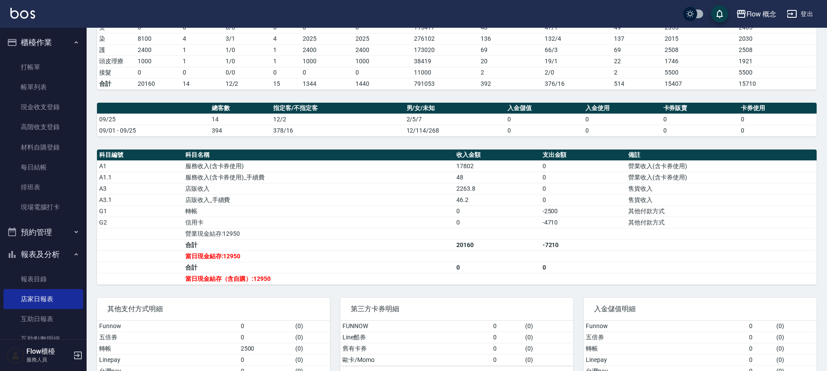
scroll to position [201, 0]
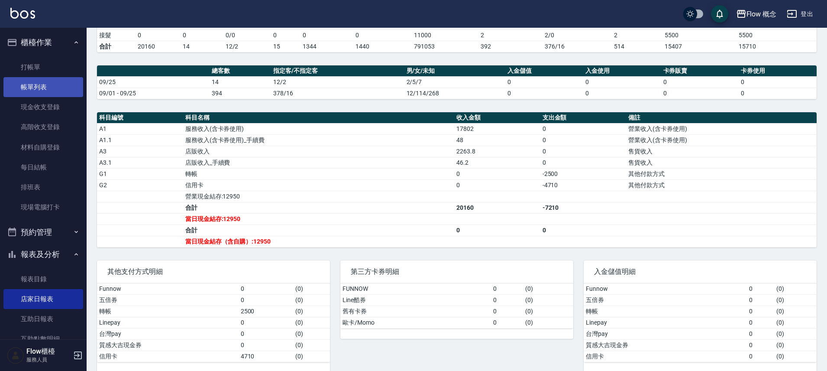
click at [59, 80] on link "帳單列表" at bounding box center [43, 87] width 80 height 20
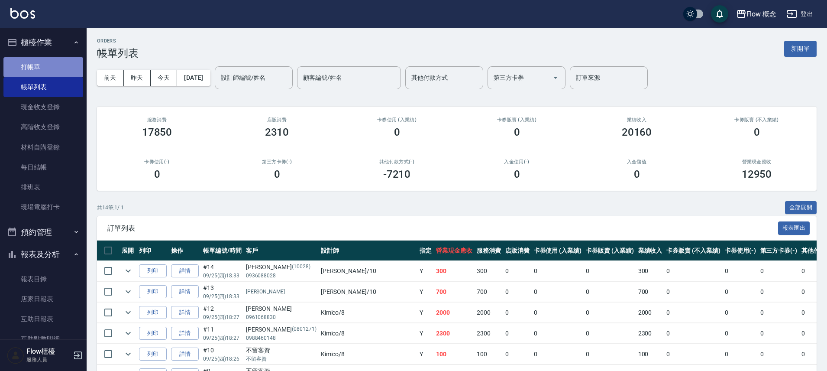
click at [50, 70] on link "打帳單" at bounding box center [43, 67] width 80 height 20
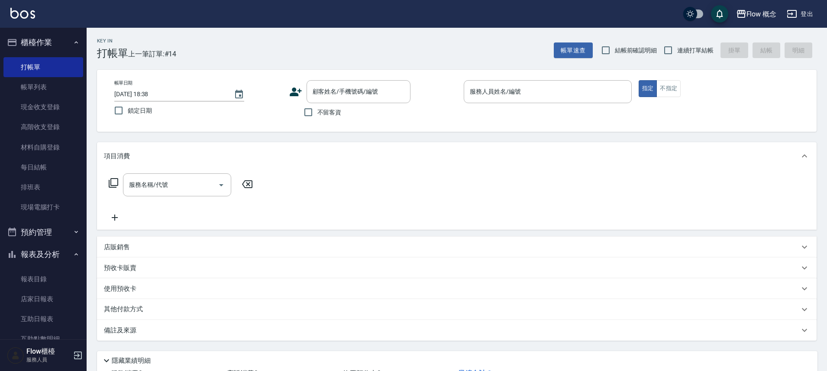
click at [335, 115] on span "不留客資" at bounding box center [329, 112] width 24 height 9
click at [317, 115] on input "不留客資" at bounding box center [308, 112] width 18 height 18
checkbox input "true"
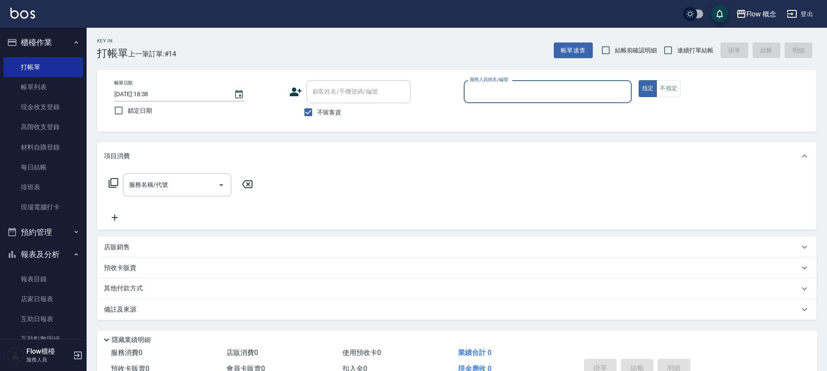
click at [525, 87] on input "服務人員姓名/編號" at bounding box center [547, 91] width 160 height 15
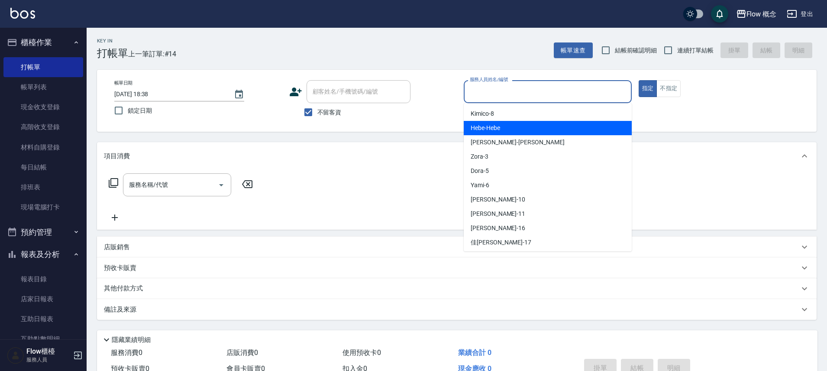
click at [507, 125] on div "Hebe -Hebe" at bounding box center [548, 128] width 168 height 14
type input "Hebe-Hebe"
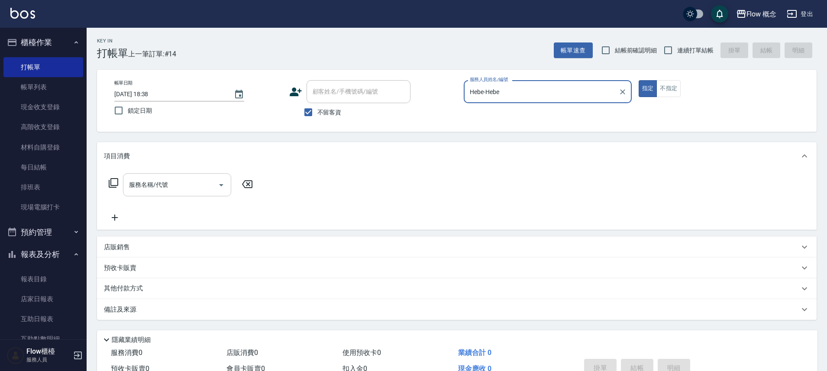
click at [179, 187] on input "服務名稱/代號" at bounding box center [170, 184] width 87 height 15
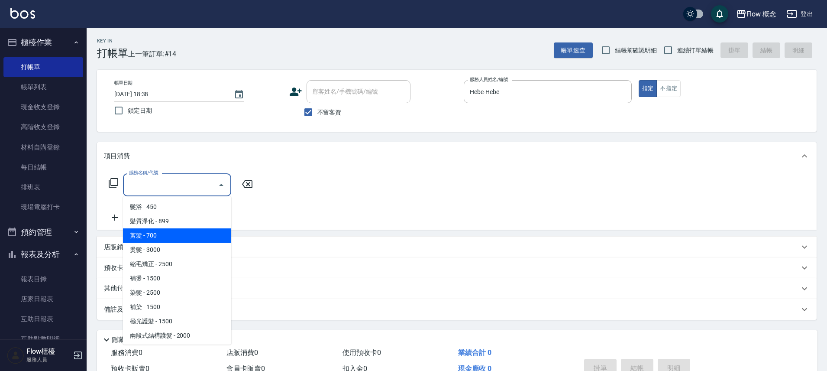
click at [161, 240] on span "剪髮 - 700" at bounding box center [177, 235] width 108 height 14
type input "剪髮(201)"
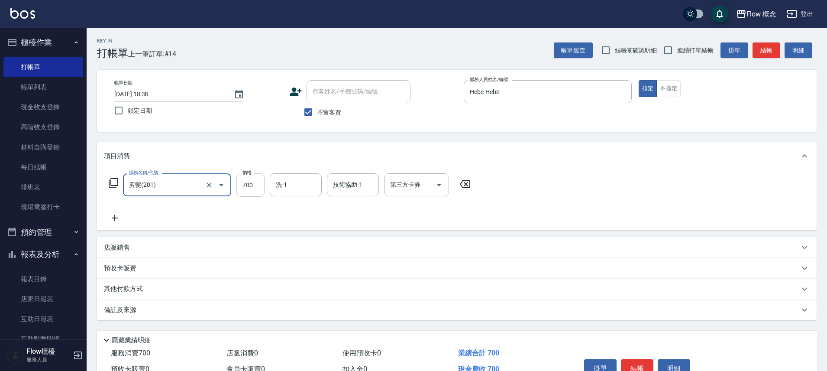
click at [252, 185] on input "700" at bounding box center [250, 184] width 28 height 23
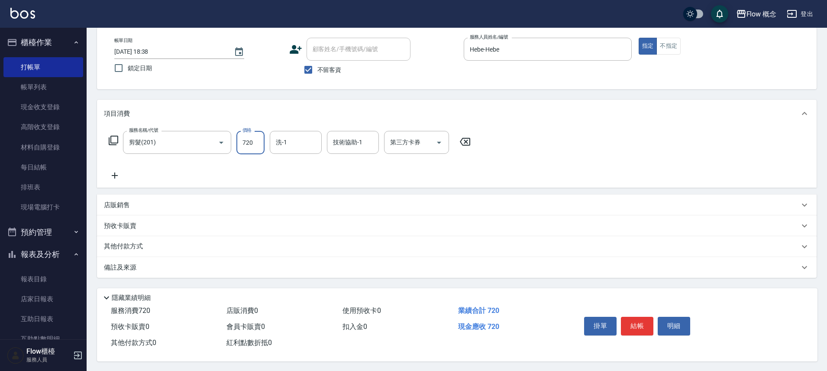
scroll to position [47, 0]
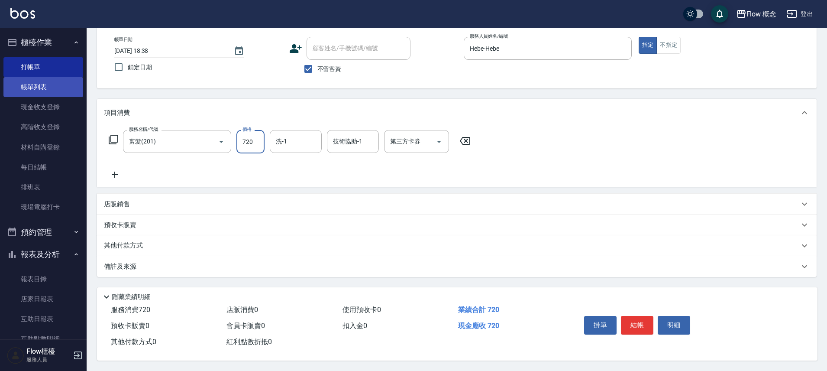
type input "720"
click at [37, 93] on link "帳單列表" at bounding box center [43, 87] width 80 height 20
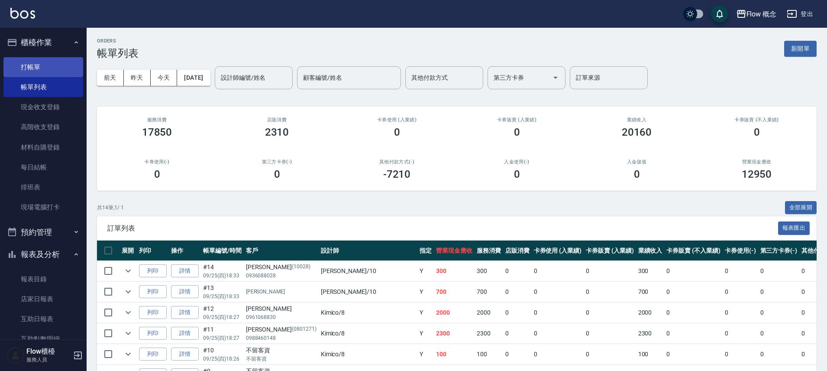
click at [32, 73] on link "打帳單" at bounding box center [43, 67] width 80 height 20
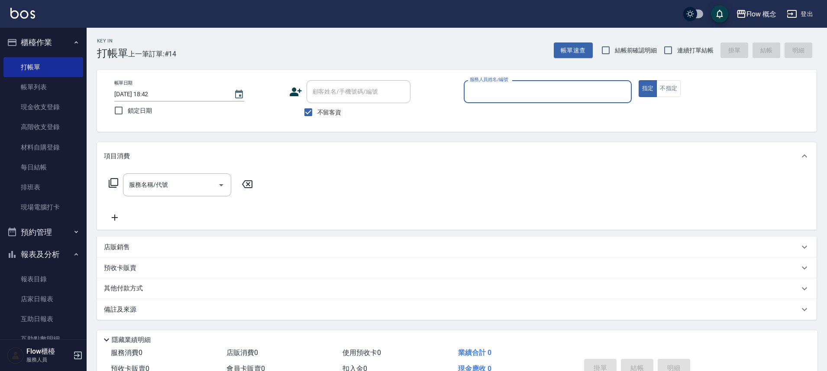
click at [485, 99] on div "服務人員姓名/編號" at bounding box center [548, 91] width 168 height 23
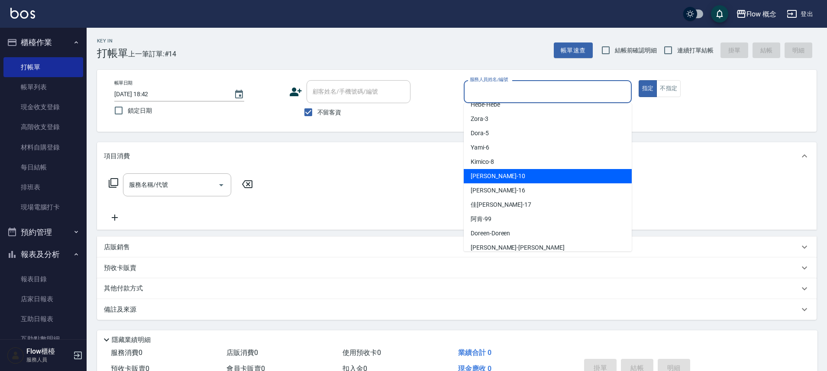
scroll to position [30, 0]
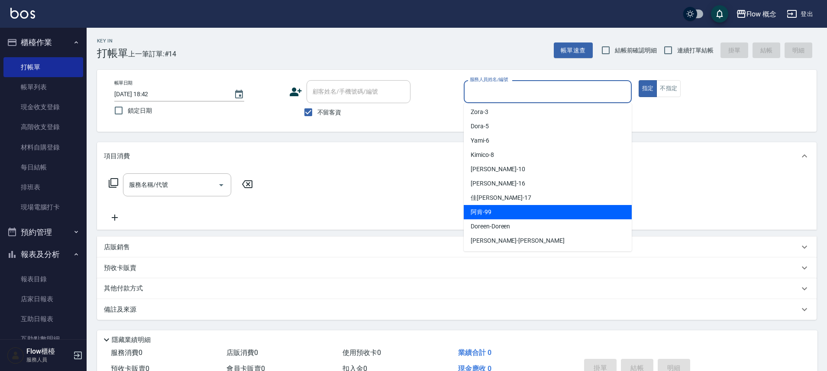
click at [522, 213] on div "阿肯 -99" at bounding box center [548, 212] width 168 height 14
type input "阿肯-99"
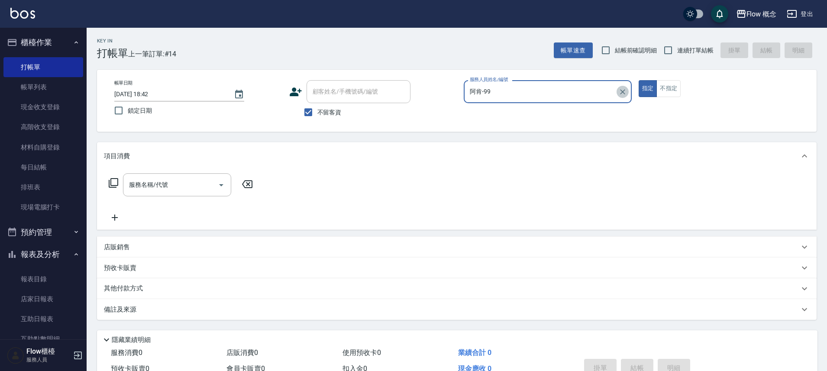
click at [621, 90] on icon "Clear" at bounding box center [622, 91] width 5 height 5
click at [577, 82] on div "服務人員姓名/編號" at bounding box center [548, 91] width 168 height 23
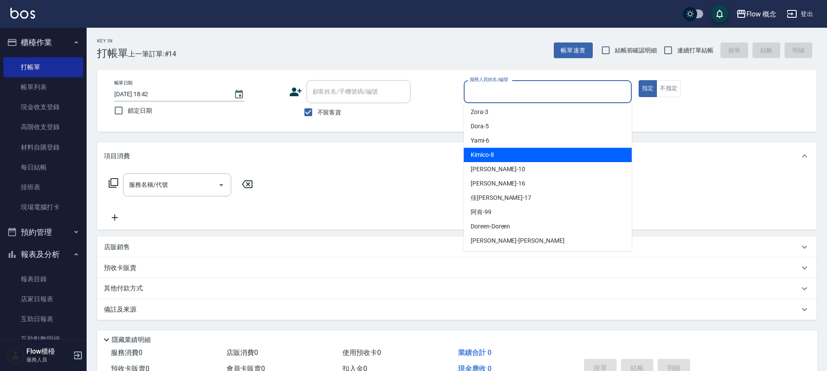
click at [551, 150] on div "Kimico -8" at bounding box center [548, 155] width 168 height 14
type input "Kimico-8"
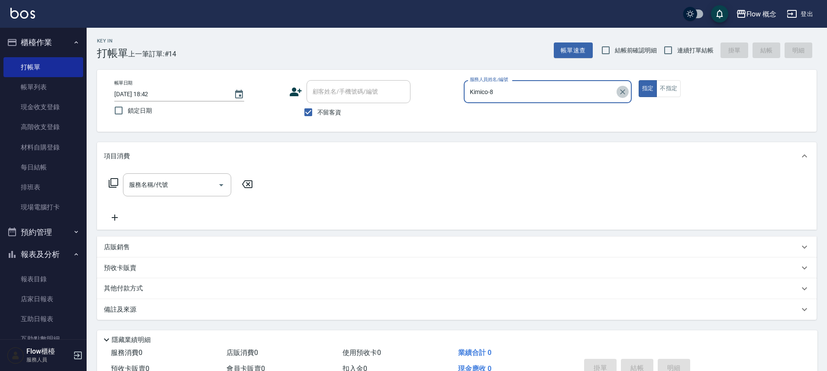
click at [623, 90] on icon "Clear" at bounding box center [622, 91] width 5 height 5
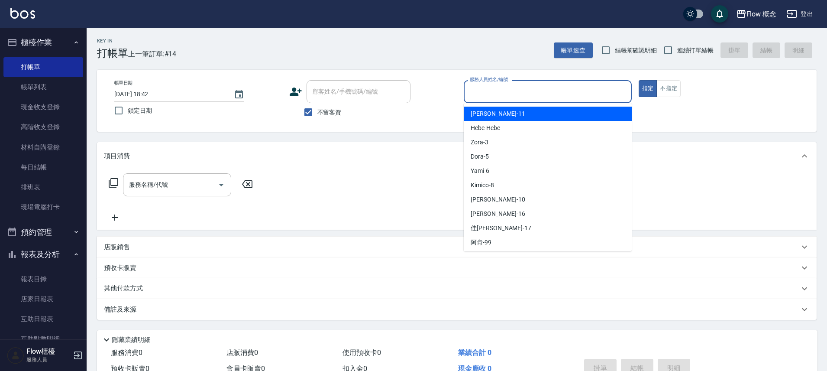
click at [489, 93] on input "服務人員姓名/編號" at bounding box center [547, 91] width 160 height 15
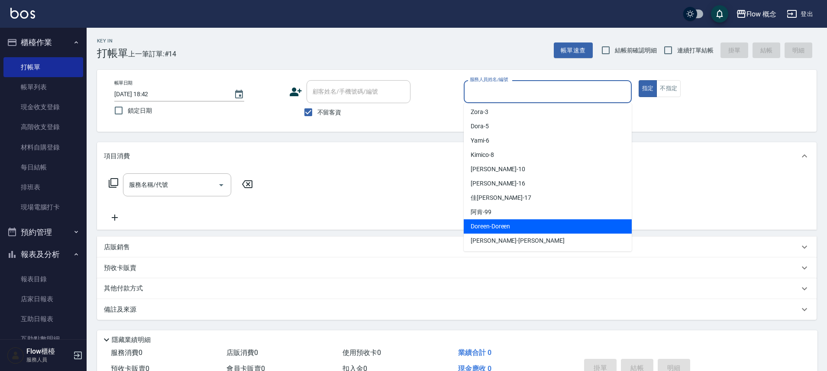
click at [552, 226] on div "Doreen -Doreen" at bounding box center [548, 226] width 168 height 14
type input "Doreen-Doreen"
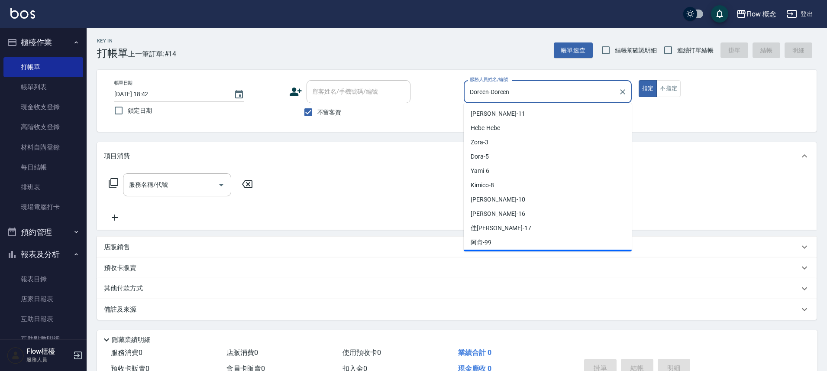
click at [603, 91] on input "Doreen-Doreen" at bounding box center [540, 91] width 147 height 15
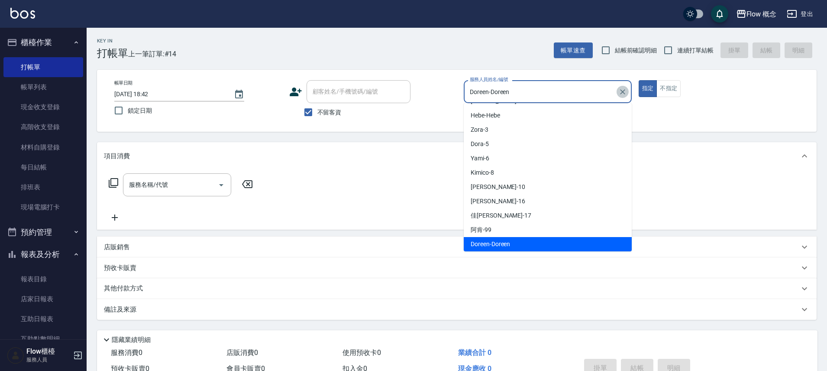
click at [627, 94] on button "Clear" at bounding box center [622, 92] width 12 height 12
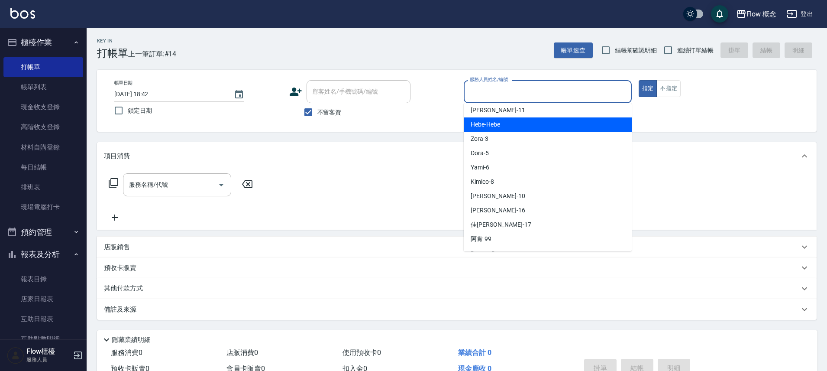
click at [502, 124] on div "Hebe -Hebe" at bounding box center [548, 124] width 168 height 14
type input "Hebe-Hebe"
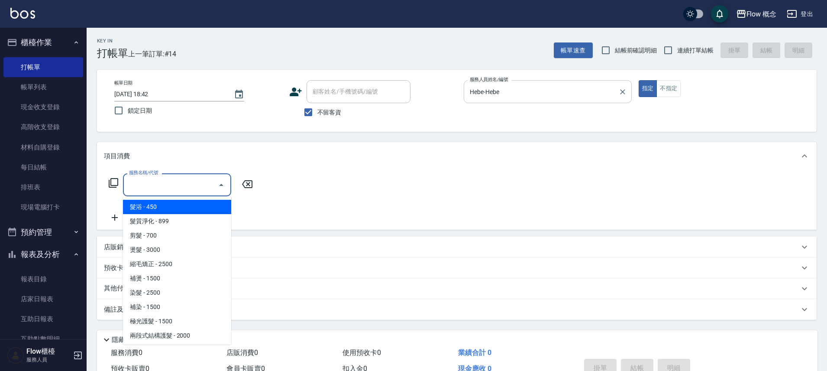
click at [156, 179] on input "服務名稱/代號" at bounding box center [170, 184] width 87 height 15
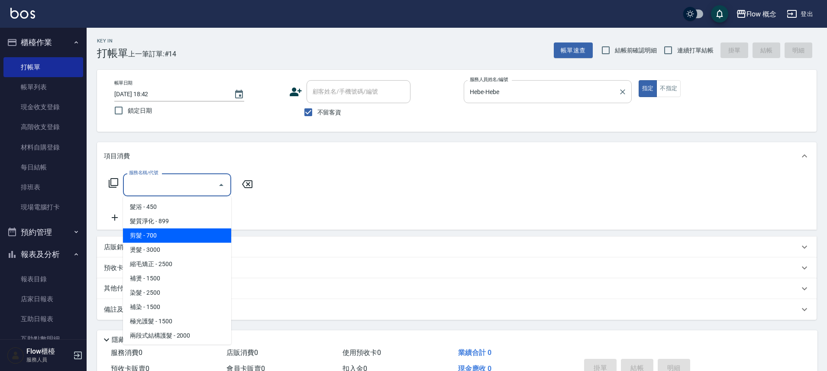
click at [176, 230] on span "剪髮 - 700" at bounding box center [177, 235] width 108 height 14
type input "剪髮(201)"
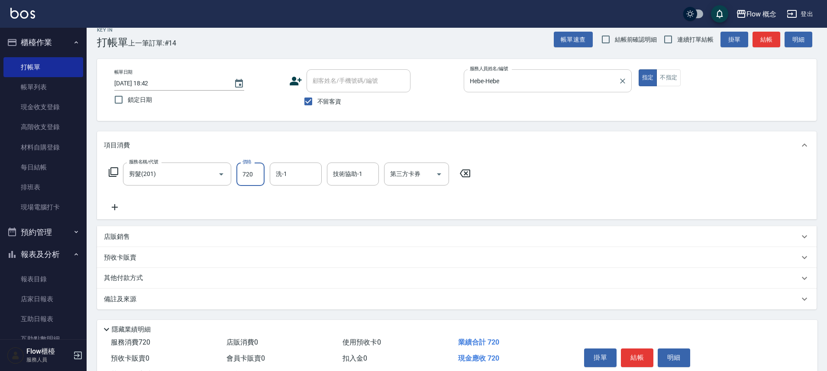
scroll to position [47, 0]
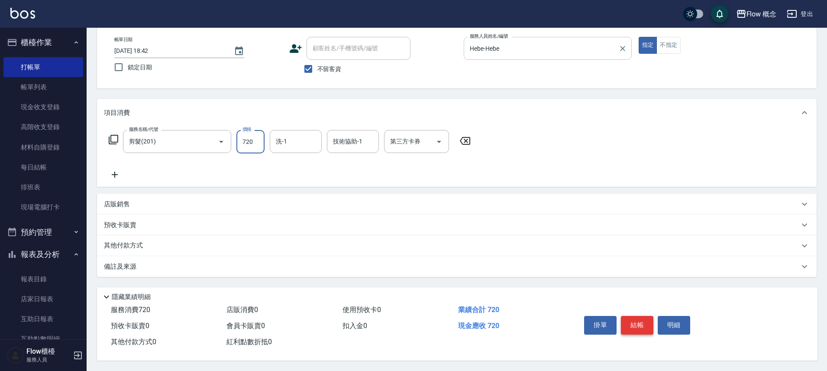
type input "720"
click at [635, 322] on button "結帳" at bounding box center [637, 325] width 32 height 18
click at [635, 322] on div "掛單 結帳 明細" at bounding box center [636, 325] width 113 height 27
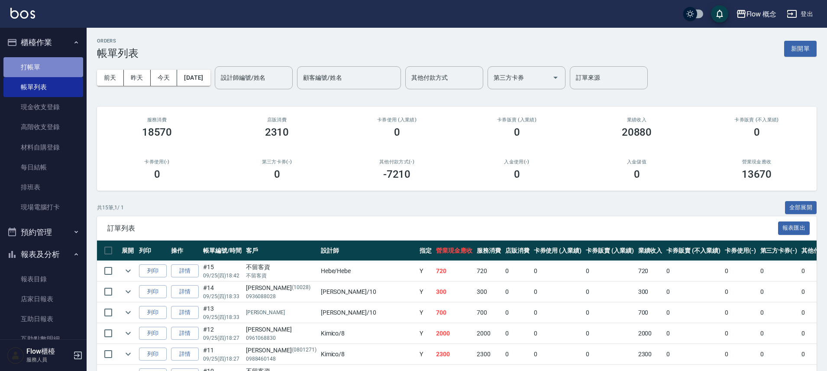
click at [63, 62] on link "打帳單" at bounding box center [43, 67] width 80 height 20
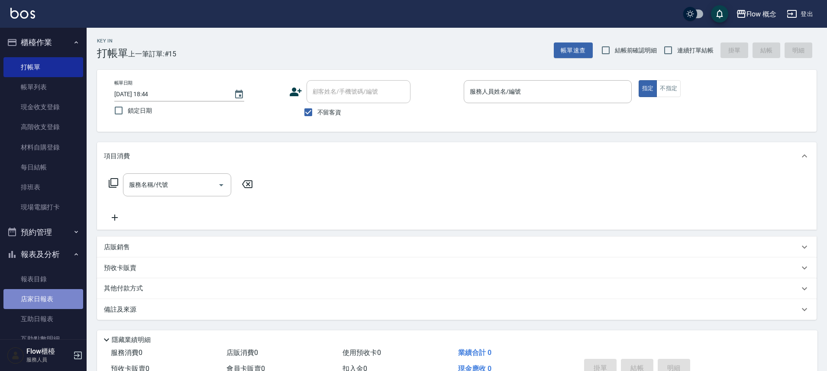
click at [62, 302] on link "店家日報表" at bounding box center [43, 299] width 80 height 20
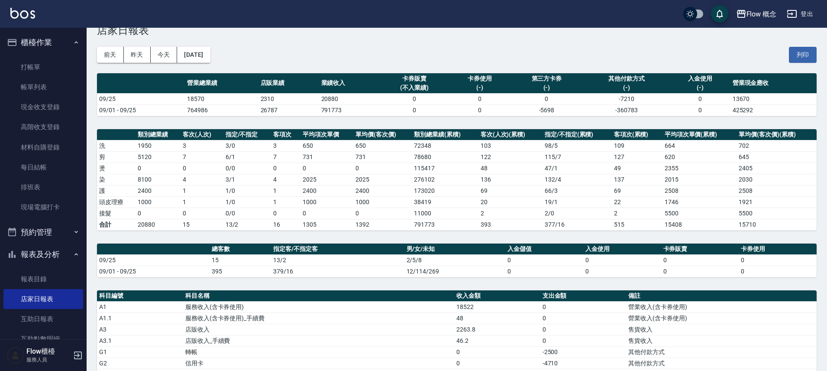
scroll to position [213, 0]
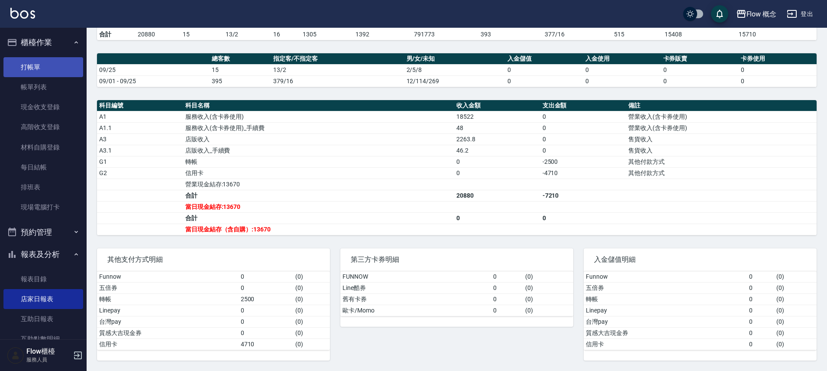
click at [49, 60] on link "打帳單" at bounding box center [43, 67] width 80 height 20
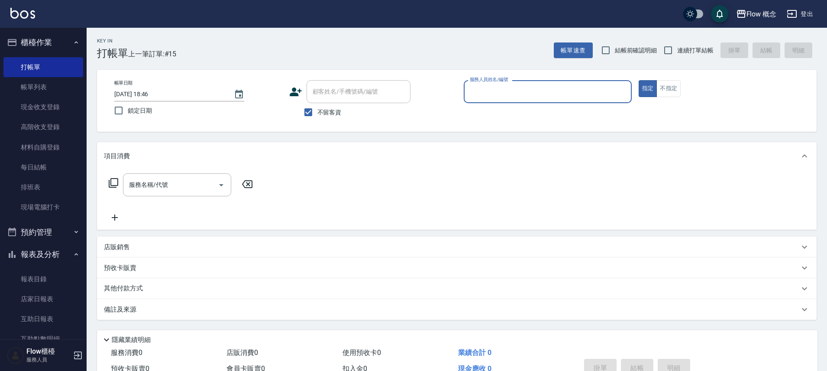
click at [496, 90] on input "服務人員姓名/編號" at bounding box center [547, 91] width 160 height 15
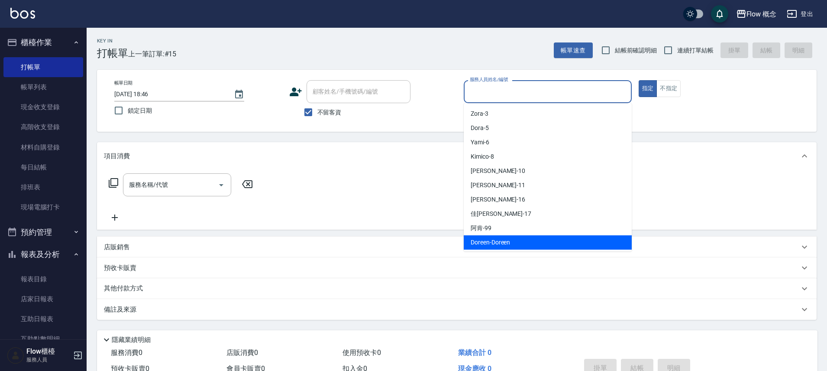
click at [505, 241] on span "Doreen -Doreen" at bounding box center [490, 242] width 39 height 9
type input "Doreen-Doreen"
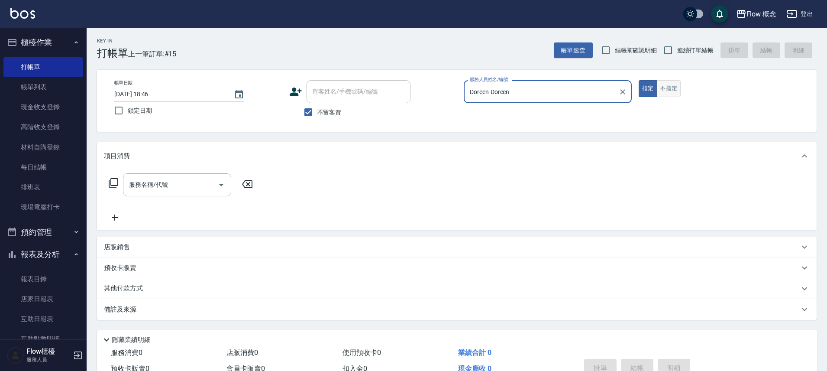
click at [661, 86] on button "不指定" at bounding box center [668, 88] width 24 height 17
click at [164, 190] on input "服務名稱/代號" at bounding box center [170, 184] width 87 height 15
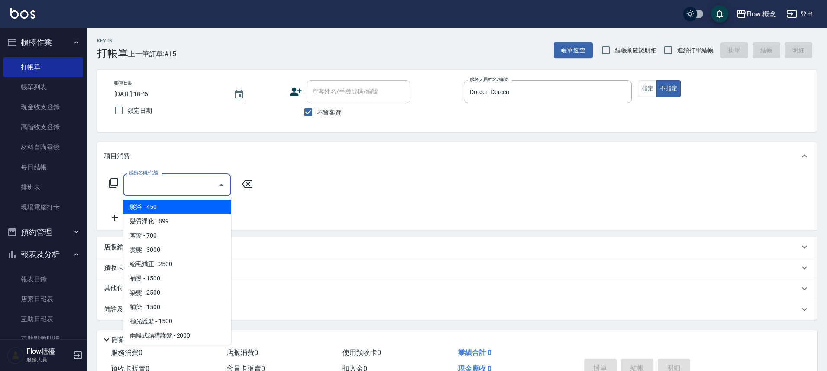
click at [158, 202] on span "髮浴 - 450" at bounding box center [177, 207] width 108 height 14
type input "髮浴 (101)"
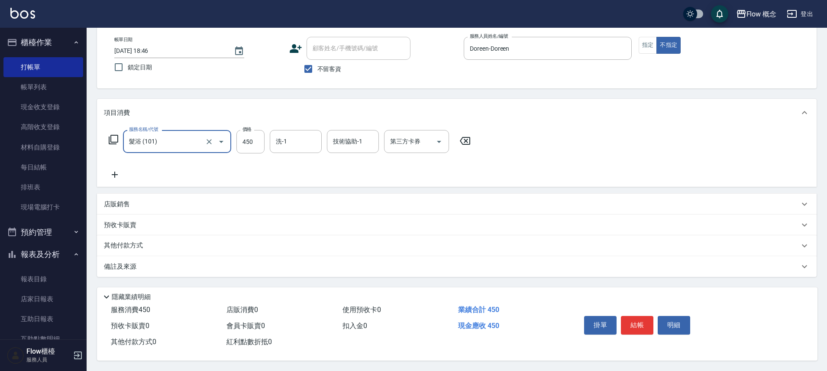
scroll to position [47, 0]
click at [623, 318] on button "結帳" at bounding box center [637, 325] width 32 height 18
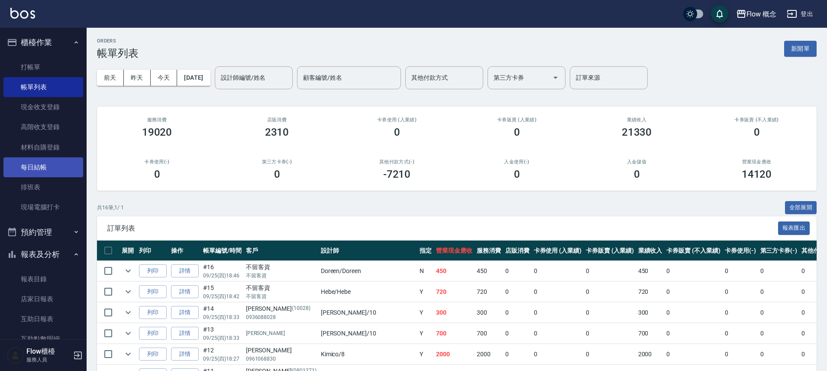
click at [42, 169] on link "每日結帳" at bounding box center [43, 167] width 80 height 20
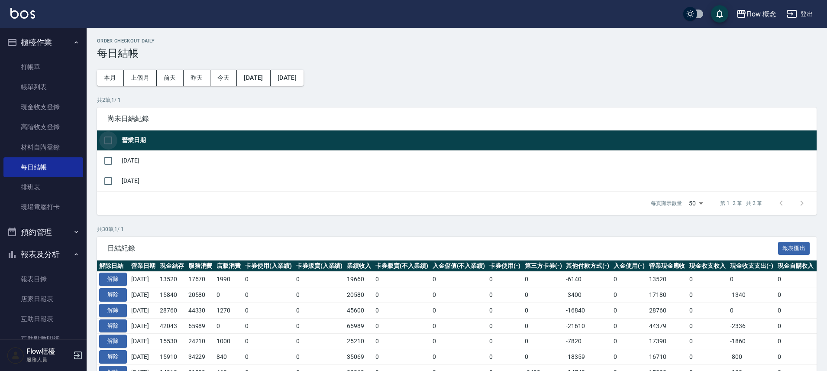
drag, startPoint x: 112, startPoint y: 140, endPoint x: 125, endPoint y: 149, distance: 15.8
click at [112, 140] on input "checkbox" at bounding box center [108, 140] width 18 height 18
checkbox input "true"
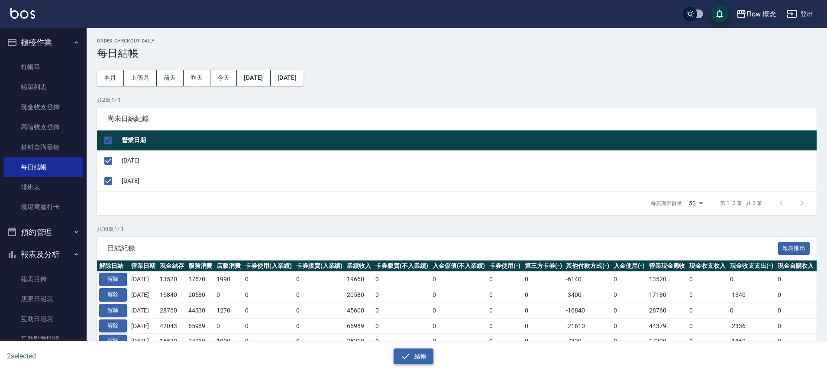
click at [416, 360] on button "結帳" at bounding box center [413, 356] width 40 height 16
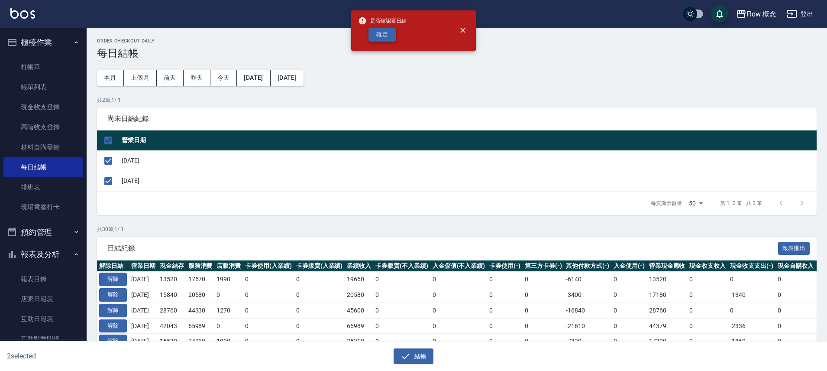
click at [371, 35] on button "確定" at bounding box center [382, 34] width 28 height 13
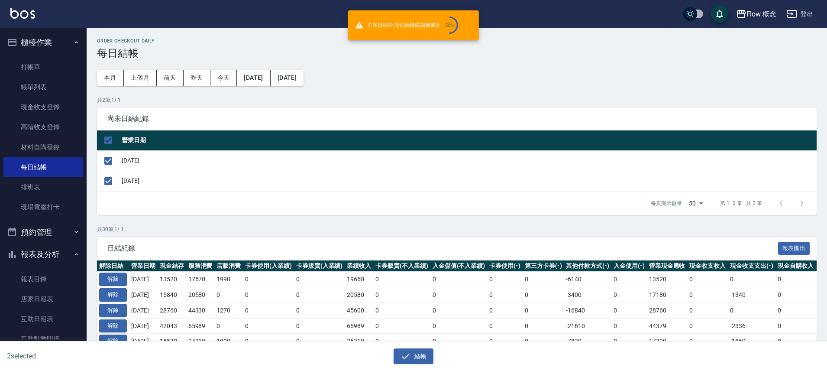
checkbox input "false"
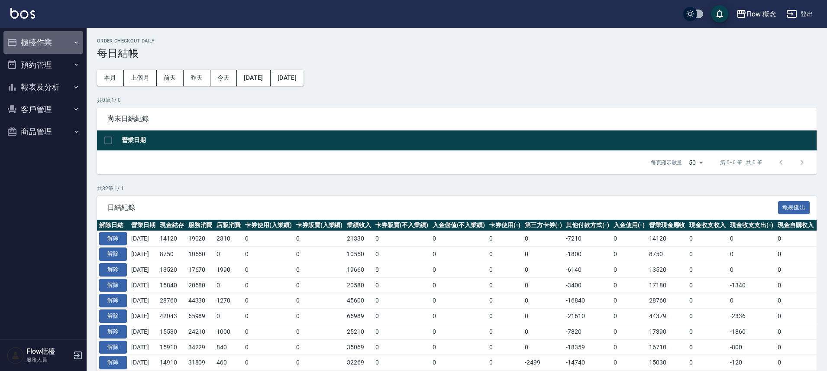
click at [53, 45] on button "櫃檯作業" at bounding box center [43, 42] width 80 height 23
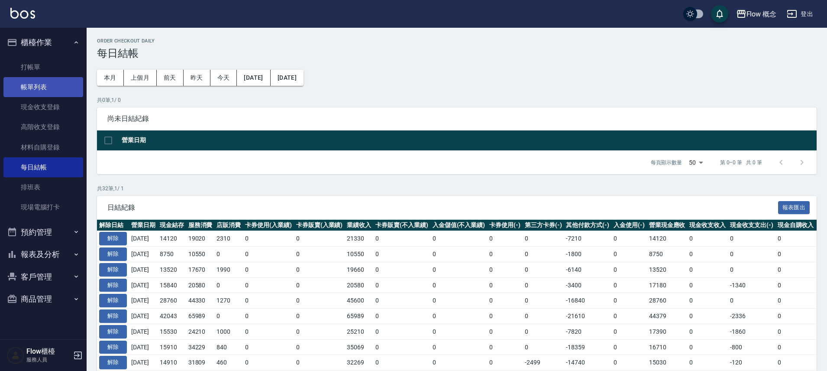
click at [61, 87] on link "帳單列表" at bounding box center [43, 87] width 80 height 20
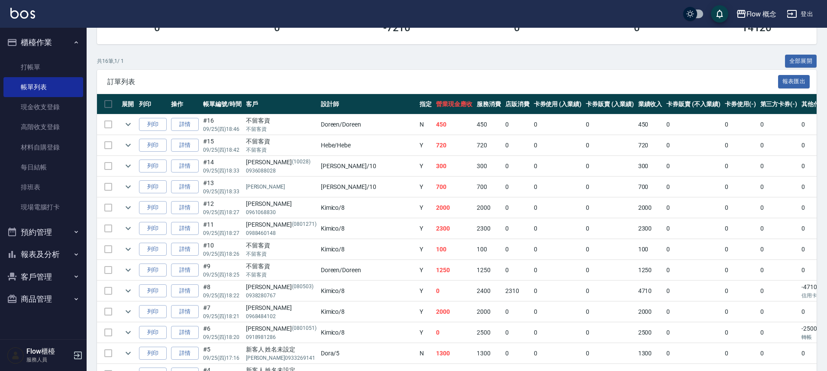
scroll to position [84, 0]
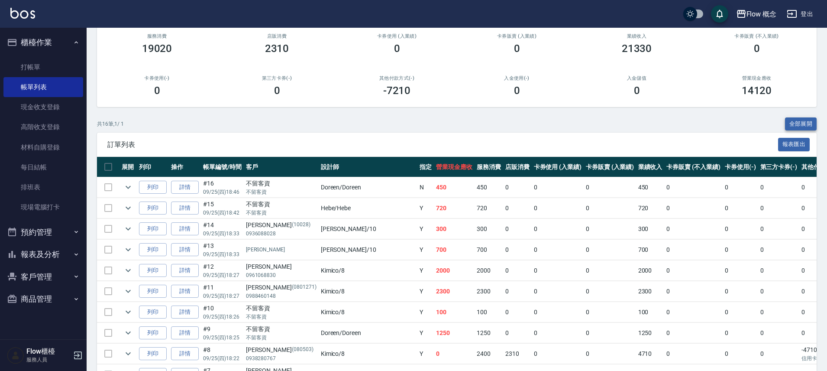
click at [814, 126] on button "全部展開" at bounding box center [801, 123] width 32 height 13
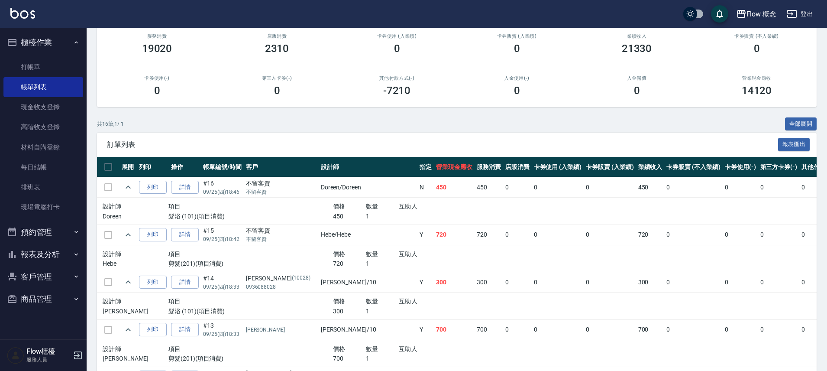
click at [63, 247] on button "報表及分析" at bounding box center [43, 254] width 80 height 23
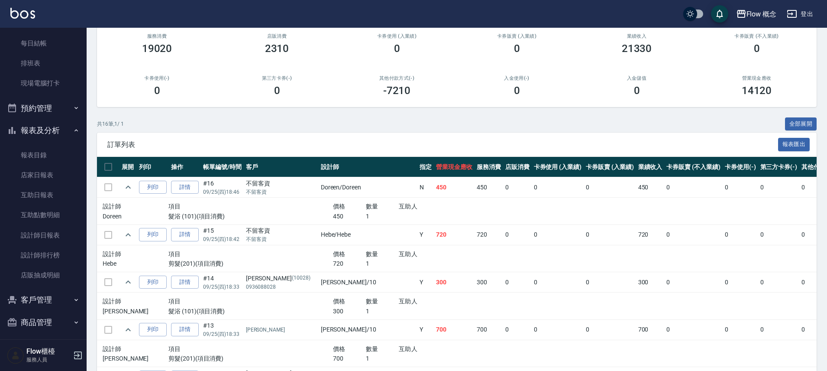
scroll to position [128, 0]
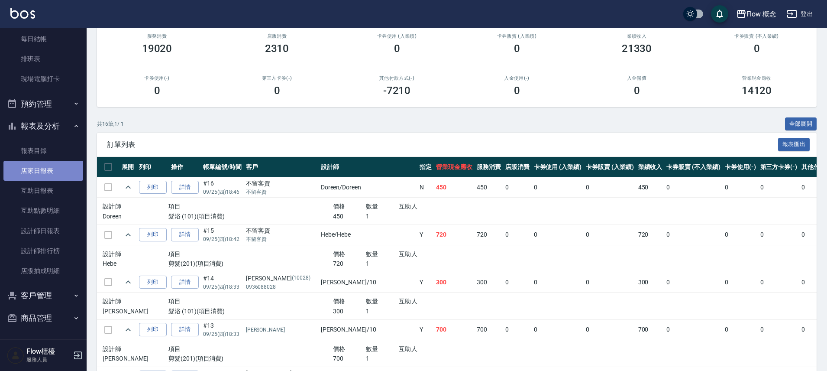
click at [47, 175] on link "店家日報表" at bounding box center [43, 171] width 80 height 20
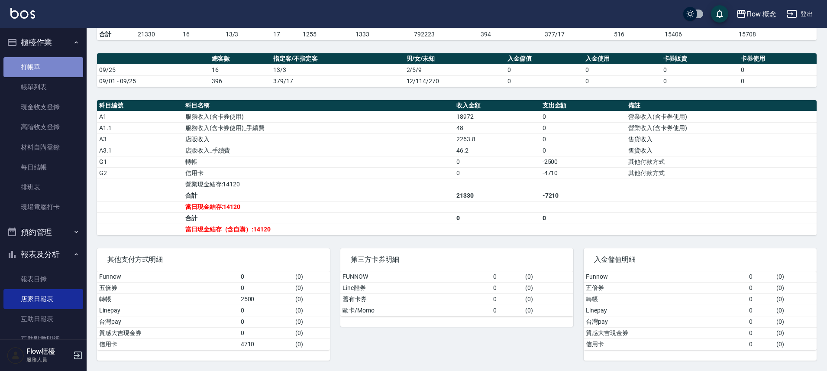
drag, startPoint x: 49, startPoint y: 62, endPoint x: 40, endPoint y: 55, distance: 11.4
click at [49, 63] on link "打帳單" at bounding box center [43, 67] width 80 height 20
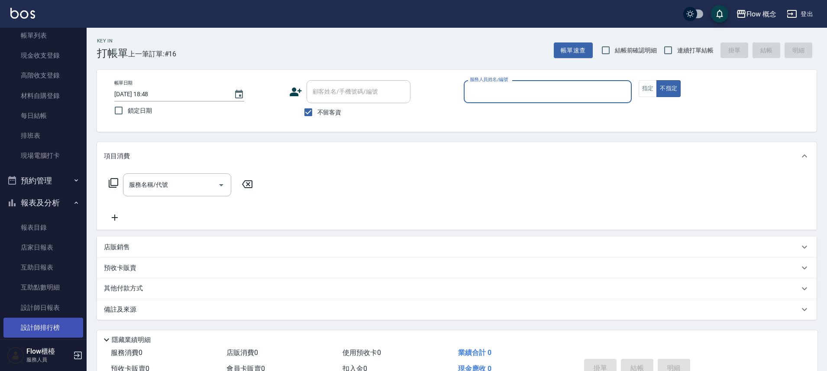
scroll to position [128, 0]
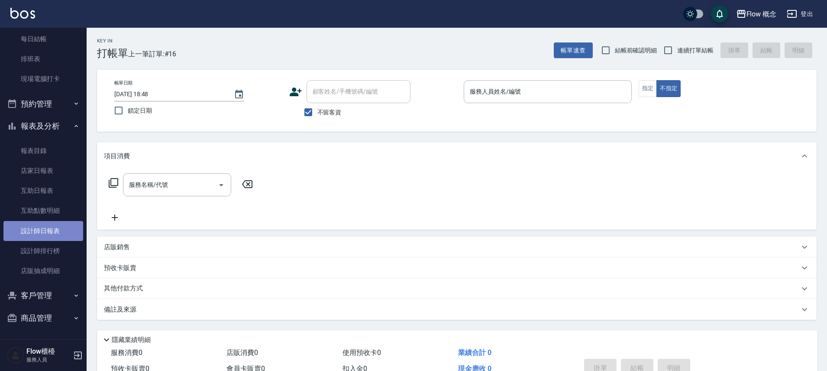
click at [51, 232] on link "設計師日報表" at bounding box center [43, 231] width 80 height 20
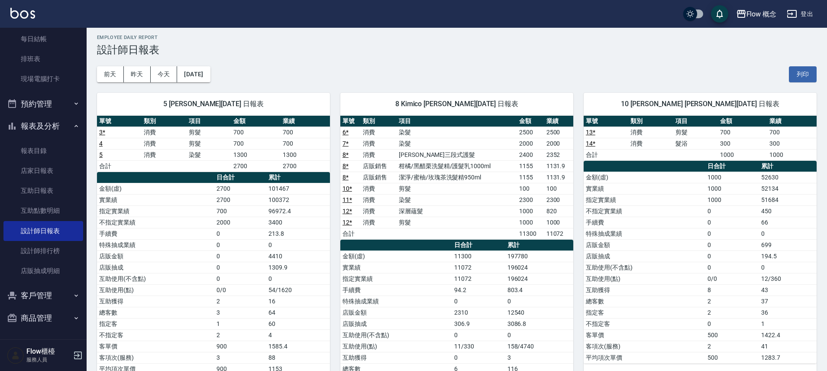
scroll to position [16, 0]
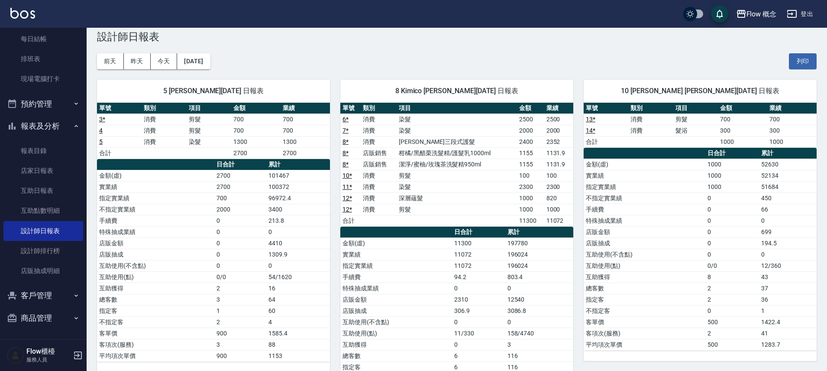
click at [609, 268] on td "互助使用(點)" at bounding box center [645, 265] width 122 height 11
click at [767, 280] on td "43" at bounding box center [788, 276] width 58 height 11
click at [210, 62] on button "[DATE]" at bounding box center [193, 61] width 33 height 16
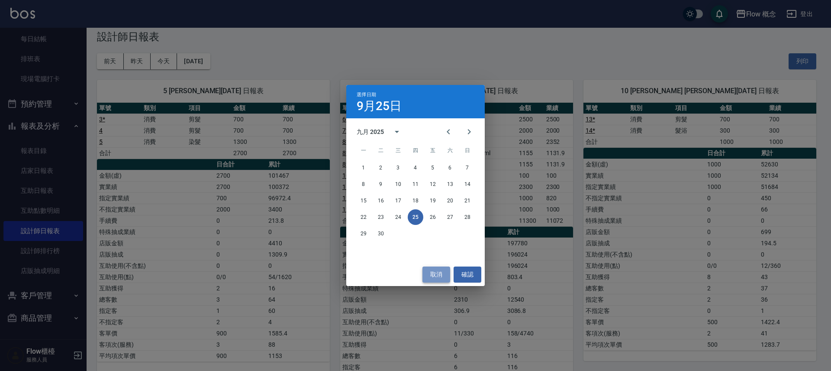
click at [429, 279] on button "取消" at bounding box center [436, 274] width 28 height 16
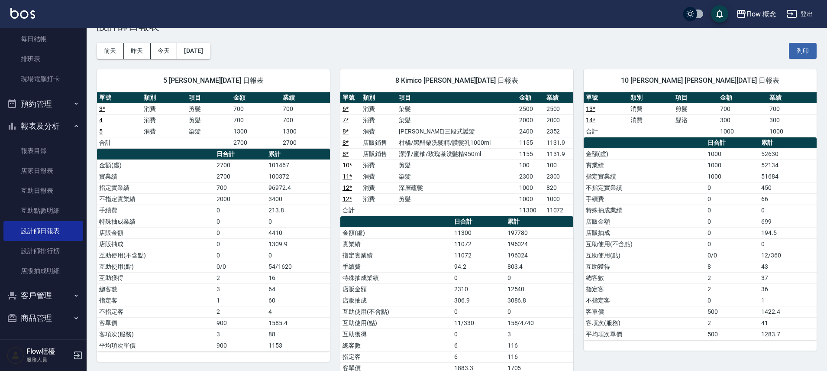
scroll to position [0, 0]
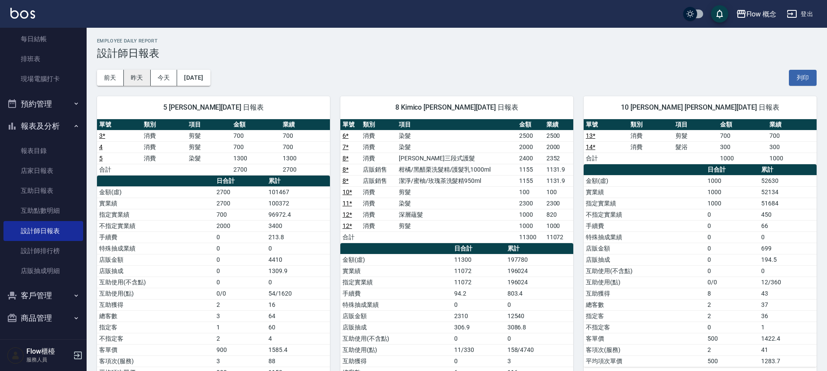
click at [135, 78] on button "昨天" at bounding box center [137, 78] width 27 height 16
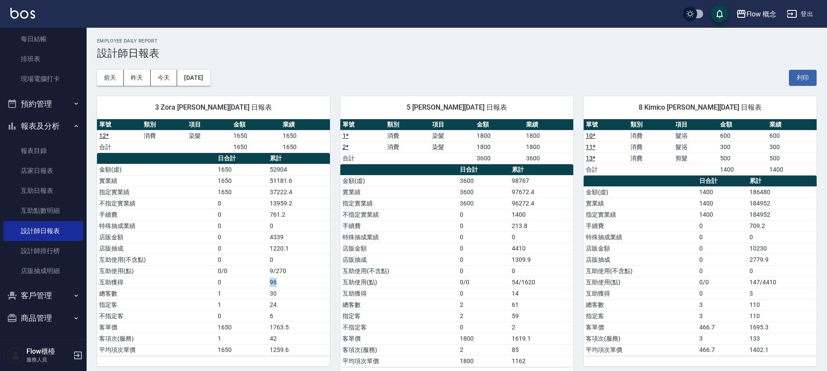
drag, startPoint x: 279, startPoint y: 279, endPoint x: 271, endPoint y: 282, distance: 8.4
click at [271, 280] on td "96" at bounding box center [299, 281] width 62 height 11
click at [272, 281] on td "96" at bounding box center [299, 281] width 62 height 11
click at [272, 282] on td "96" at bounding box center [299, 281] width 62 height 11
click at [164, 77] on button "今天" at bounding box center [164, 78] width 27 height 16
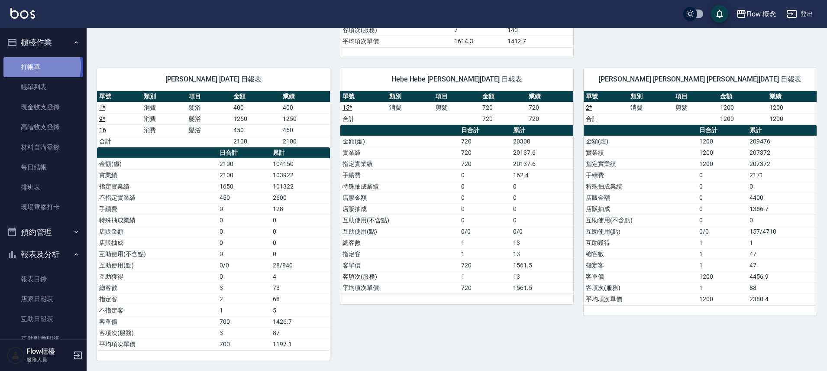
click at [38, 66] on link "打帳單" at bounding box center [43, 67] width 80 height 20
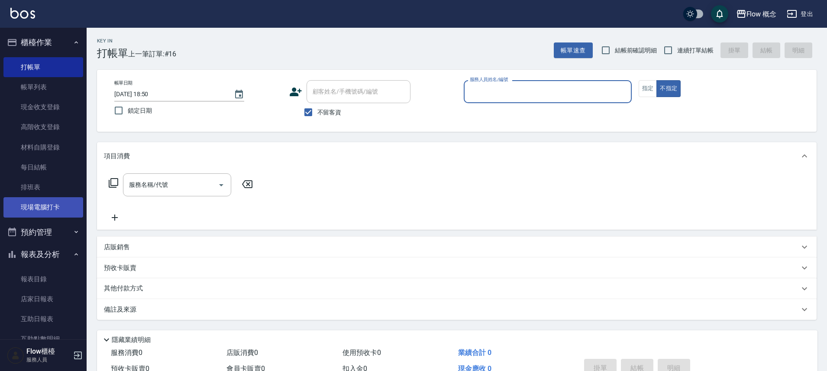
click at [39, 213] on link "現場電腦打卡" at bounding box center [43, 207] width 80 height 20
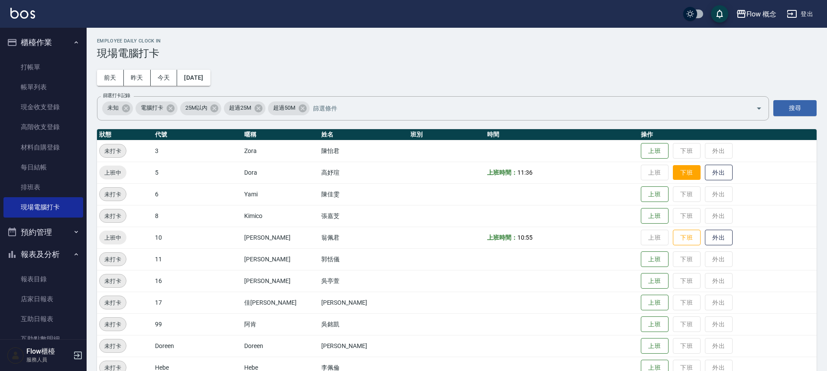
click at [673, 173] on button "下班" at bounding box center [687, 172] width 28 height 15
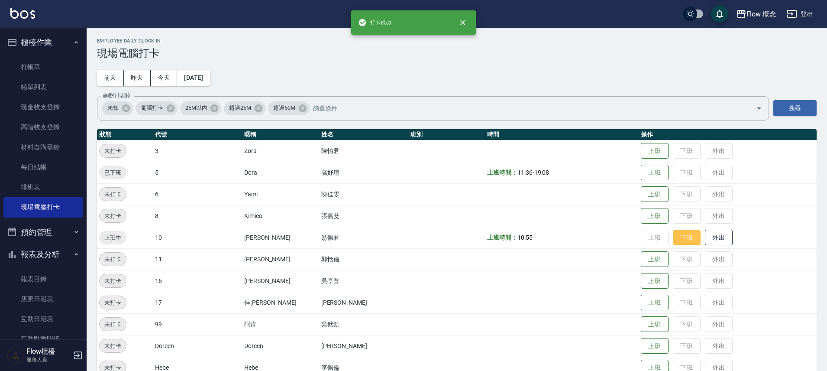
click at [673, 236] on button "下班" at bounding box center [687, 237] width 28 height 15
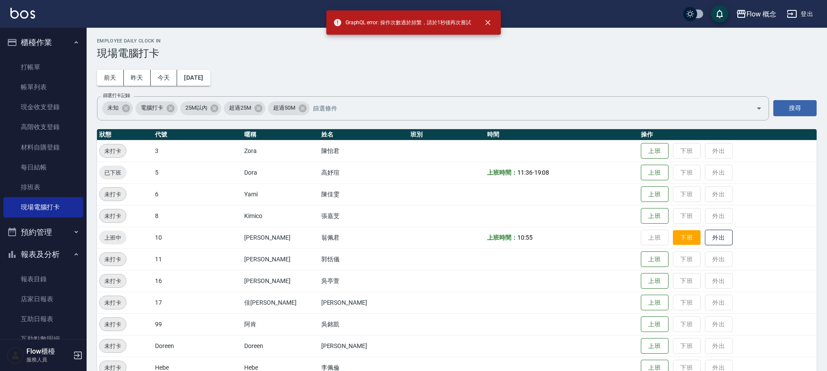
click at [673, 237] on button "下班" at bounding box center [687, 237] width 28 height 15
